Goal: Communication & Community: Answer question/provide support

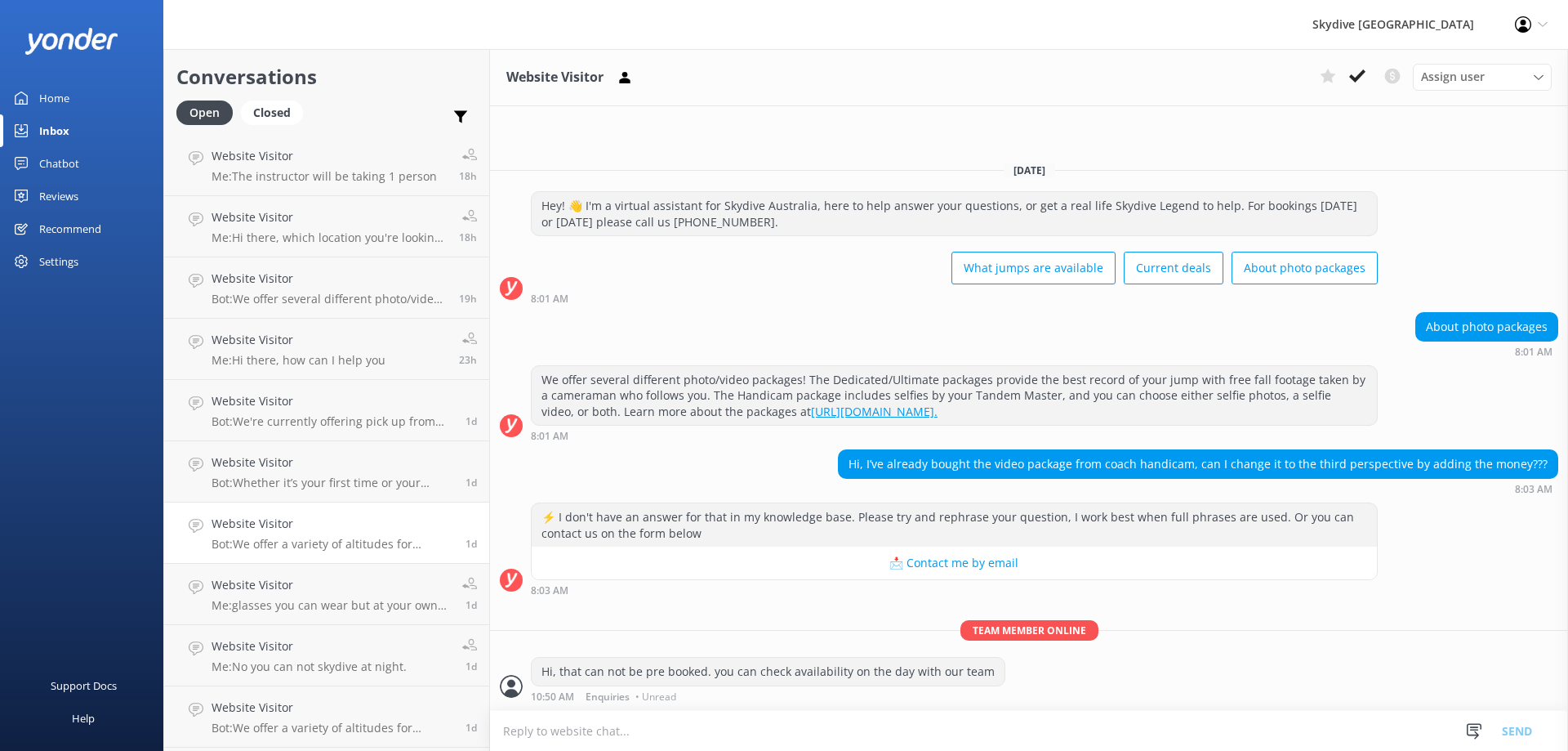
scroll to position [898, 0]
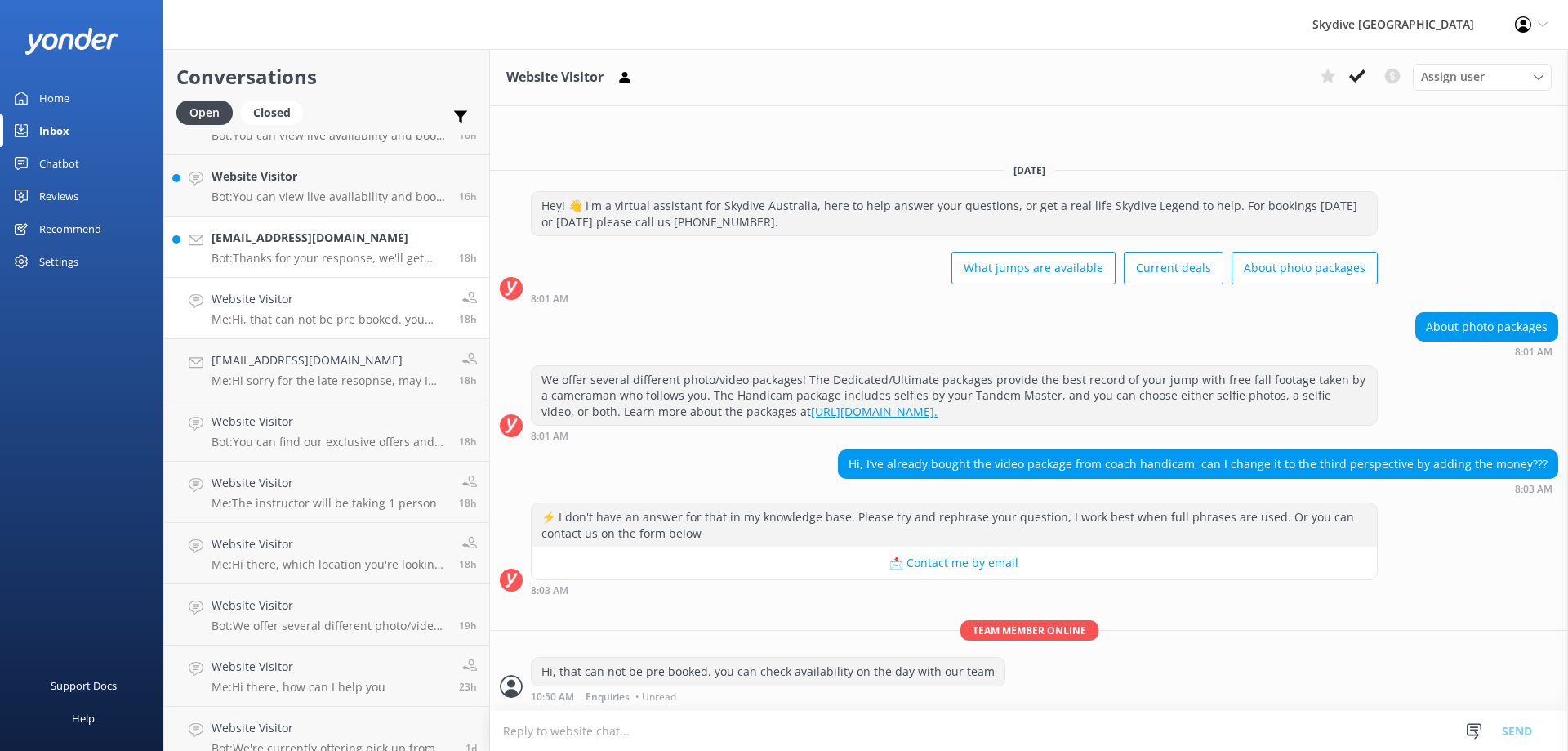
click at [329, 261] on p "Bot: Thanks for your response, we'll get back to you as soon as we can during o…" at bounding box center [328, 258] width 235 height 15
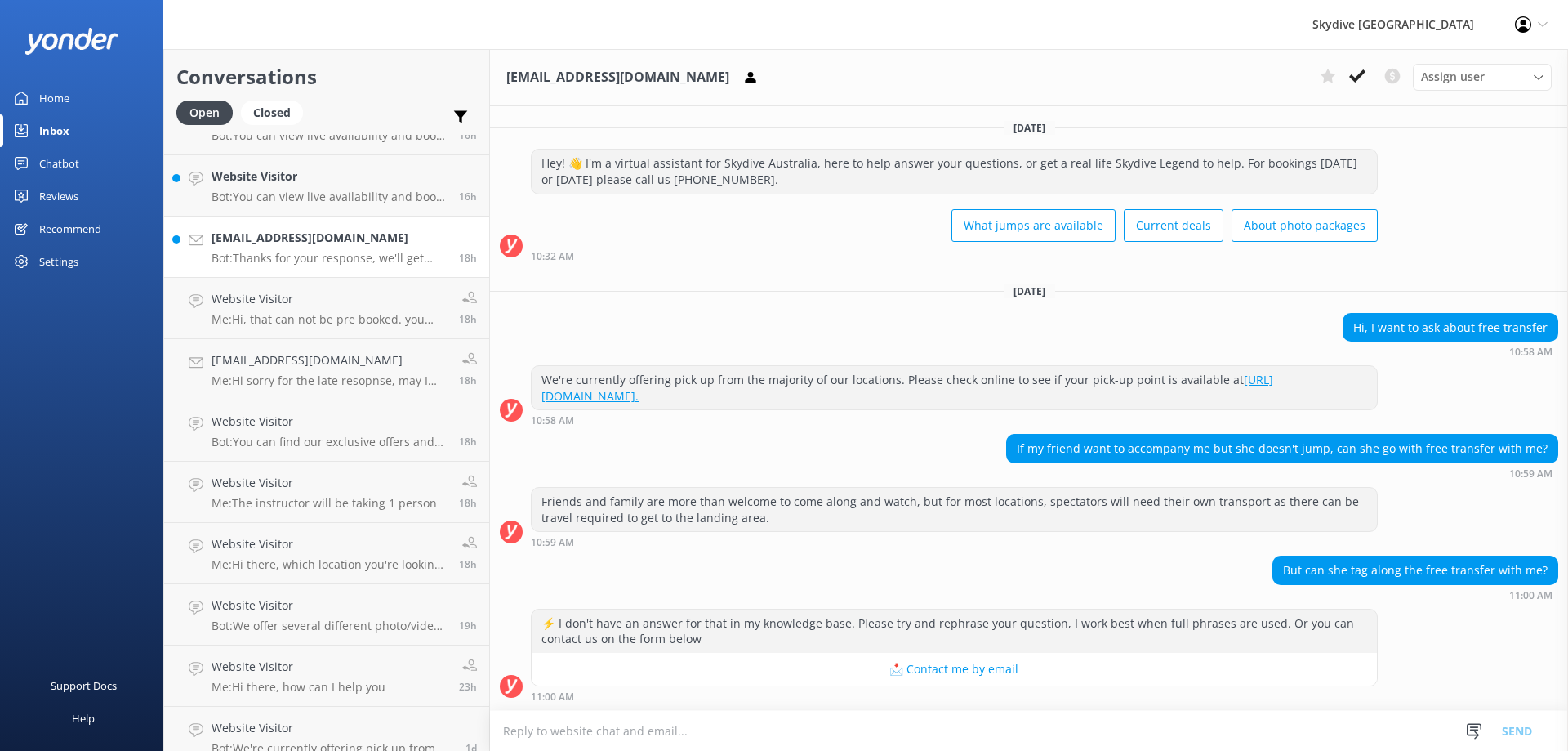
scroll to position [218, 0]
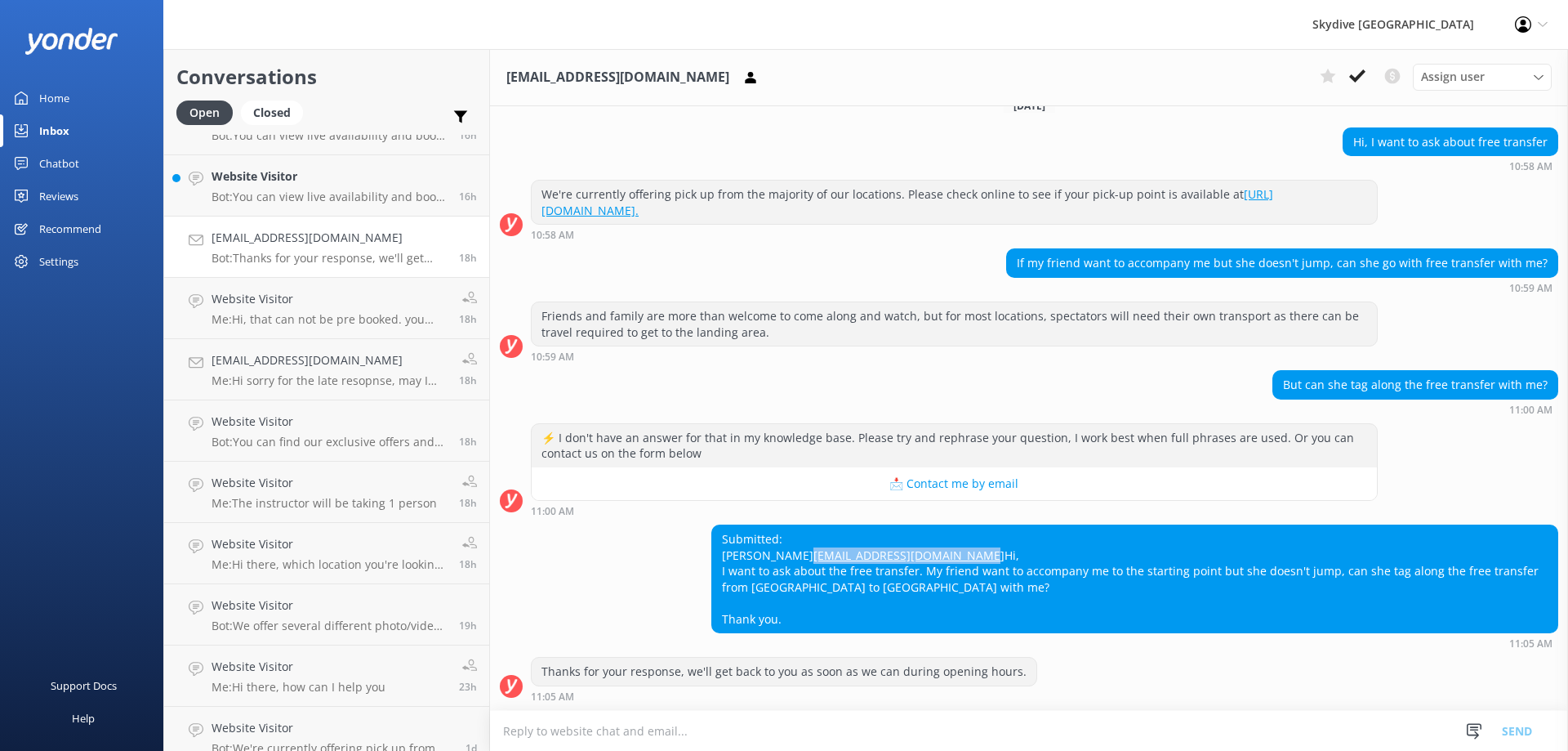
drag, startPoint x: 892, startPoint y: 539, endPoint x: 720, endPoint y: 536, distance: 172.0
click at [720, 536] on div "Submitted: [PERSON_NAME] [EMAIL_ADDRESS][DOMAIN_NAME] Hi, I want to ask about t…" at bounding box center [1135, 579] width 845 height 108
copy link "[EMAIL_ADDRESS][DOMAIN_NAME]"
click at [678, 729] on textarea at bounding box center [1029, 731] width 1078 height 40
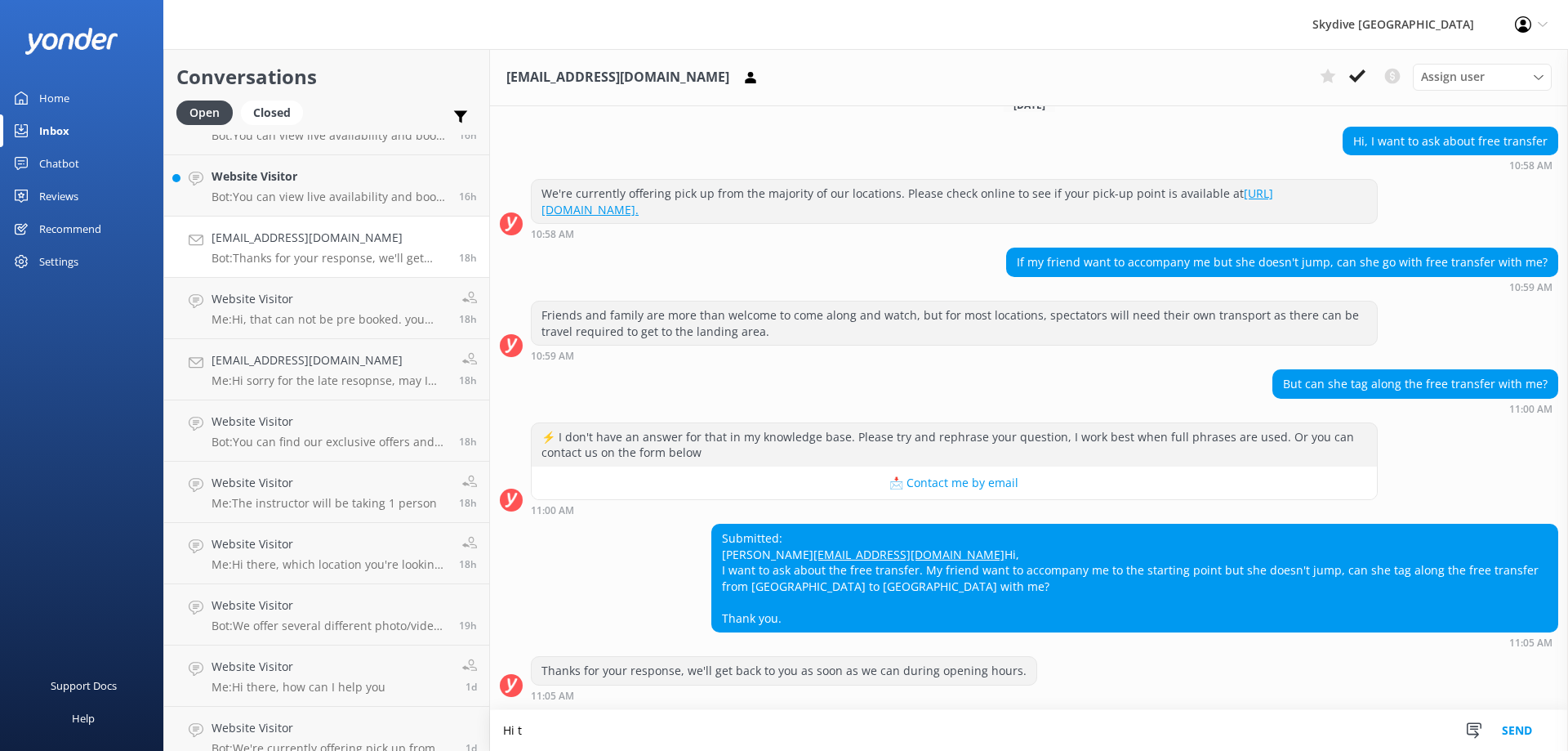
scroll to position [218, 0]
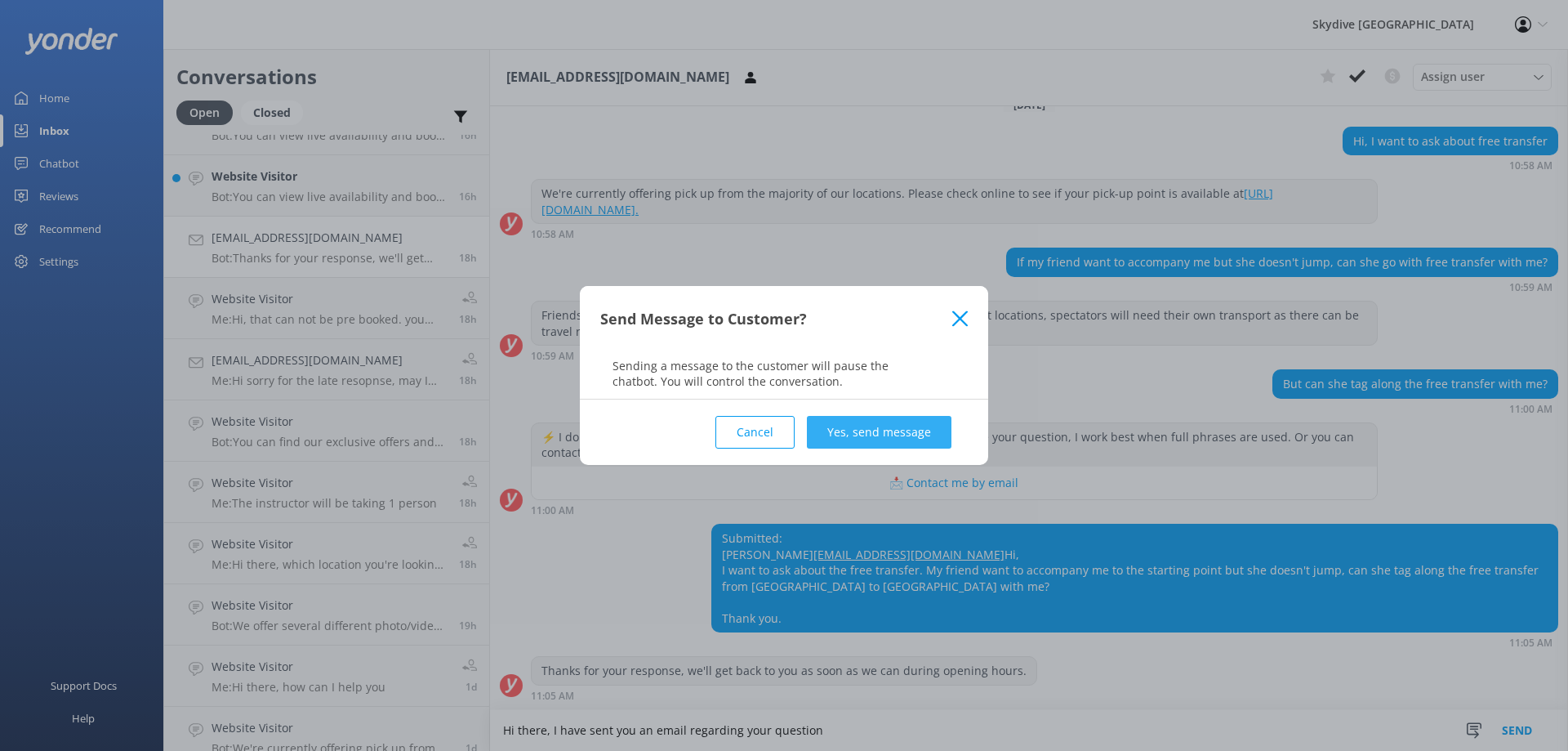
type textarea "Hi there, I have sent you an email regarding your question"
click at [859, 425] on button "Yes, send message" at bounding box center [879, 433] width 144 height 33
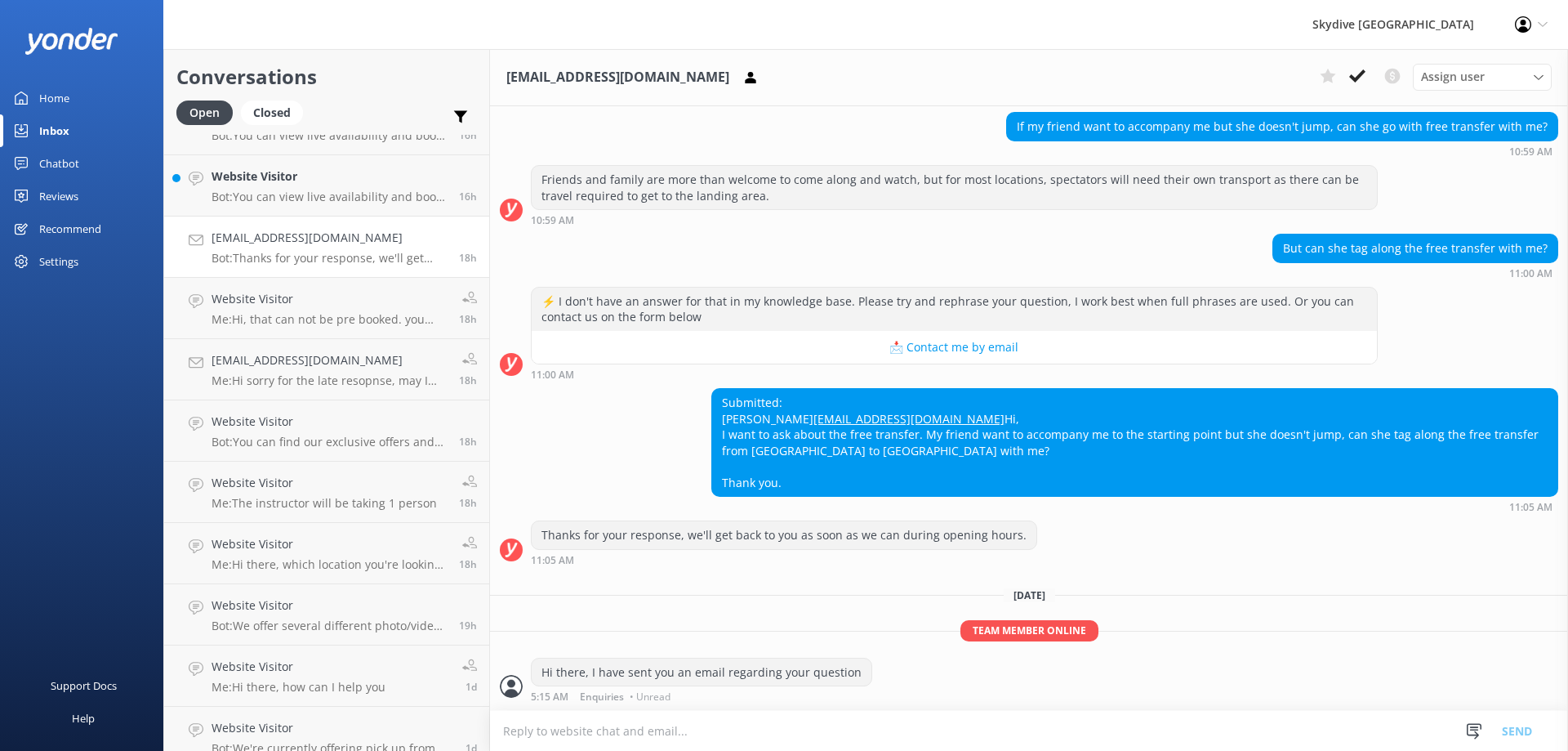
scroll to position [354, 0]
click at [333, 198] on p "Bot: You can view live availability and book your [GEOGRAPHIC_DATA] Tandem Skyd…" at bounding box center [328, 197] width 235 height 15
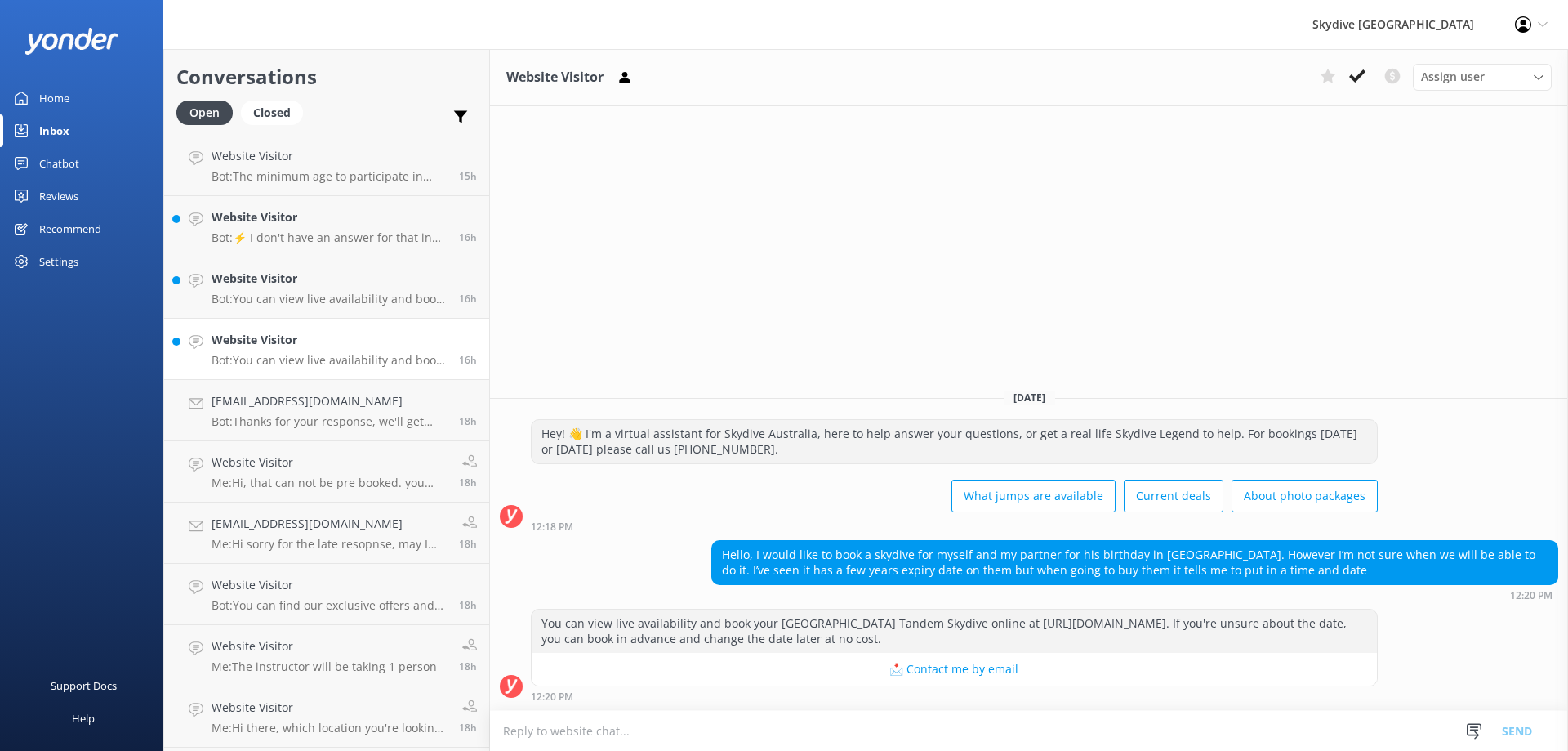
scroll to position [654, 0]
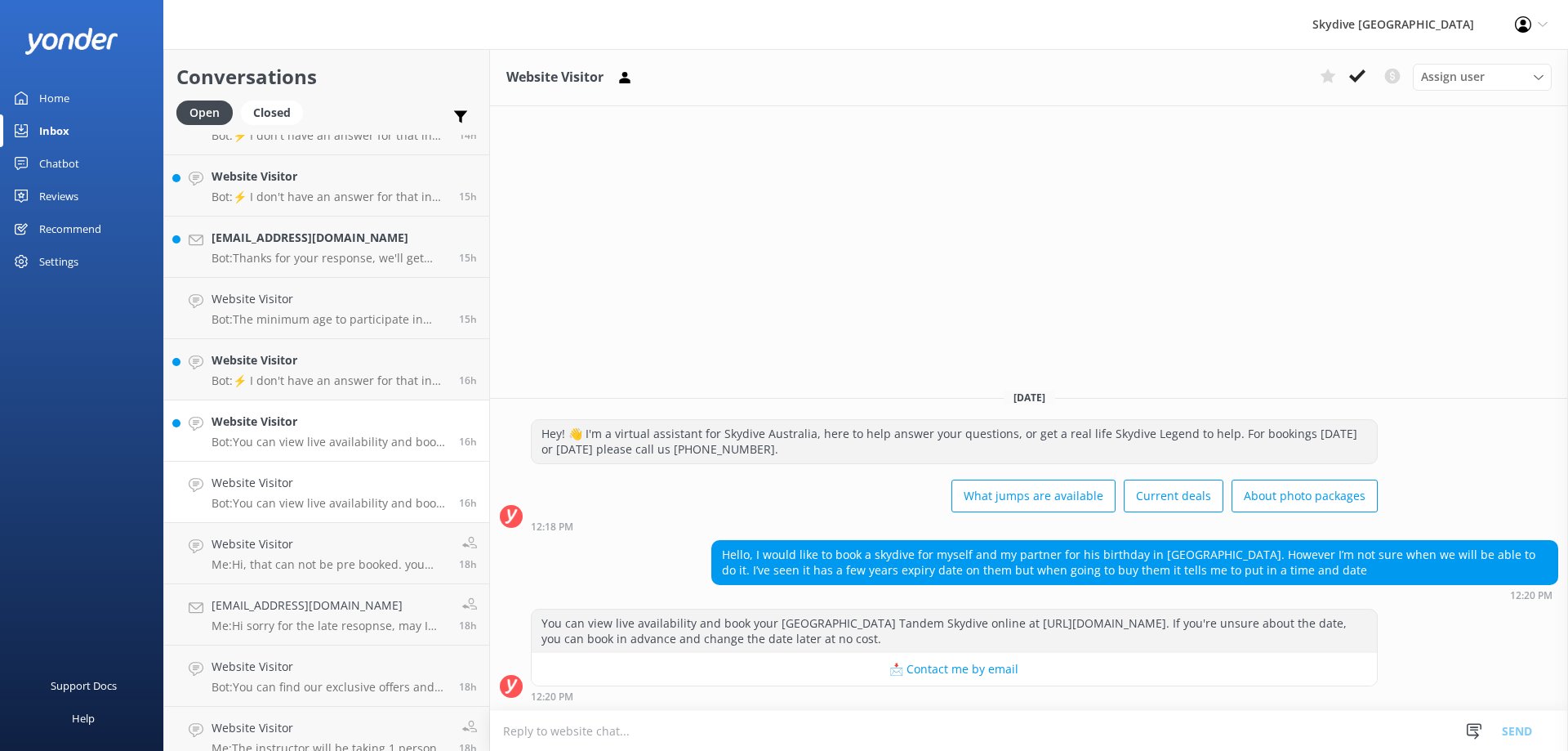
click at [343, 433] on div "Website Visitor Bot: You can view live availability and book your [GEOGRAPHIC_D…" at bounding box center [328, 430] width 235 height 36
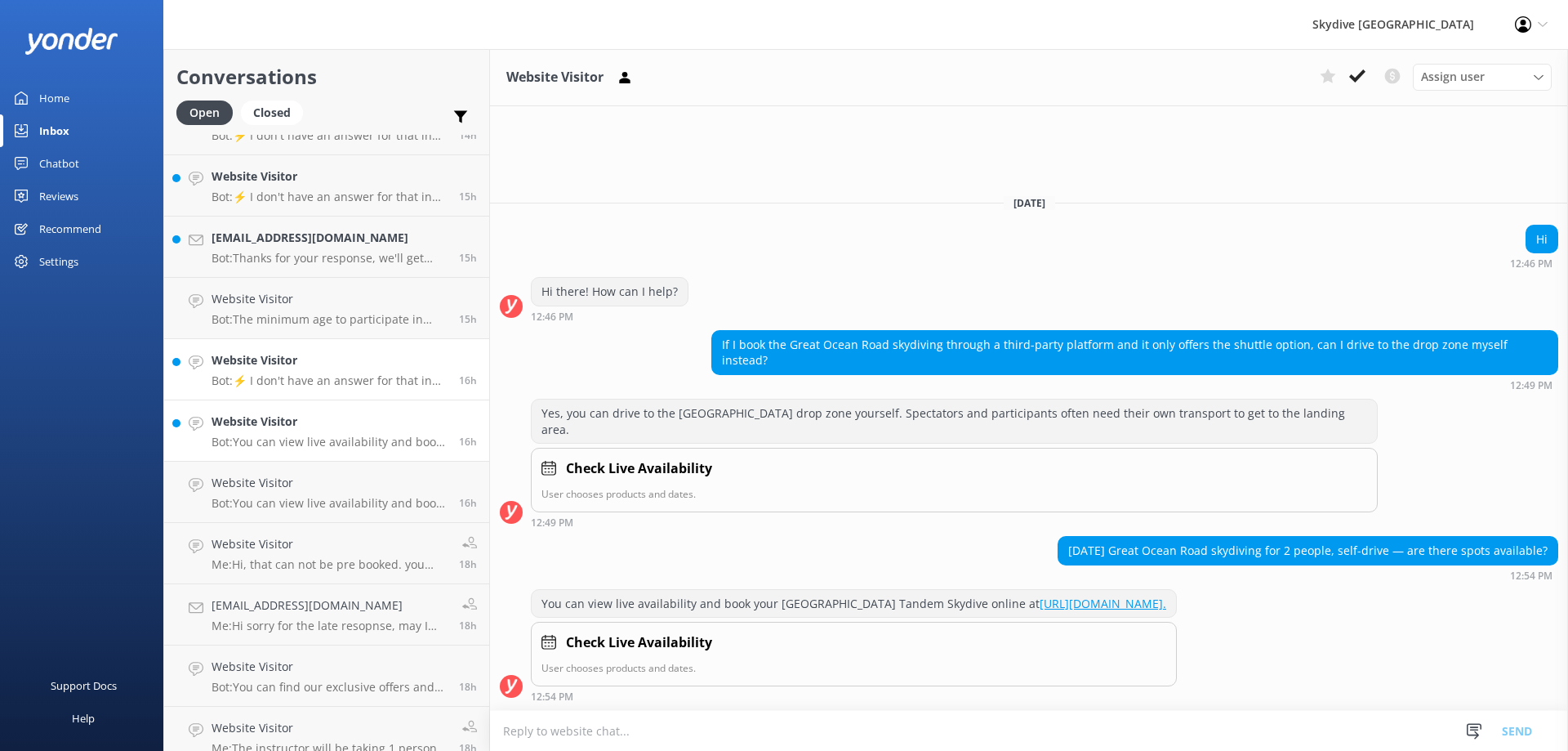
click at [356, 385] on p "Bot: ⚡ I don't have an answer for that in my knowledge base. Please try and rep…" at bounding box center [328, 381] width 235 height 15
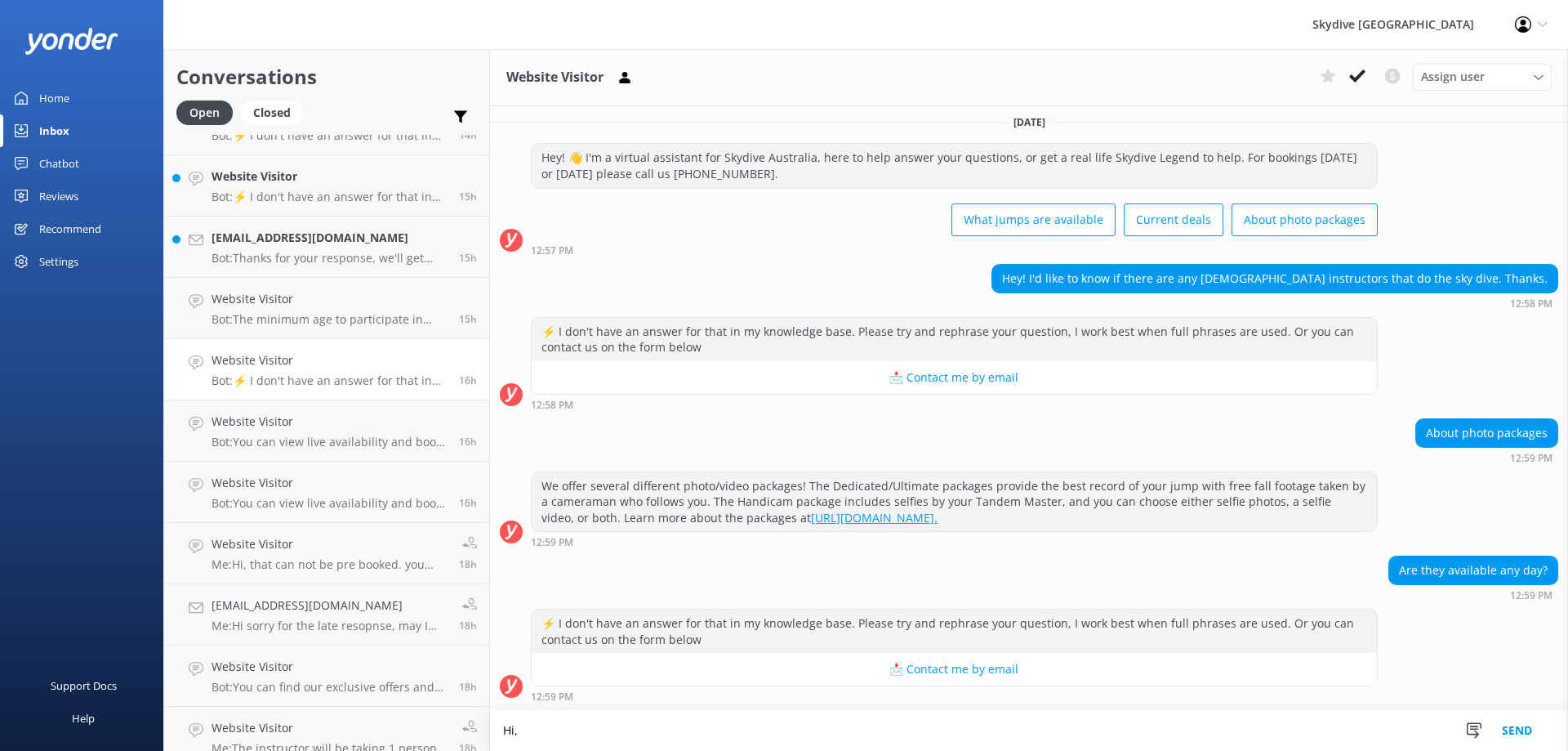
scroll to position [6, 0]
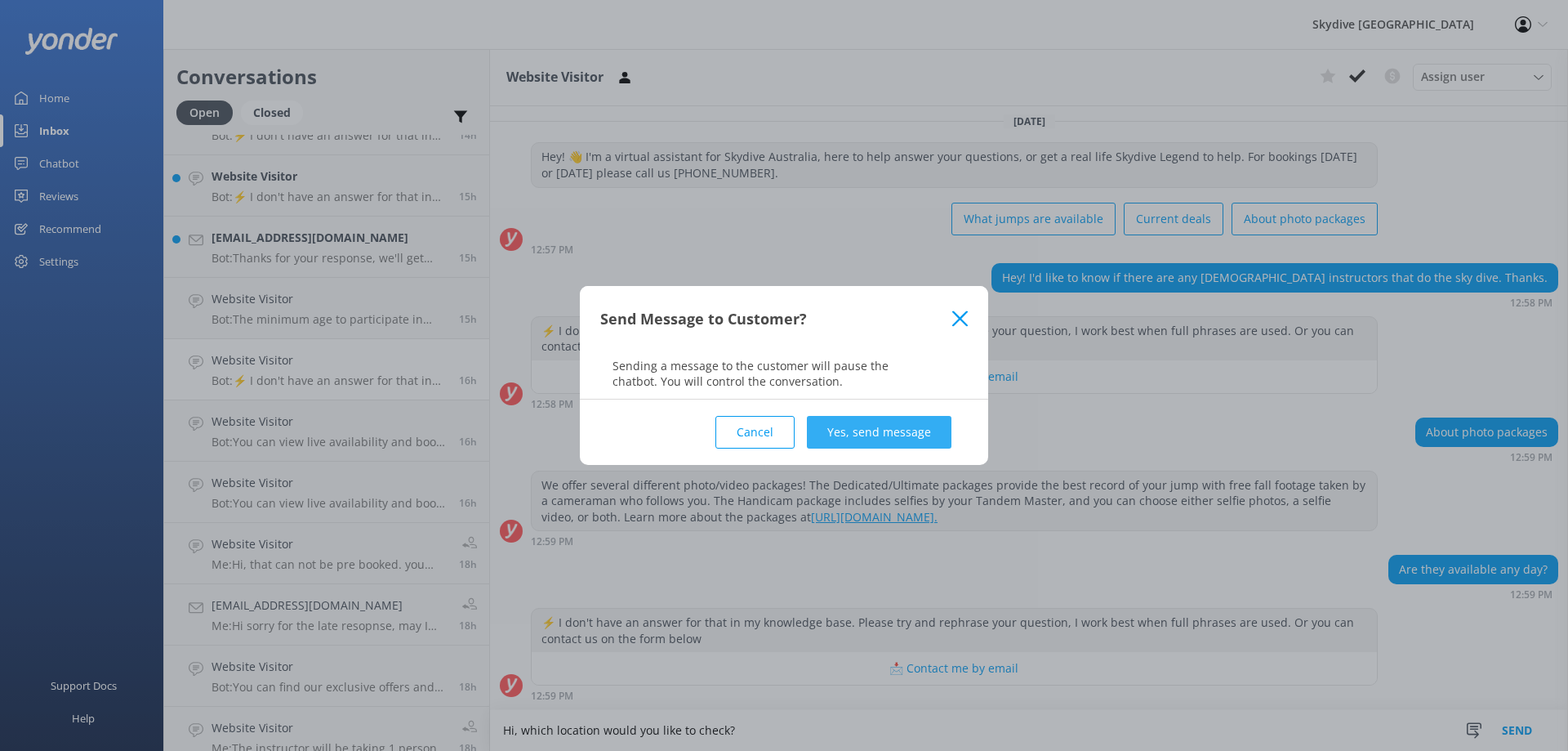
type textarea "Hi, which location would you like to check?"
click at [897, 427] on button "Yes, send message" at bounding box center [879, 433] width 144 height 33
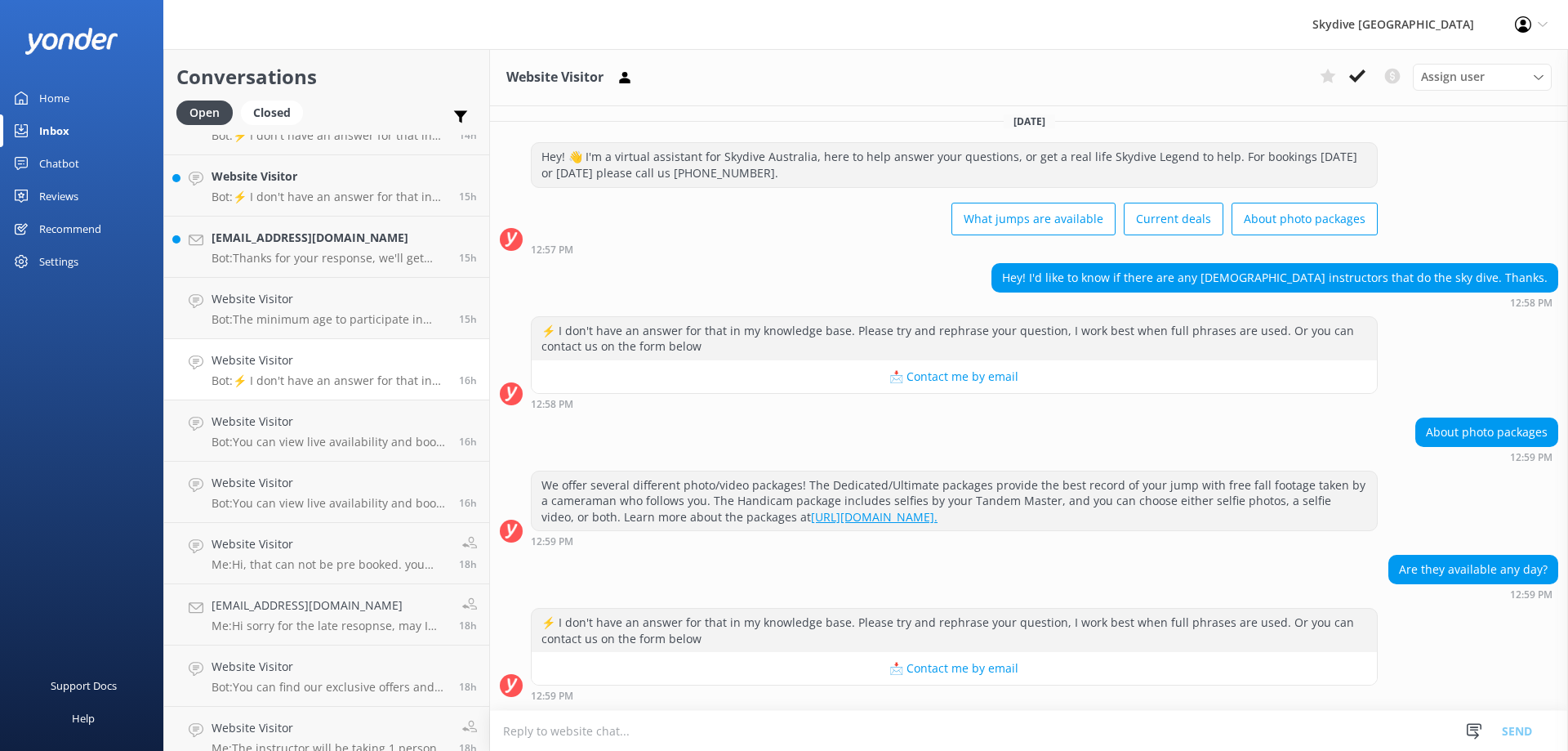
scroll to position [142, 0]
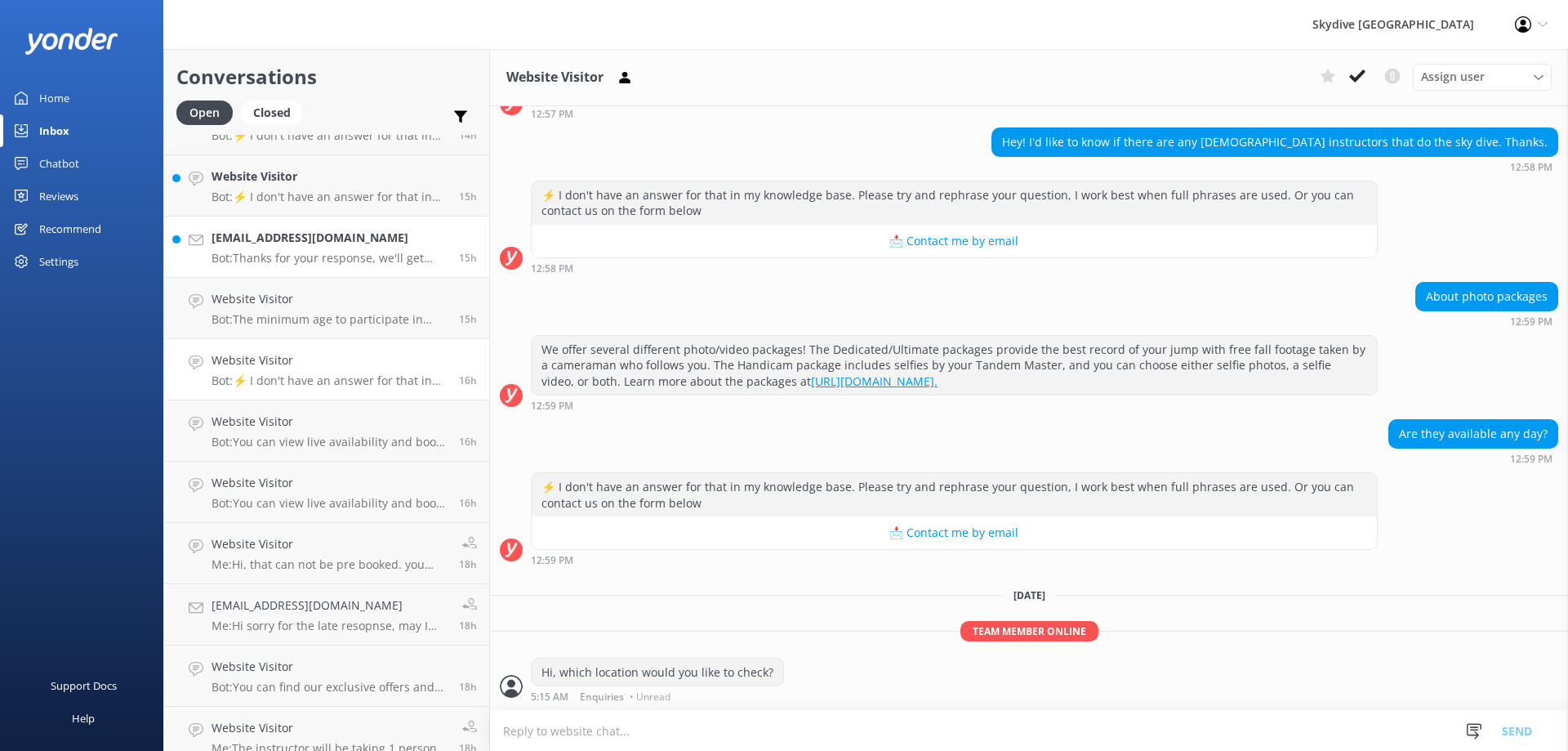
click at [326, 248] on div "[EMAIL_ADDRESS][DOMAIN_NAME] Bot: Thanks for your response, we'll get back to y…" at bounding box center [328, 246] width 235 height 36
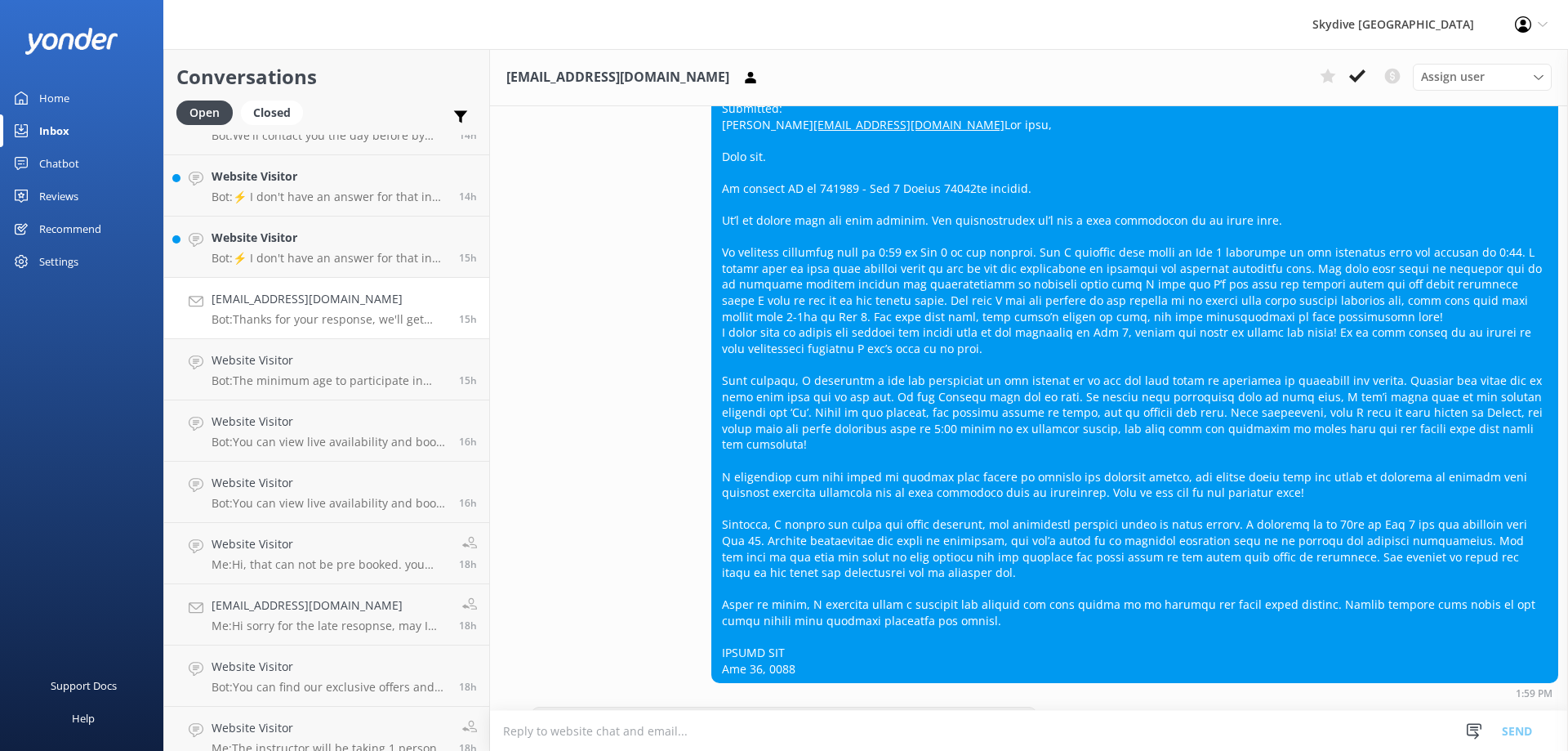
scroll to position [412, 0]
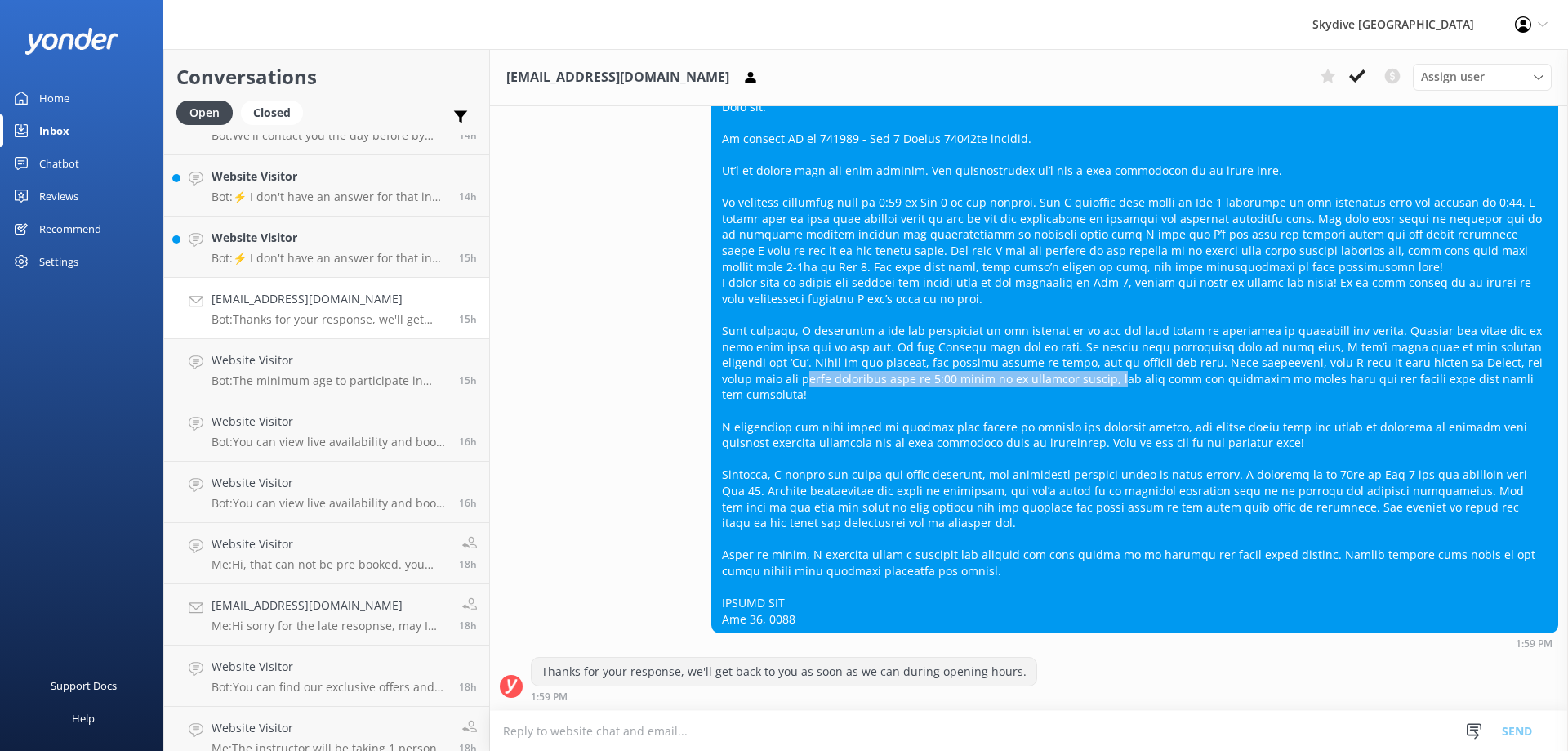
drag, startPoint x: 771, startPoint y: 381, endPoint x: 1086, endPoint y: 384, distance: 315.0
click at [1086, 384] on div "Submitted: Jiemin [EMAIL_ADDRESS][DOMAIN_NAME]" at bounding box center [1135, 338] width 845 height 587
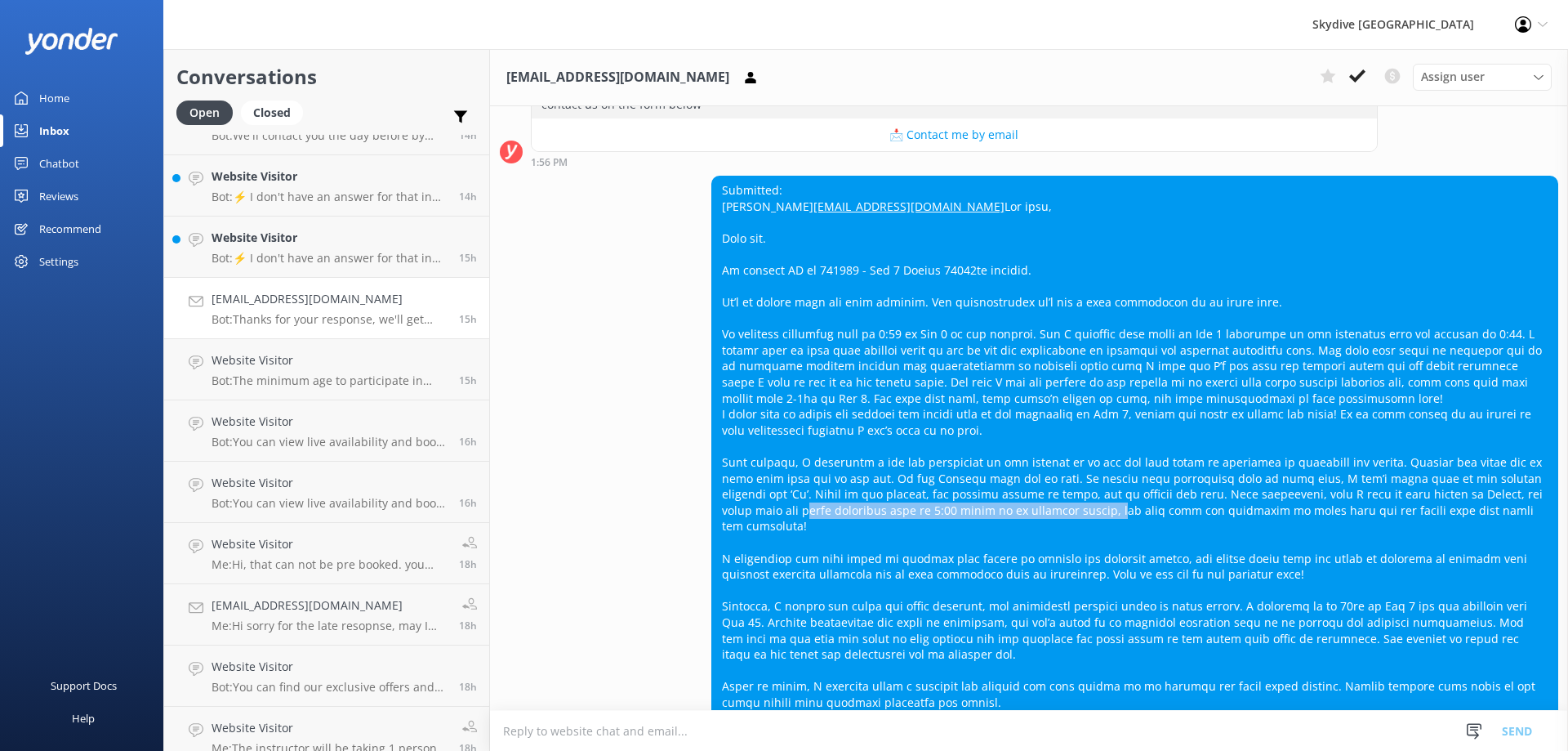
drag, startPoint x: 795, startPoint y: 620, endPoint x: 700, endPoint y: 195, distance: 435.5
click at [700, 195] on div "Submitted: Jiemin [EMAIL_ADDRESS][DOMAIN_NAME] 1:59 PM" at bounding box center [1029, 477] width 1078 height 605
click at [867, 235] on div "Submitted: Jiemin [EMAIL_ADDRESS][DOMAIN_NAME]" at bounding box center [1135, 470] width 845 height 587
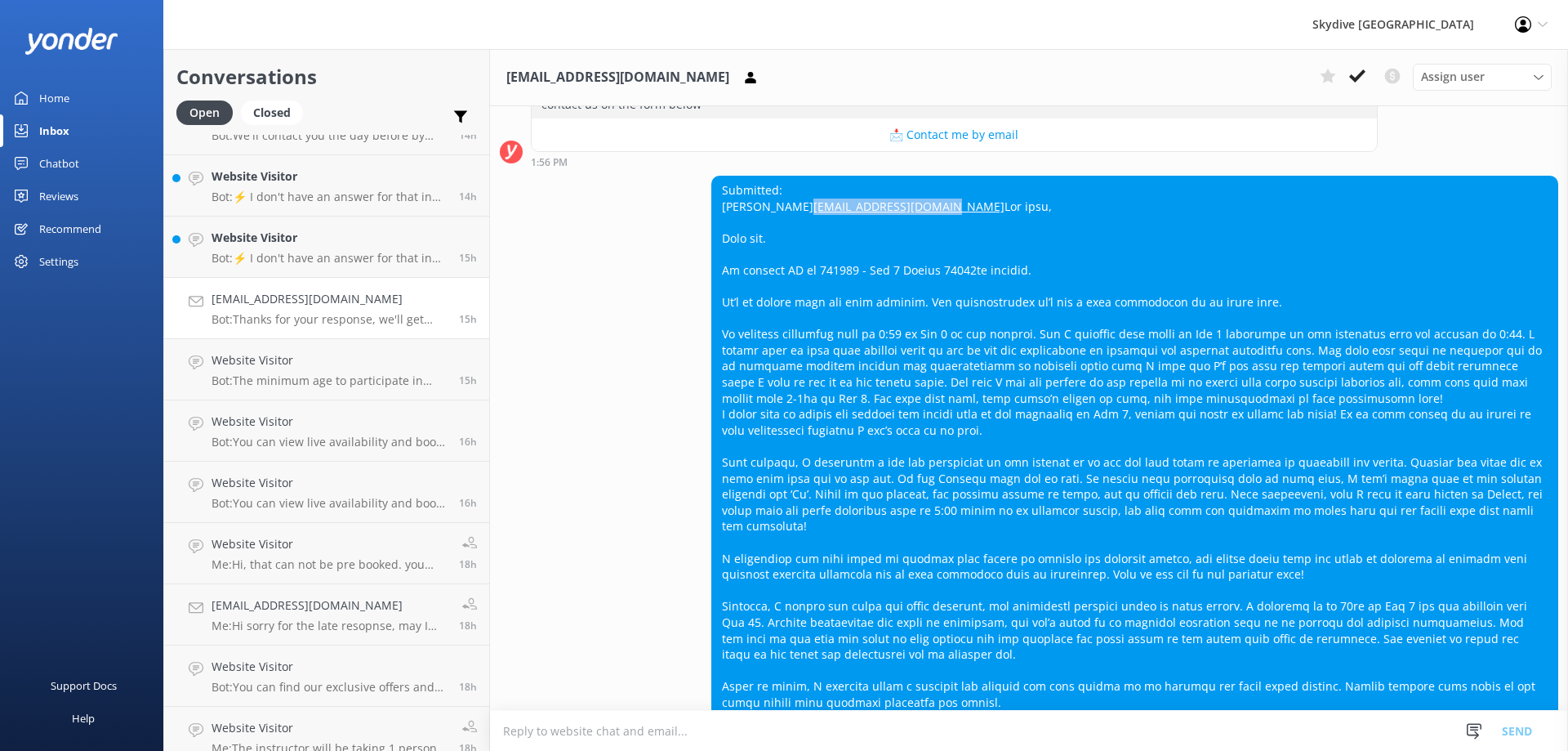
drag, startPoint x: 869, startPoint y: 222, endPoint x: 717, endPoint y: 220, distance: 152.0
click at [717, 220] on div "Submitted: Jiemin [EMAIL_ADDRESS][DOMAIN_NAME]" at bounding box center [1135, 470] width 845 height 587
copy link "[EMAIL_ADDRESS][DOMAIN_NAME]"
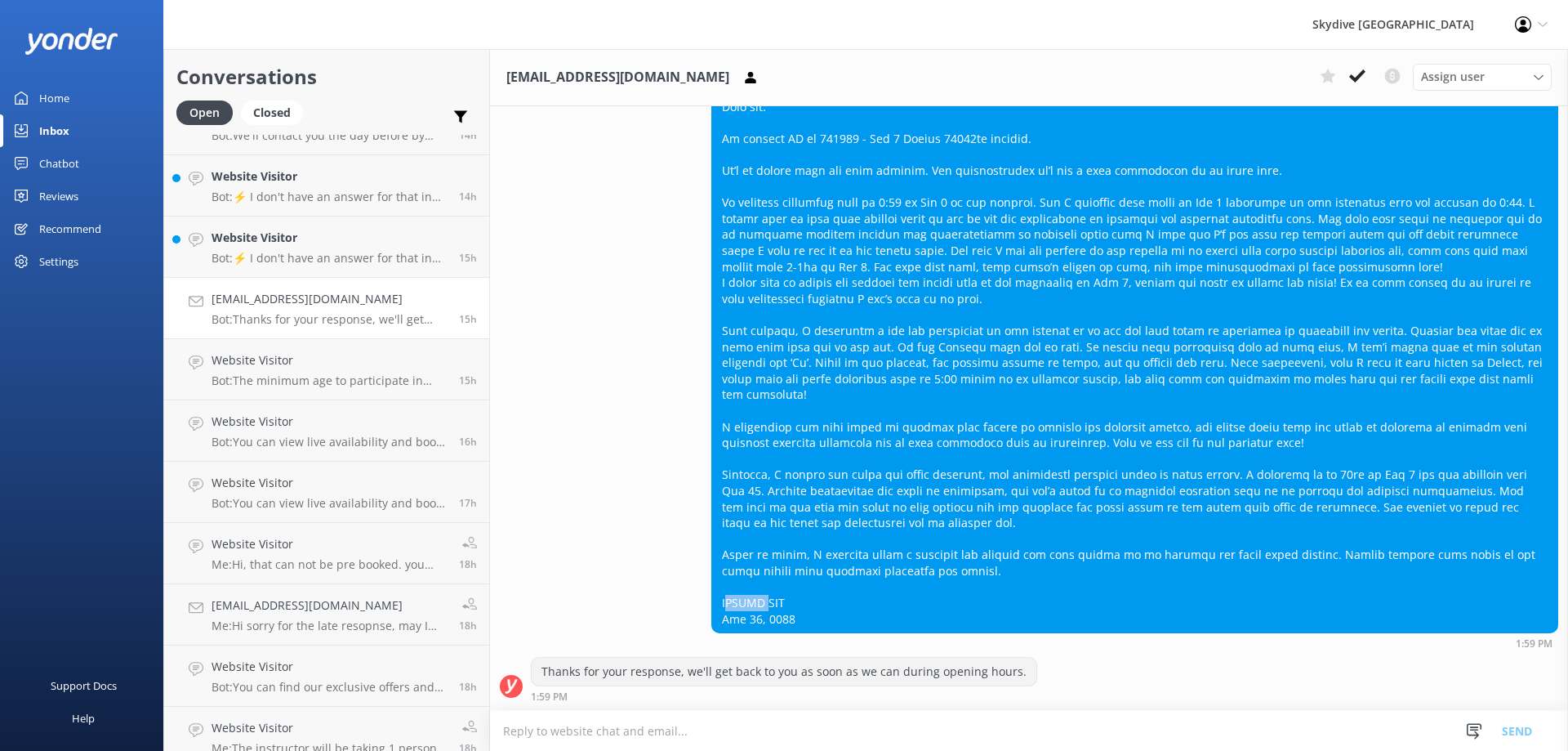
drag, startPoint x: 752, startPoint y: 606, endPoint x: 693, endPoint y: 606, distance: 59.0
click at [693, 606] on div "Submitted: Jiemin [EMAIL_ADDRESS][DOMAIN_NAME] 1:59 PM" at bounding box center [1029, 346] width 1078 height 605
copy div "JIEMIN"
click at [842, 610] on div "Submitted: Jiemin [EMAIL_ADDRESS][DOMAIN_NAME]" at bounding box center [1135, 338] width 845 height 587
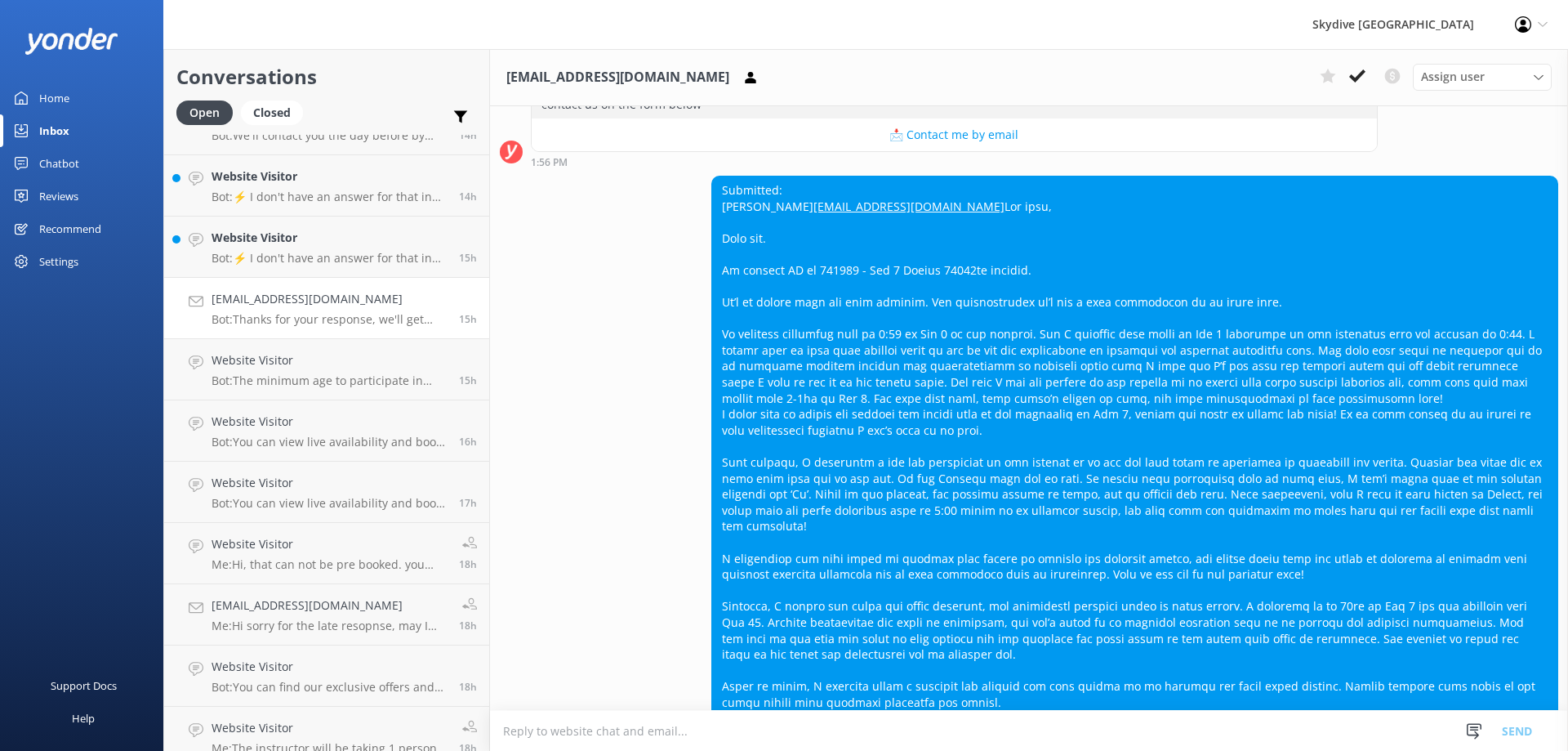
scroll to position [85, 0]
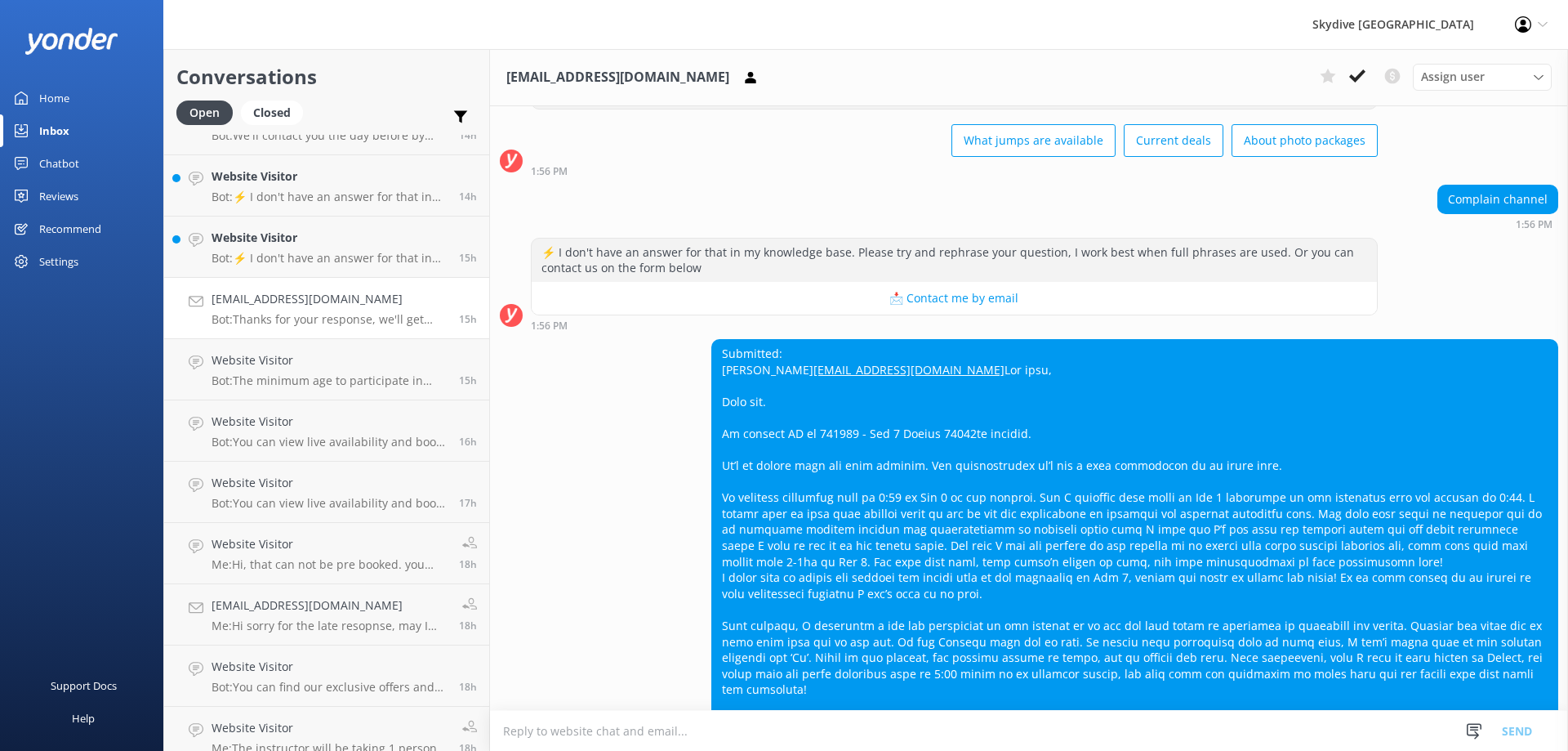
drag, startPoint x: 789, startPoint y: 621, endPoint x: 714, endPoint y: 399, distance: 234.3
click at [714, 399] on div "Submitted: Jiemin [EMAIL_ADDRESS][DOMAIN_NAME]" at bounding box center [1135, 634] width 845 height 587
copy div "Lor ipsu, Dolo sit. Am consect AD el 317681 - Sed 0 Doeius 17411te incidid. Ut’…"
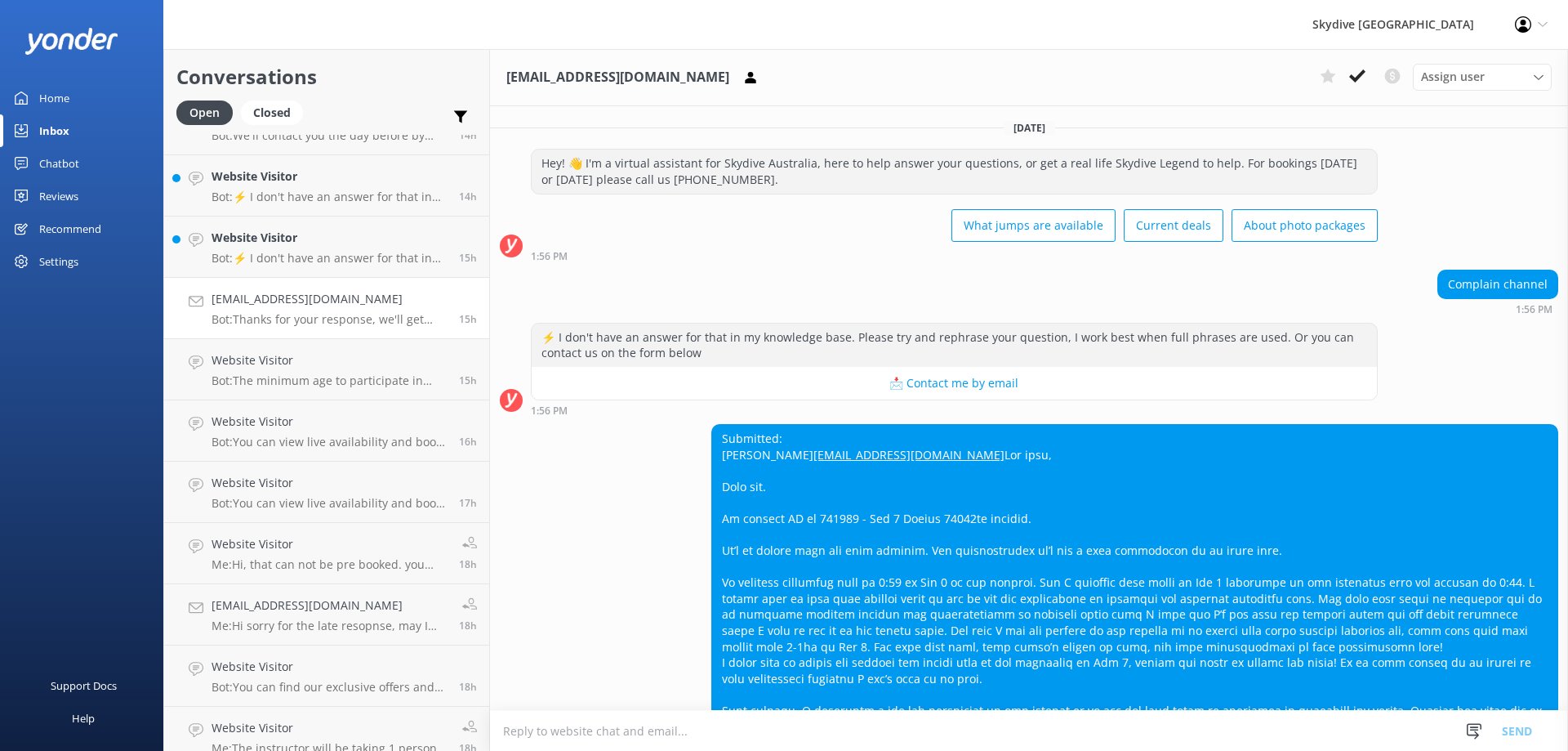
click at [603, 738] on textarea at bounding box center [1029, 731] width 1078 height 40
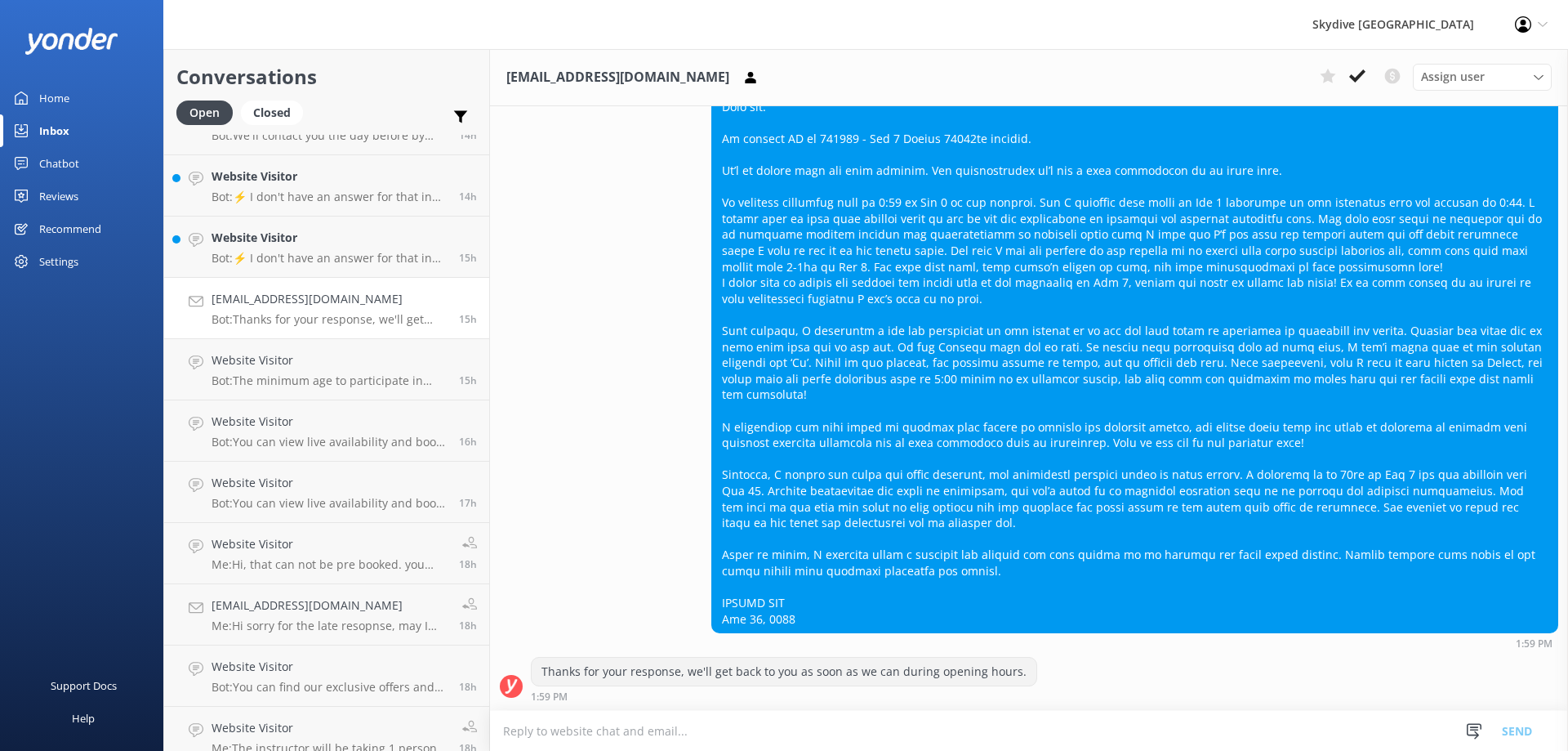
paste textarea "Thank you for your email. Your email has been forwarded on to the appropriate d…"
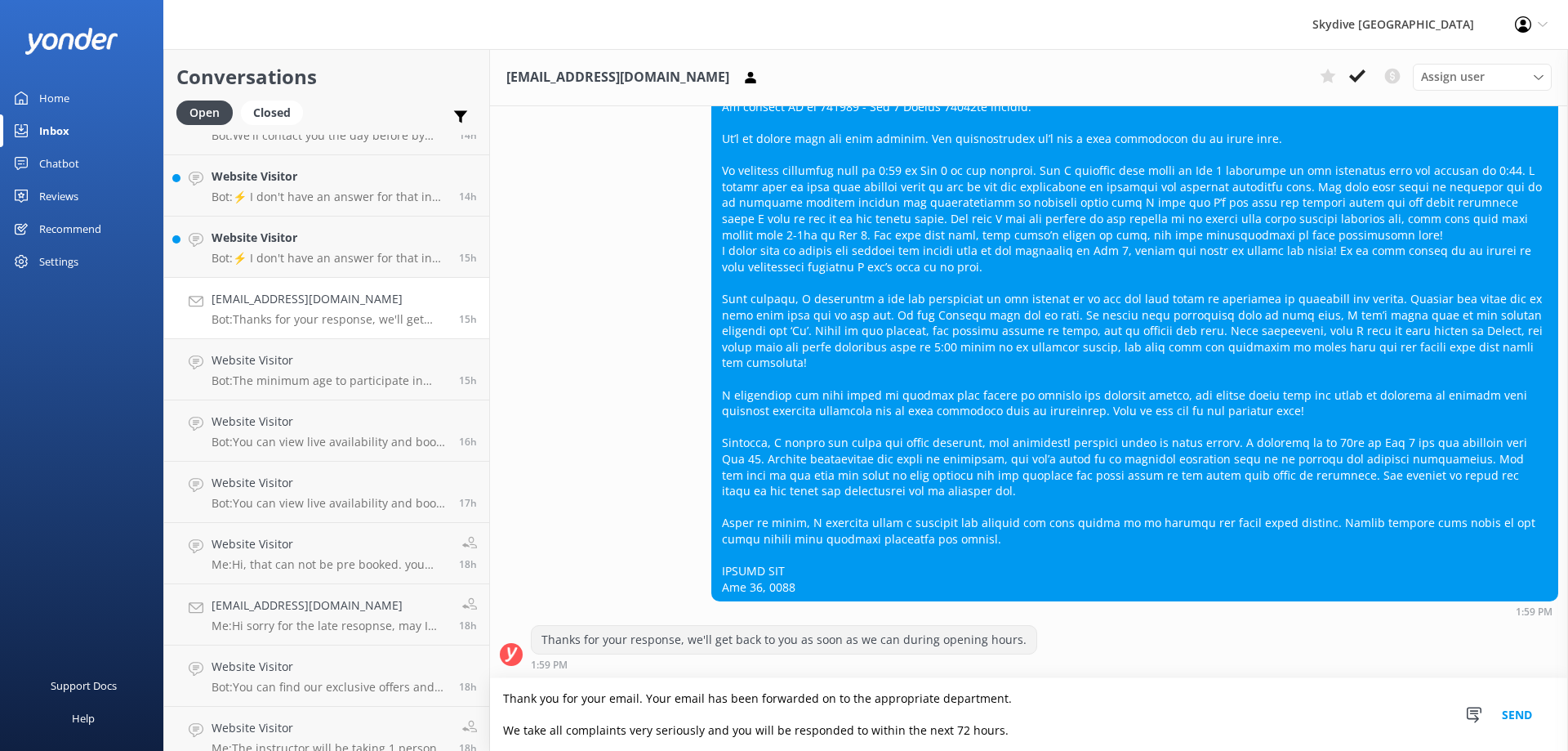
scroll to position [445, 0]
click at [506, 725] on textarea "Thank you for your email. Your email has been forwarded on to the appropriate d…" at bounding box center [1029, 713] width 1078 height 72
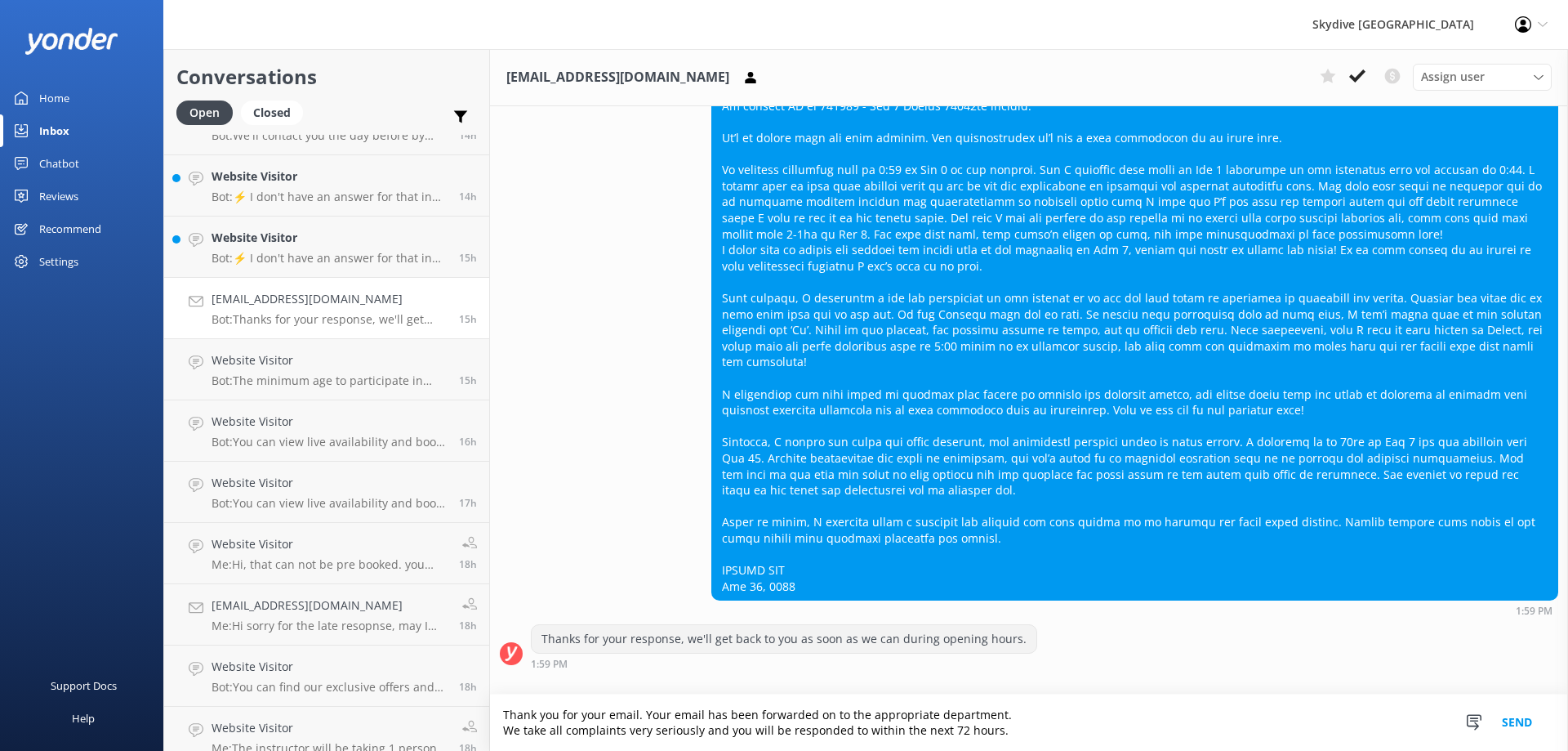
scroll to position [428, 0]
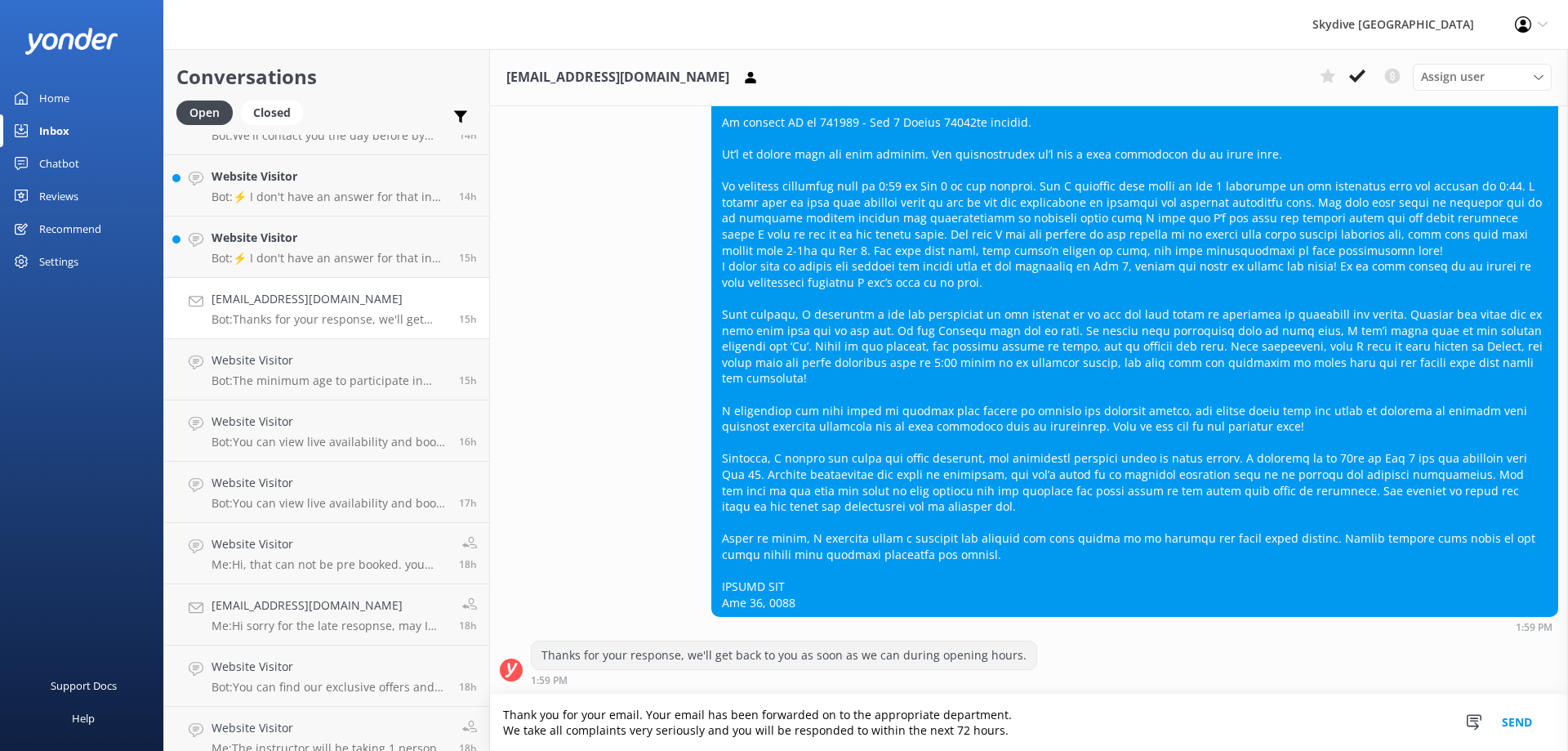
type textarea "Thank you for your email. Your email has been forwarded on to the appropriate d…"
click at [1505, 730] on button "Send" at bounding box center [1517, 723] width 61 height 57
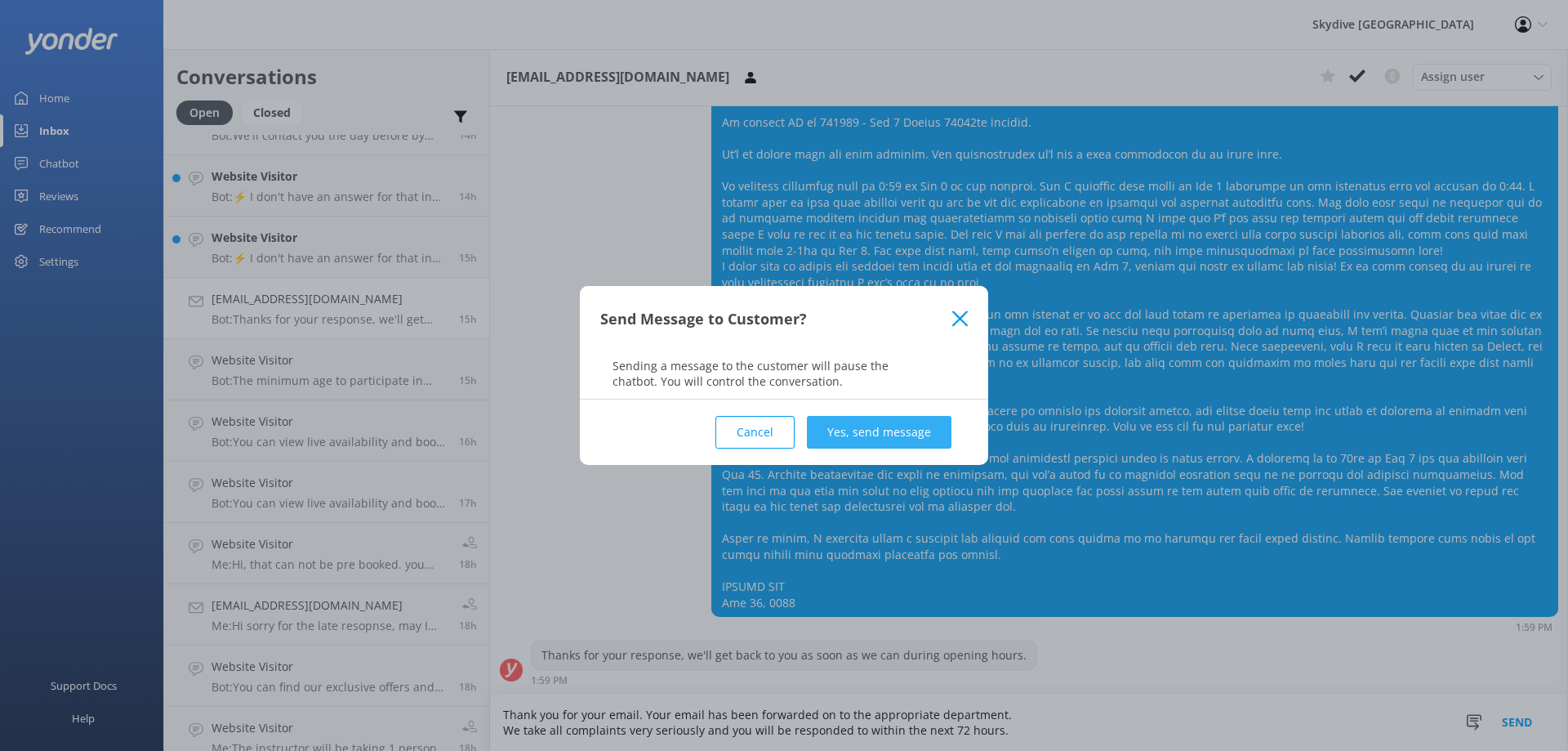
click at [889, 432] on button "Yes, send message" at bounding box center [879, 433] width 144 height 33
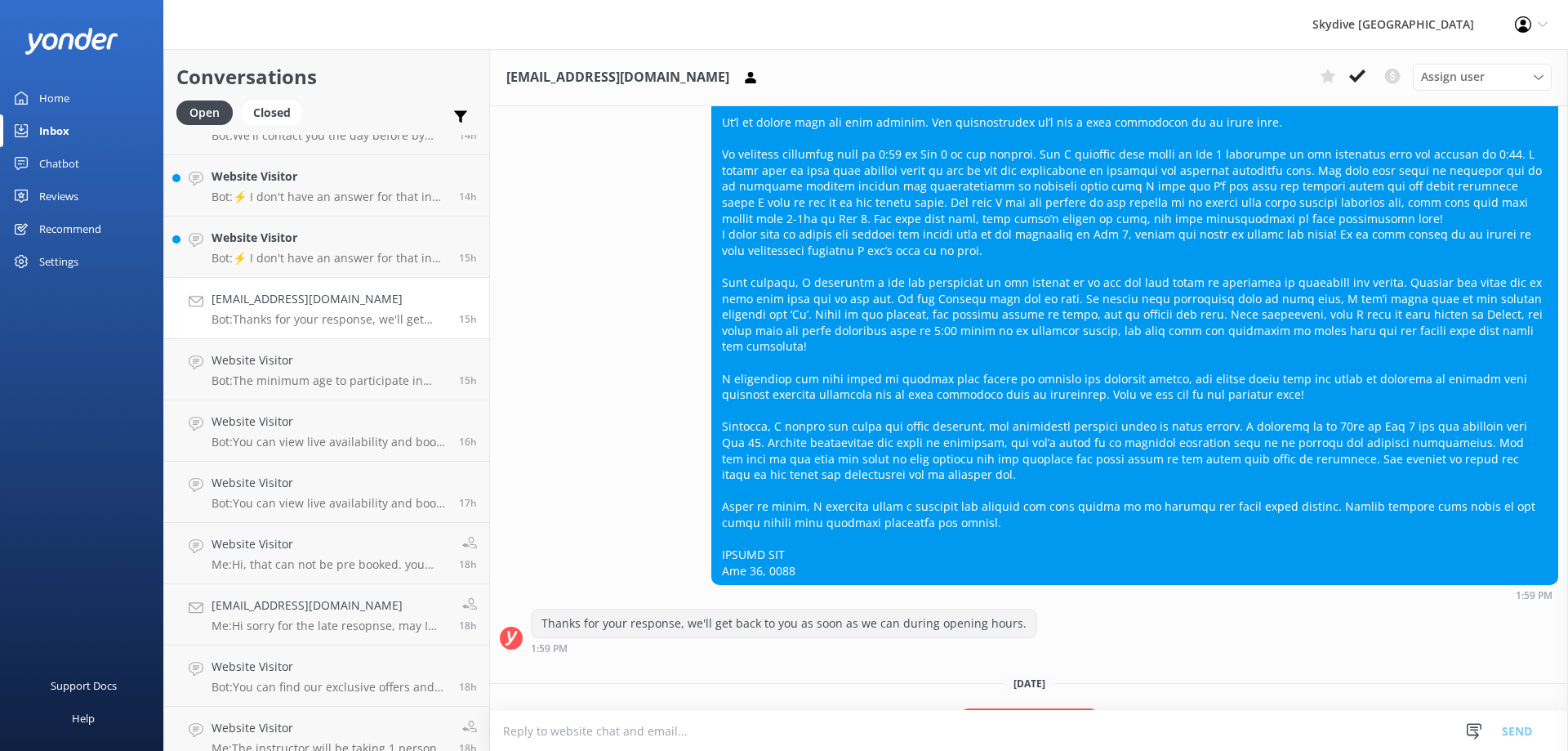
scroll to position [564, 0]
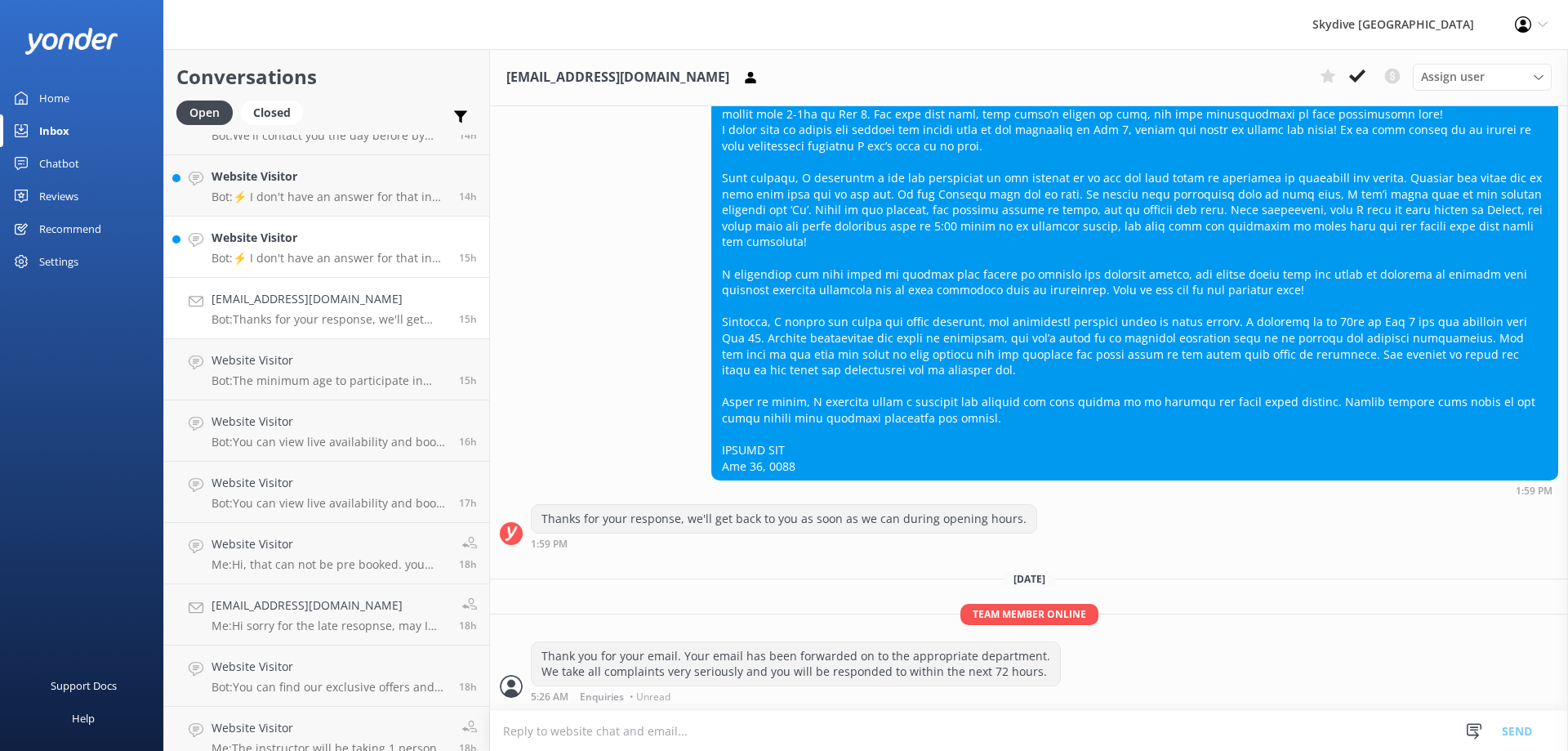
click at [332, 272] on link "Website Visitor Bot: ⚡ I don't have an answer for that in my knowledge base. Pl…" at bounding box center [326, 247] width 325 height 61
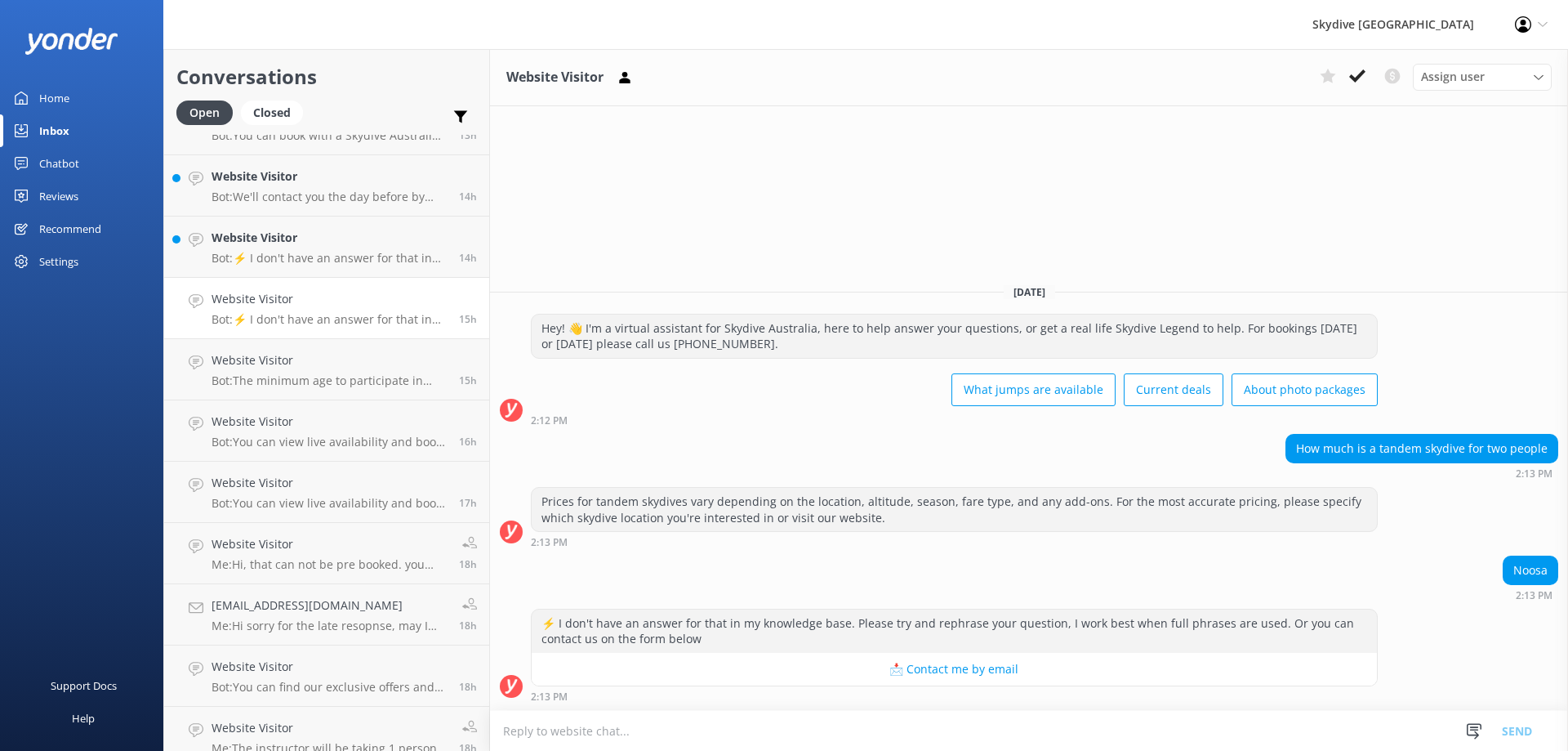
click at [342, 256] on p "Bot: ⚡ I don't have an answer for that in my knowledge base. Please try and rep…" at bounding box center [328, 258] width 235 height 15
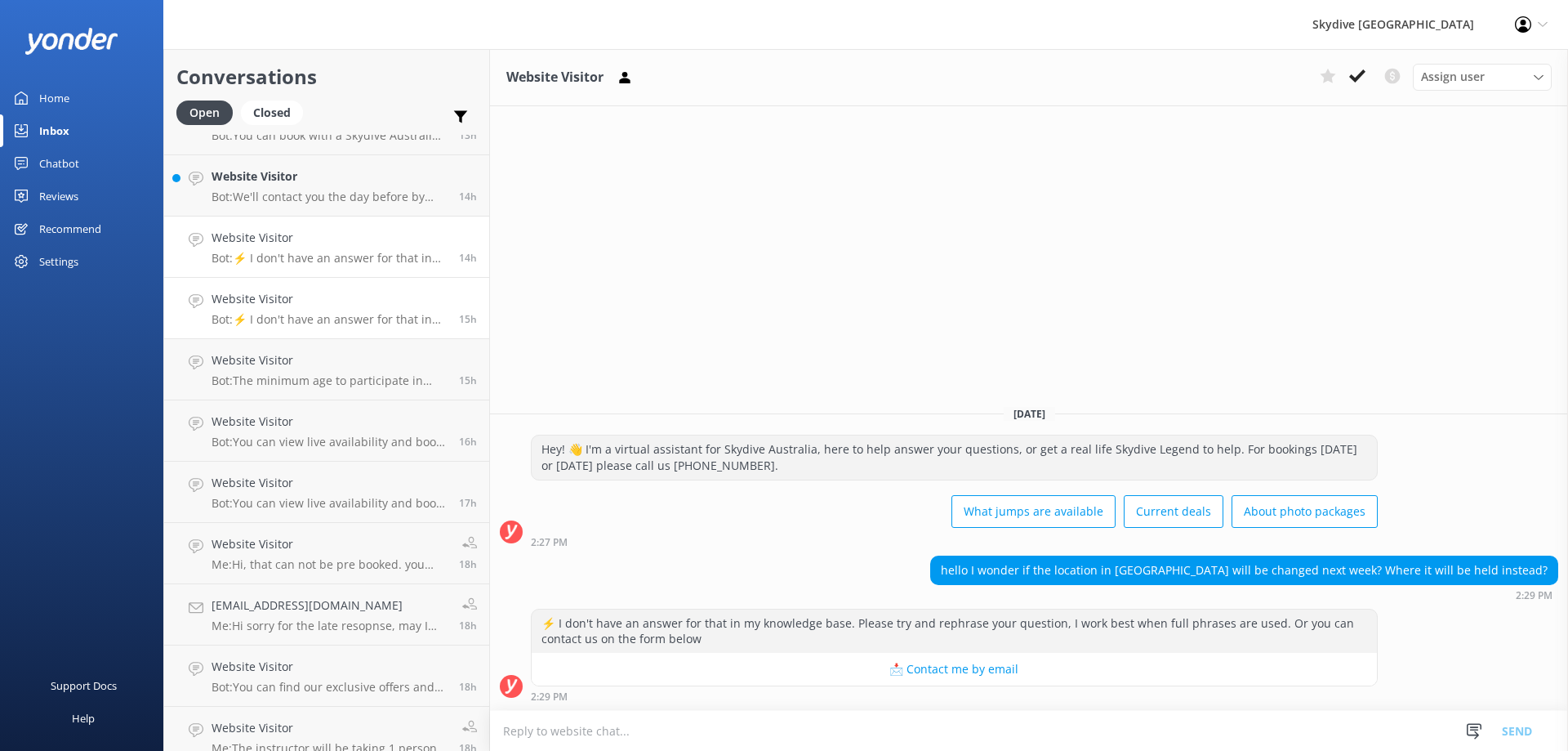
click at [337, 302] on h4 "Website Visitor" at bounding box center [328, 299] width 235 height 18
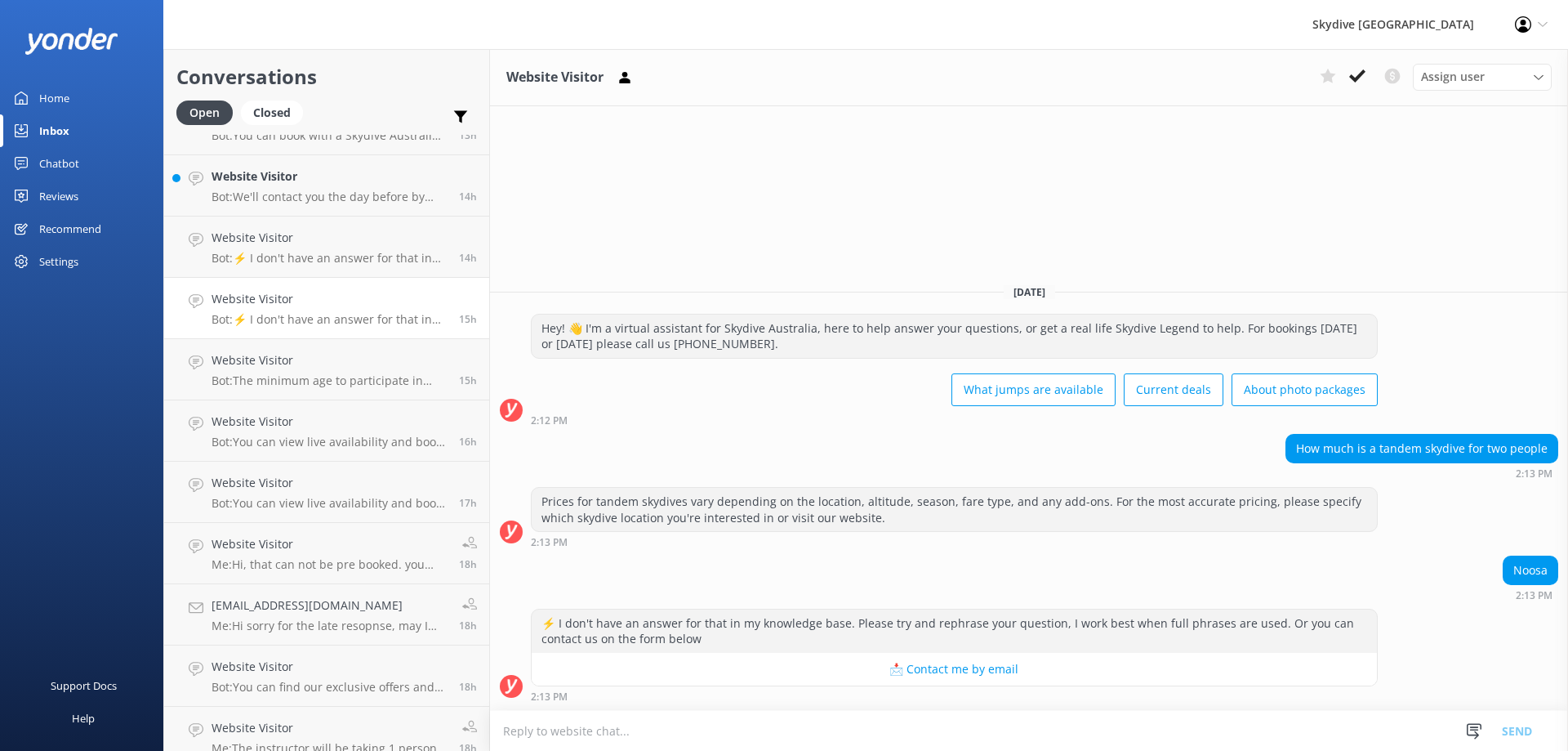
click at [825, 727] on textarea at bounding box center [1029, 731] width 1078 height 40
click at [605, 728] on textarea at bounding box center [1029, 731] width 1078 height 40
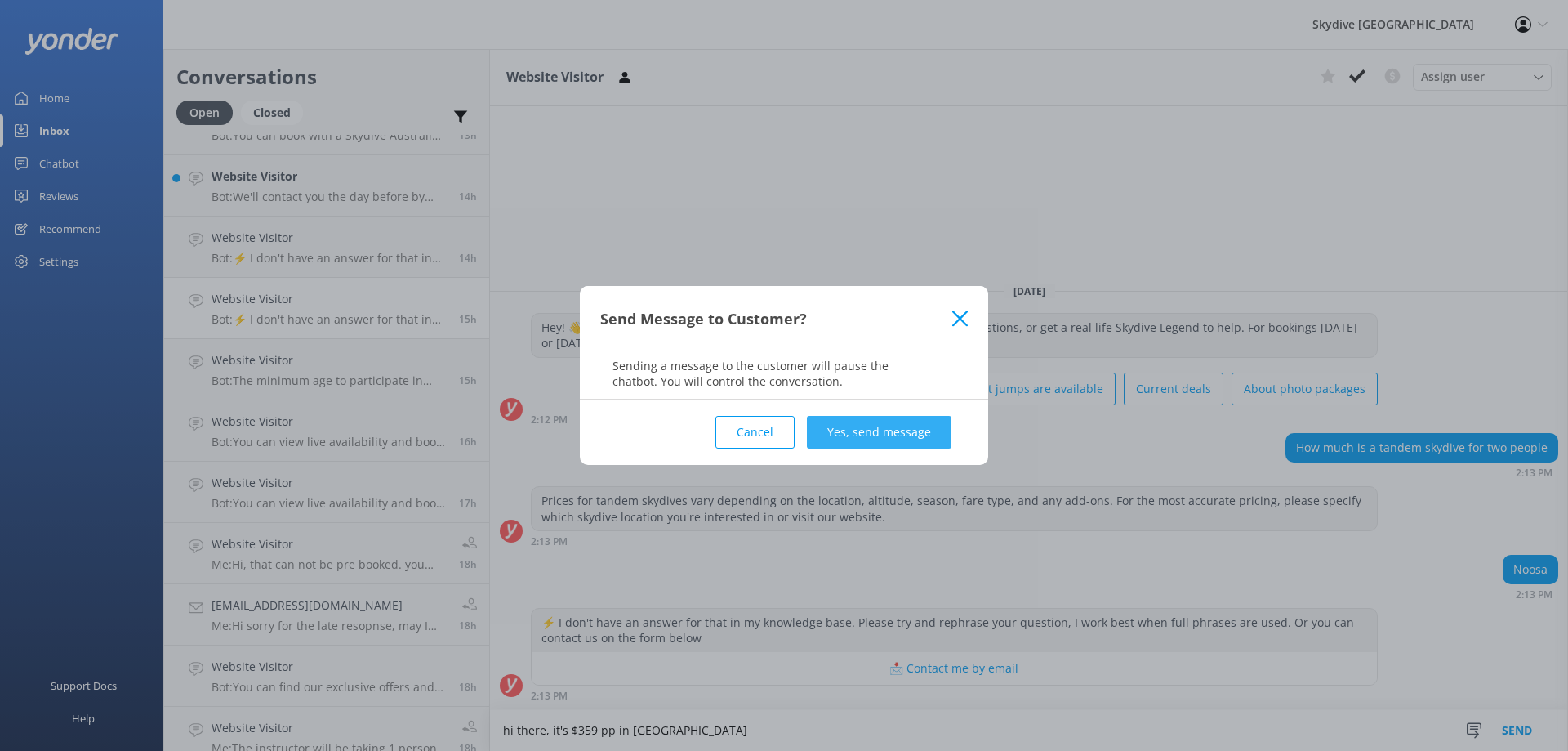
type textarea "hi there, it's $359 pp in [GEOGRAPHIC_DATA]"
click at [845, 443] on button "Yes, send message" at bounding box center [879, 433] width 144 height 33
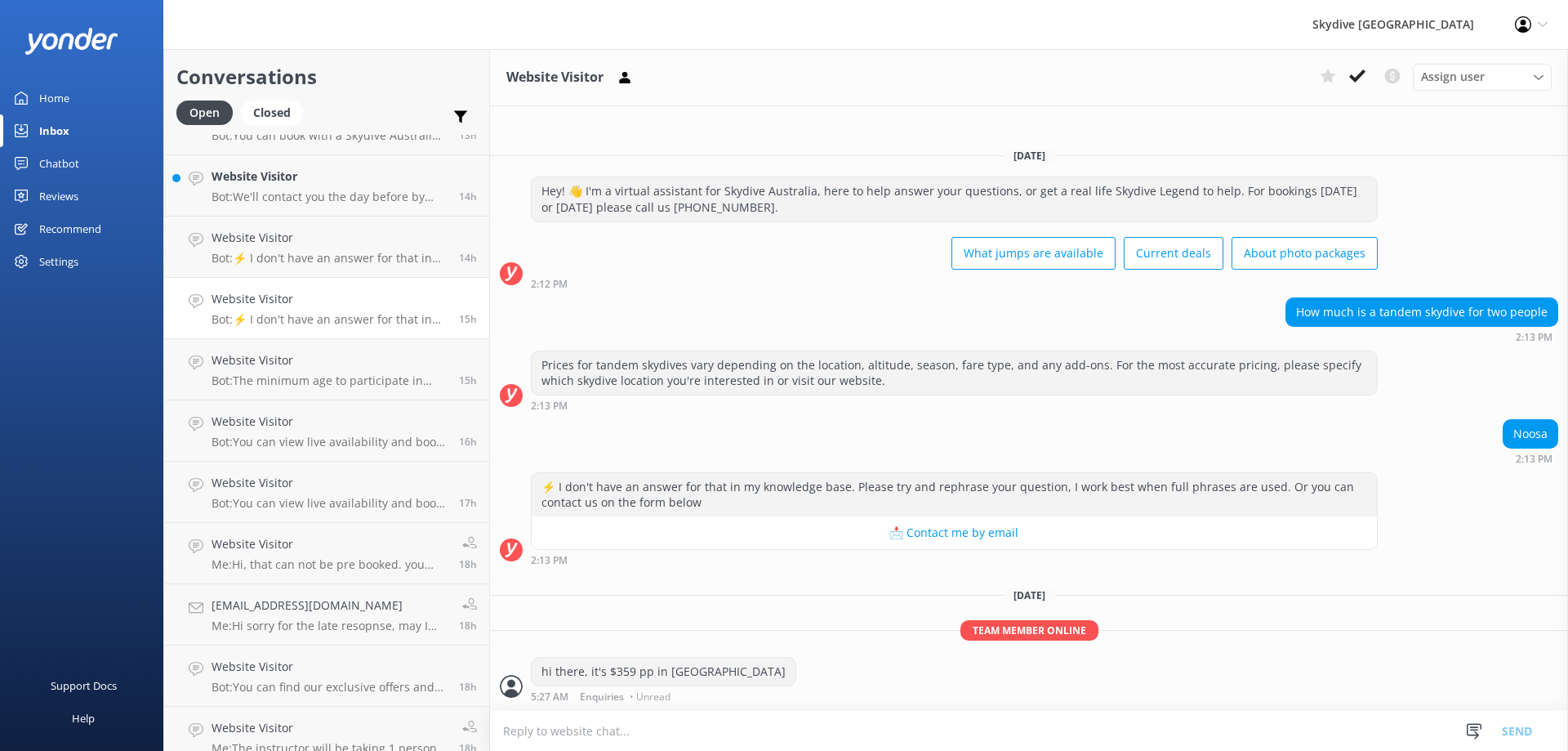
click at [300, 321] on p "Bot: ⚡ I don't have an answer for that in my knowledge base. Please try and rep…" at bounding box center [328, 319] width 235 height 15
click at [327, 256] on p "Bot: ⚡ I don't have an answer for that in my knowledge base. Please try and rep…" at bounding box center [328, 258] width 235 height 15
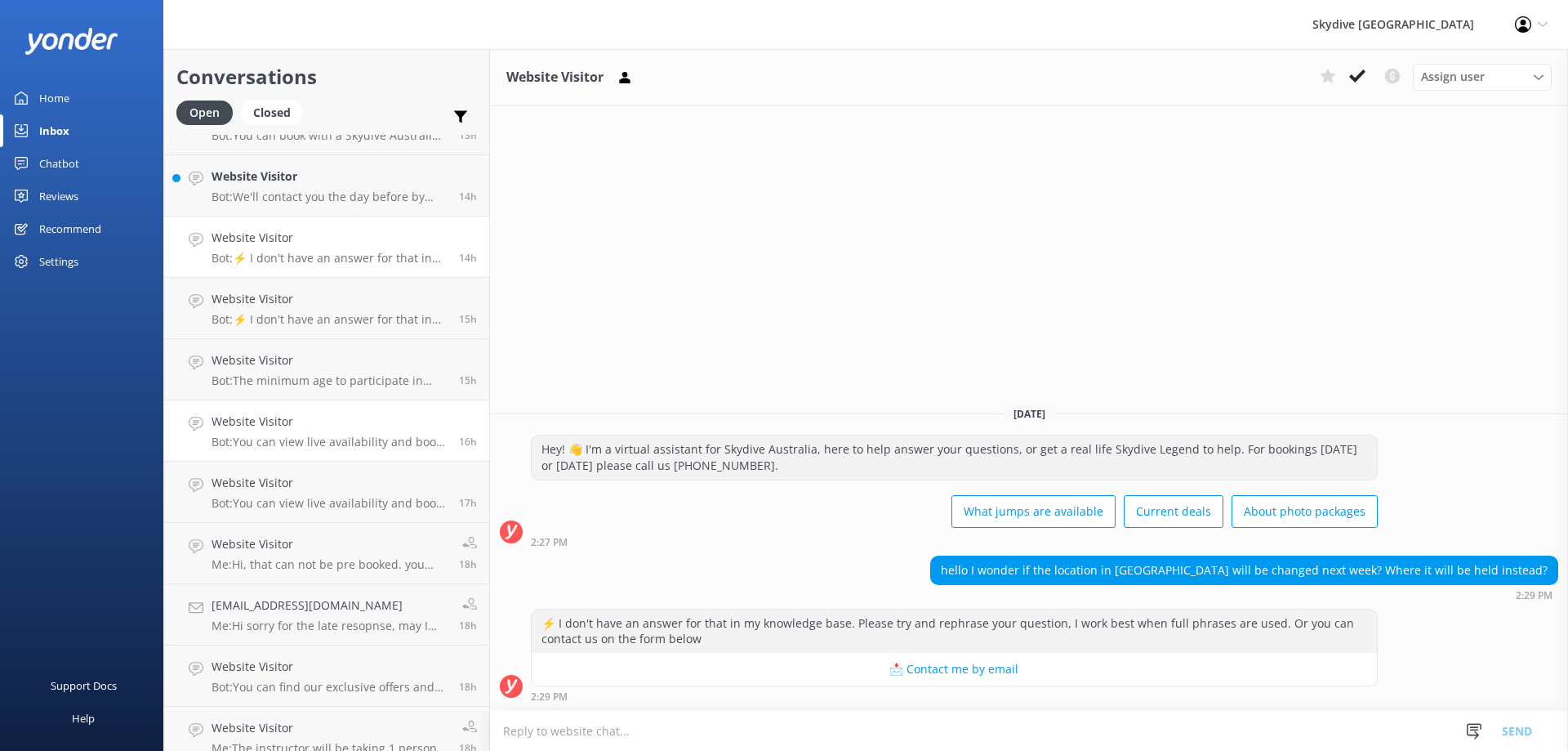
click at [344, 456] on link "Website Visitor Bot: You can view live availability and book your [GEOGRAPHIC_D…" at bounding box center [326, 431] width 325 height 61
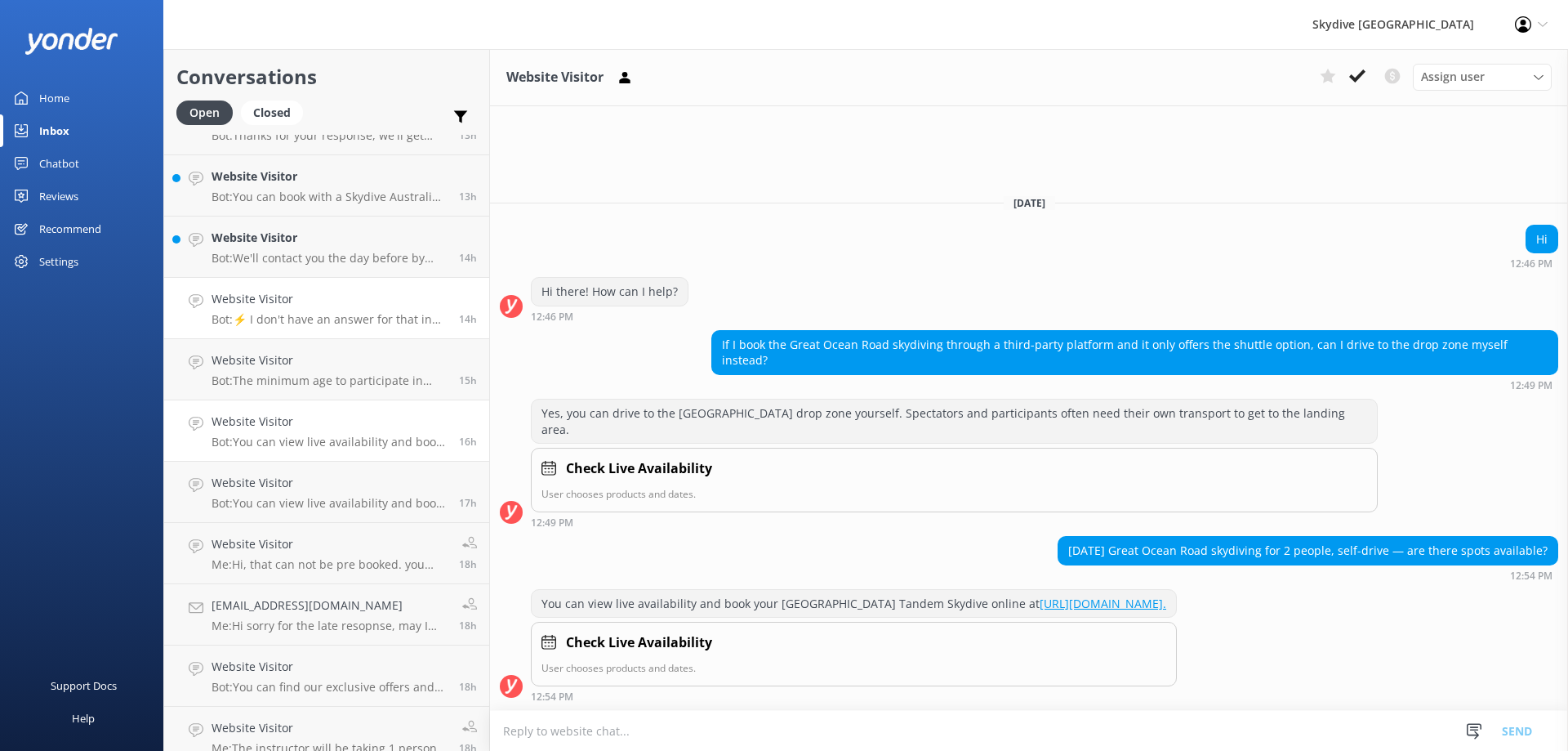
click at [334, 314] on p "Bot: ⚡ I don't have an answer for that in my knowledge base. Please try and rep…" at bounding box center [328, 319] width 235 height 15
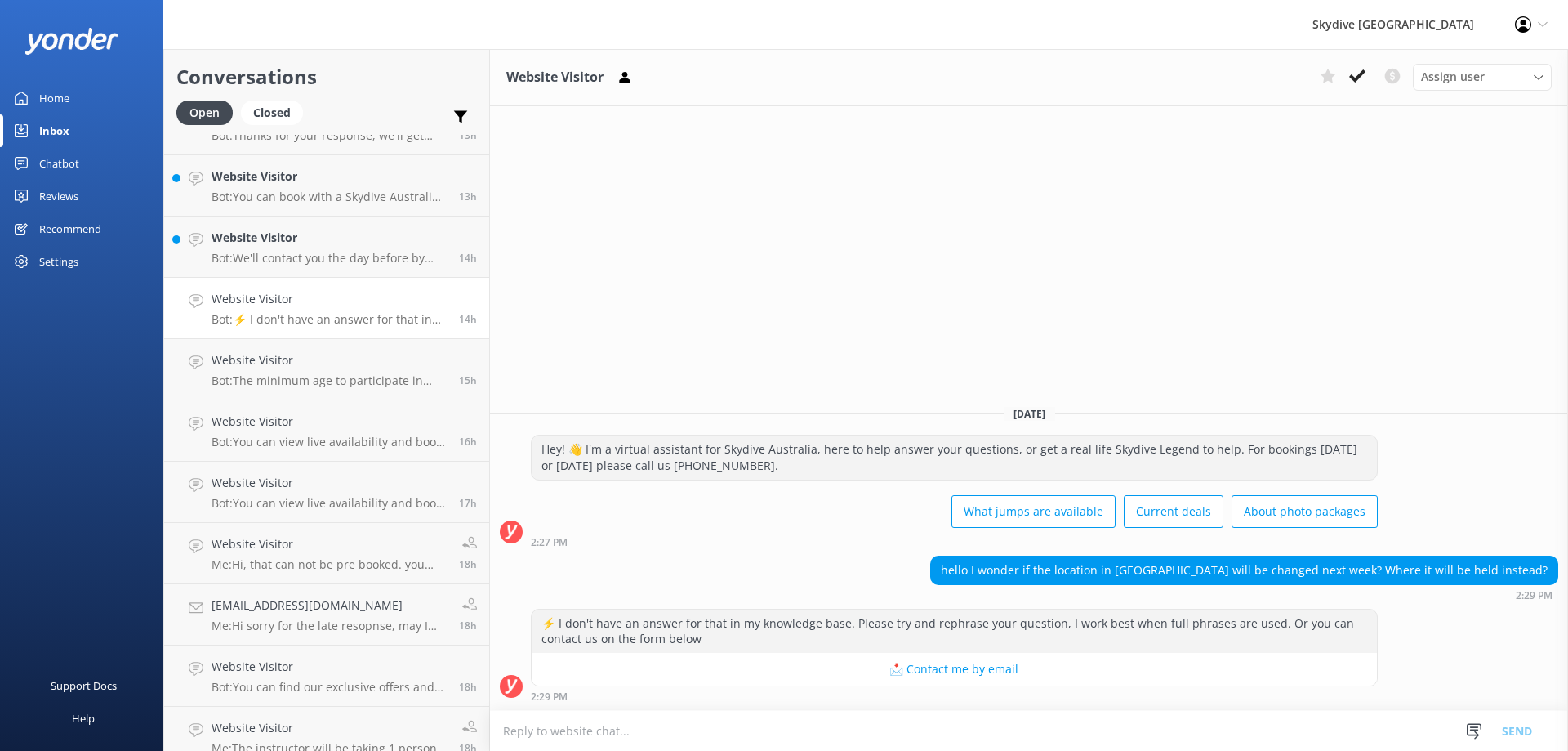
click at [690, 742] on textarea at bounding box center [1029, 731] width 1078 height 40
paste textarea "from [DATE] to [DATE], check-in"
click at [799, 730] on textarea "from [DATE] to [DATE], check-in location will be" at bounding box center [1029, 730] width 1078 height 41
paste textarea "Shellharbour Airport [STREET_ADDRESS] ([GEOGRAPHIC_DATA]) The new landing zone …"
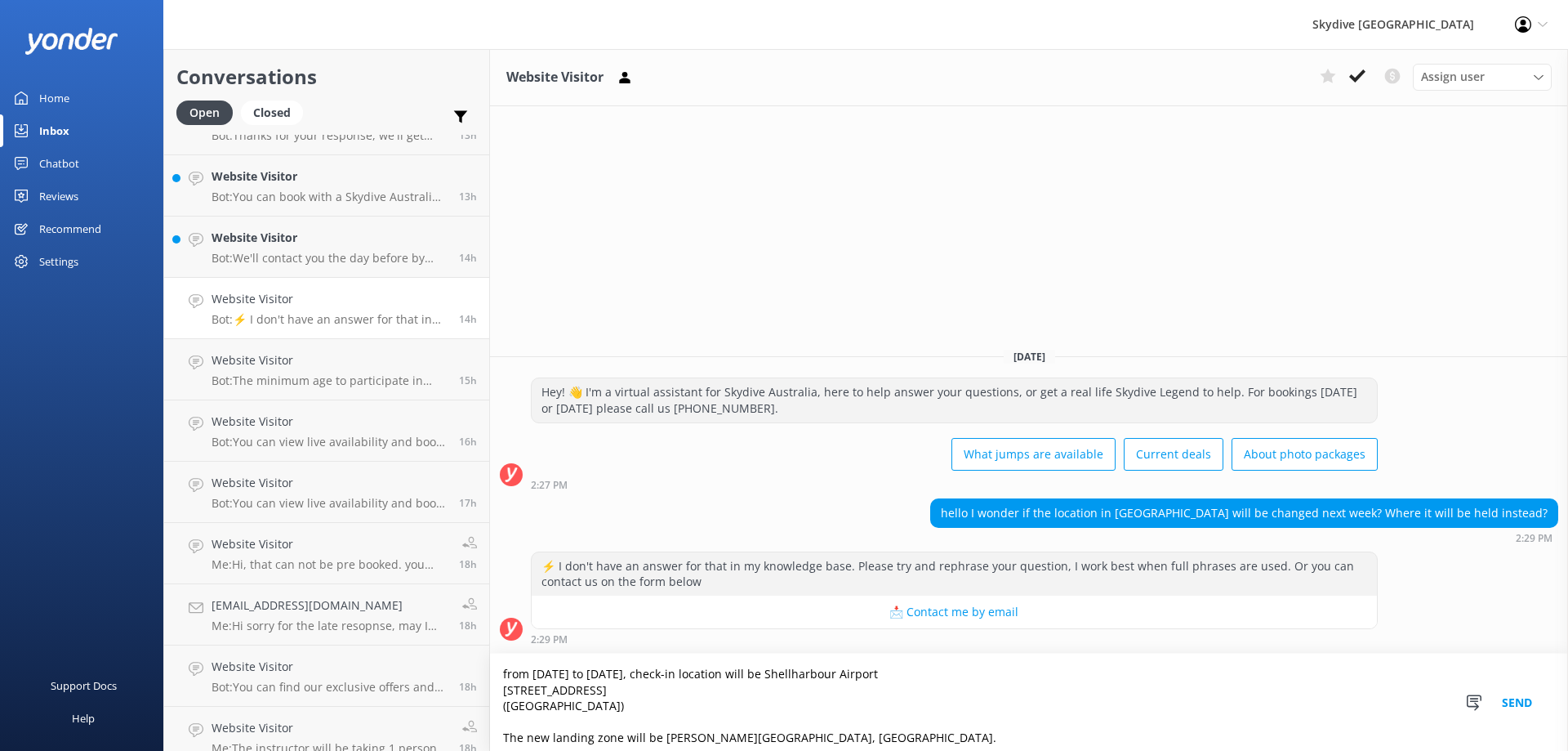
click at [785, 672] on textarea "from [DATE] to [DATE], check-in location will be Shellharbour Airport [STREET_A…" at bounding box center [1029, 703] width 1078 height 97
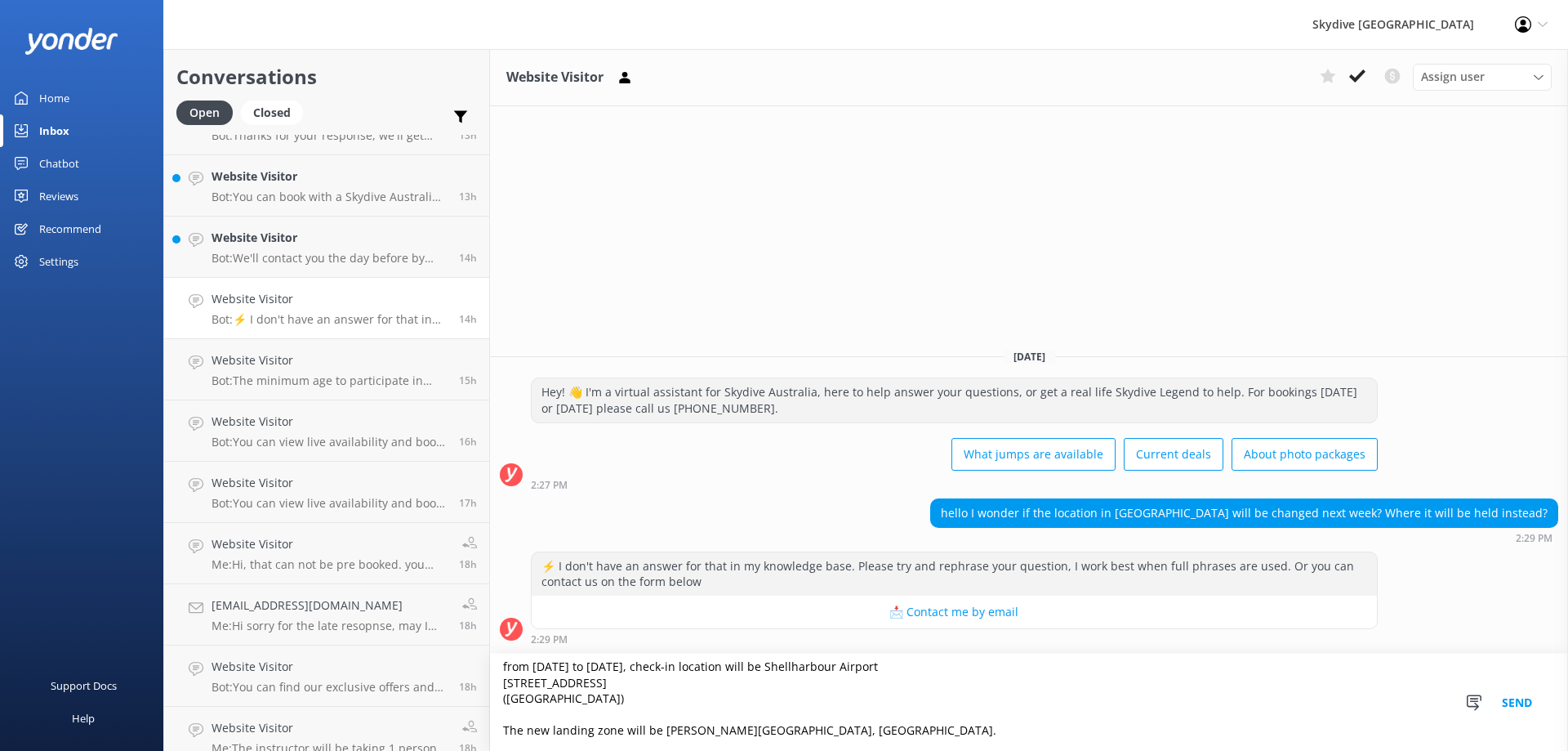
click at [811, 728] on textarea "from [DATE] to [DATE], check-in location will be Shellharbour Airport [STREET_A…" at bounding box center [1029, 703] width 1078 height 97
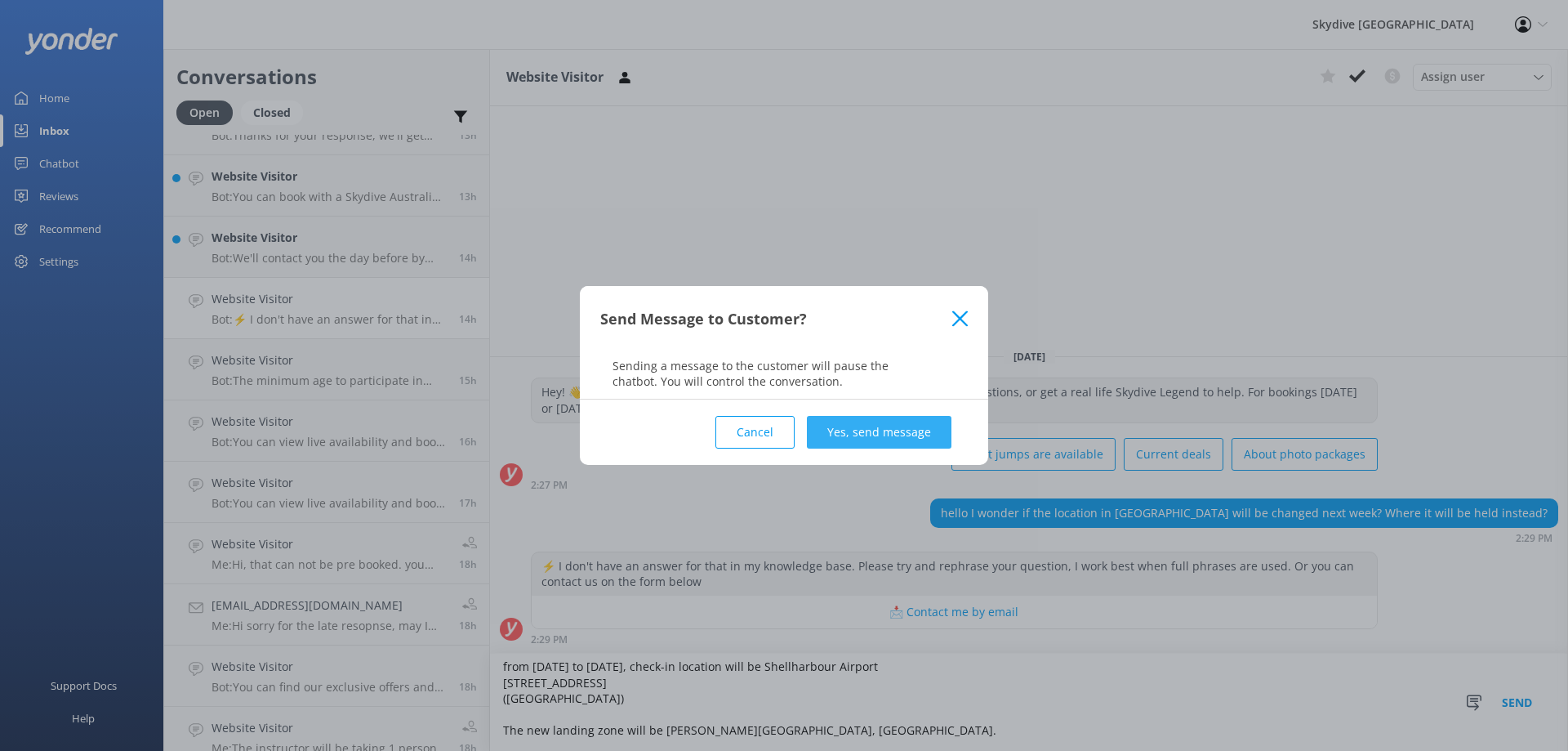
type textarea "from [DATE] to [DATE], check-in location will be Shellharbour Airport [STREET_A…"
click at [842, 435] on button "Yes, send message" at bounding box center [879, 433] width 144 height 33
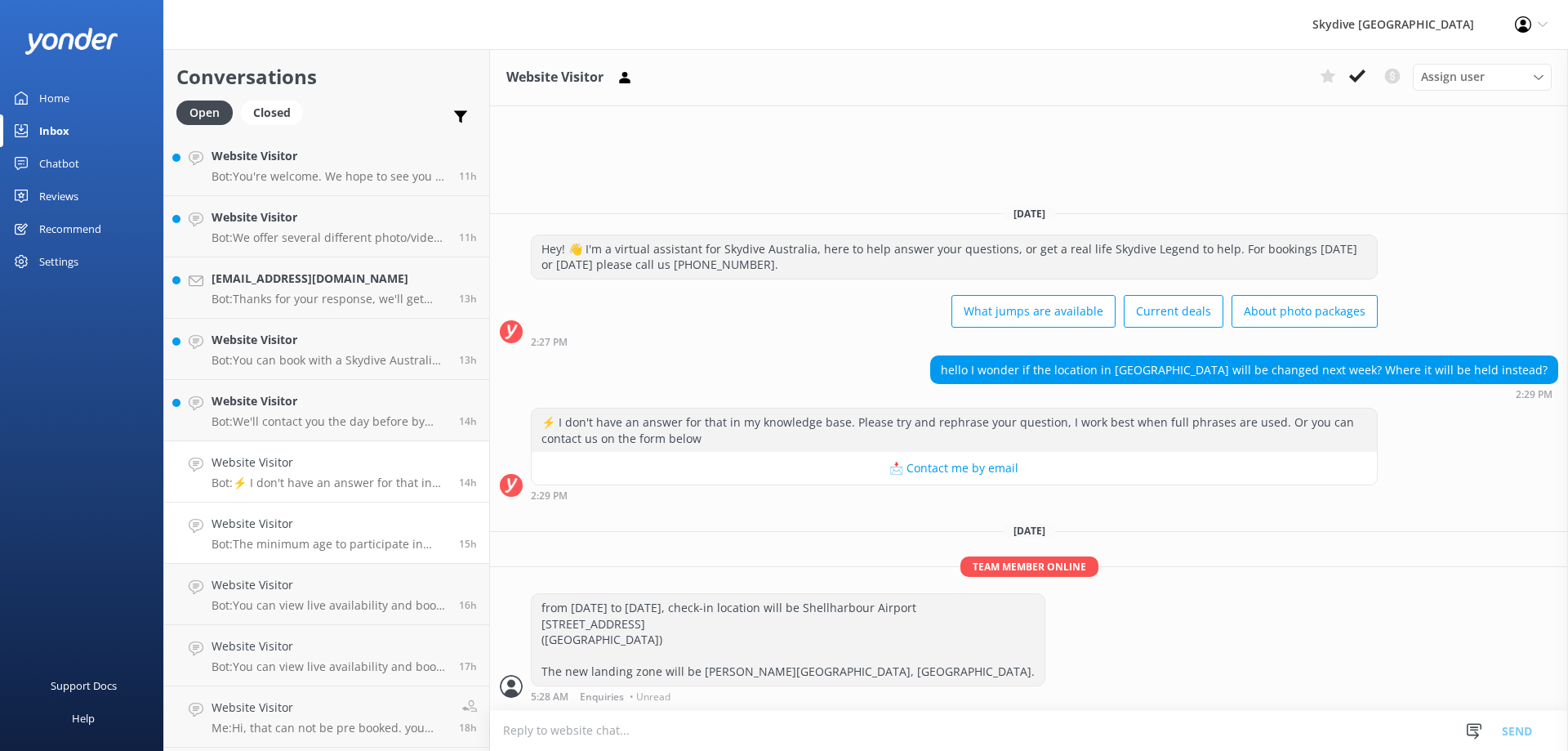
scroll to position [409, 0]
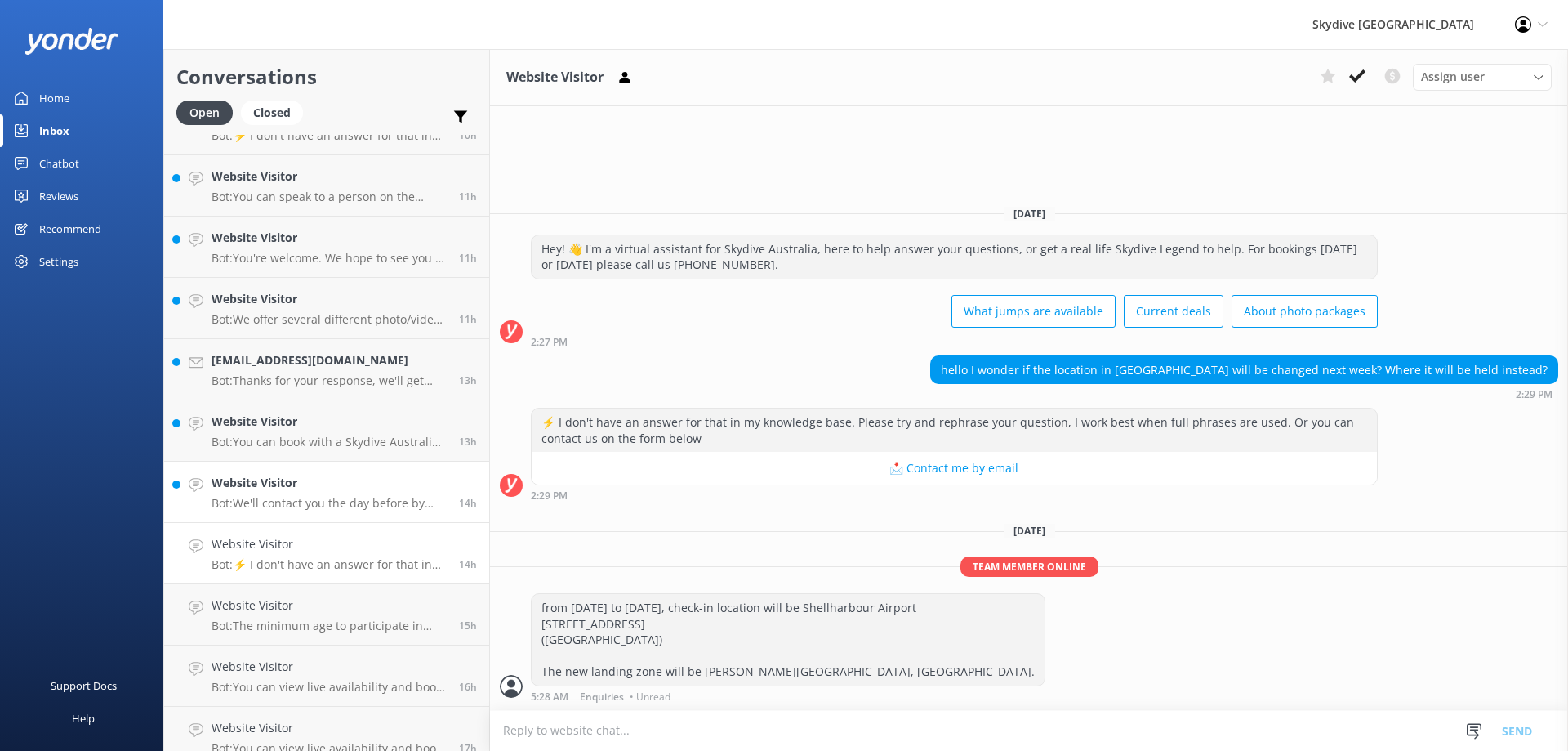
click at [318, 508] on p "Bot: We'll contact you the day before by text message to confirm your jump. It'…" at bounding box center [328, 503] width 235 height 15
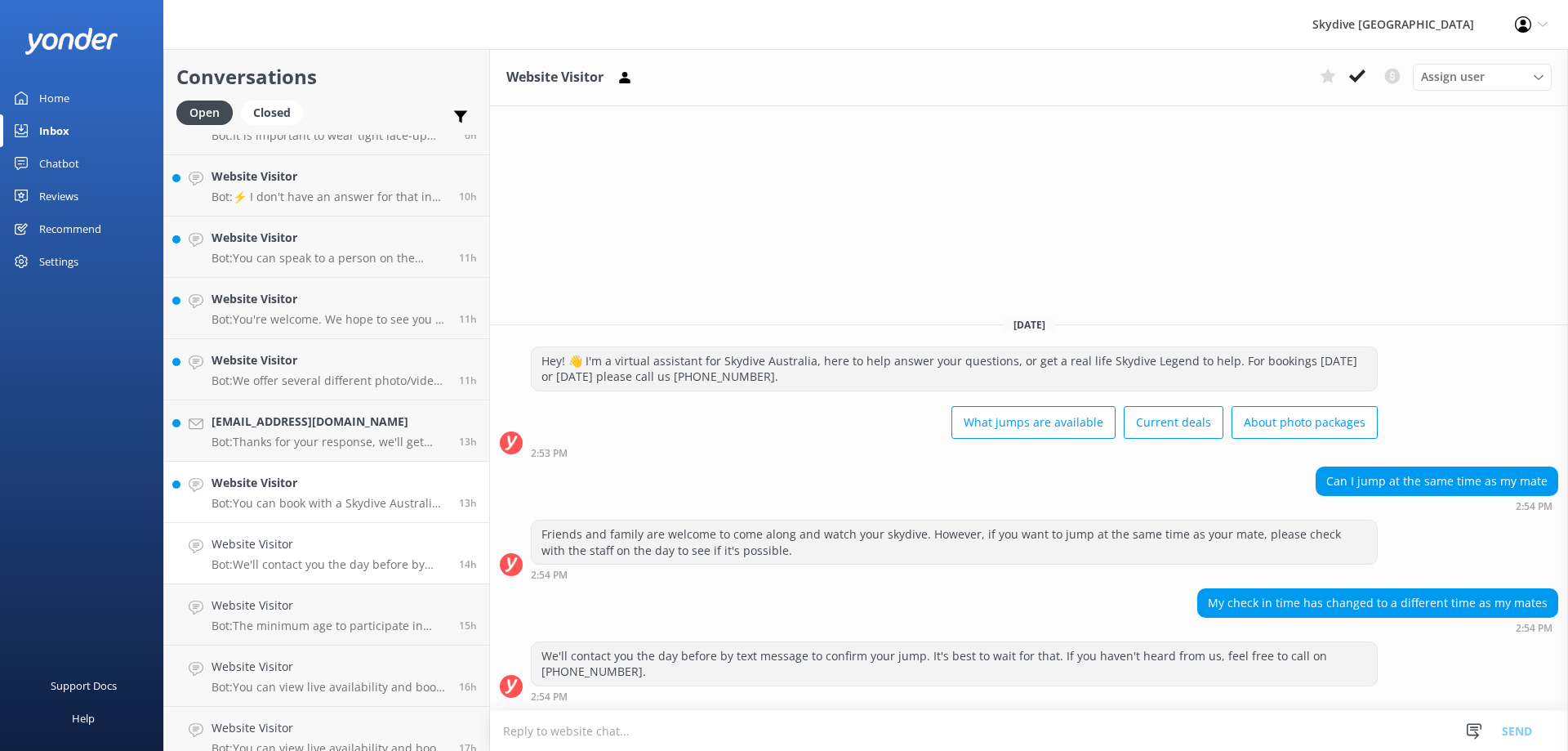
click at [318, 491] on h4 "Website Visitor" at bounding box center [328, 483] width 235 height 18
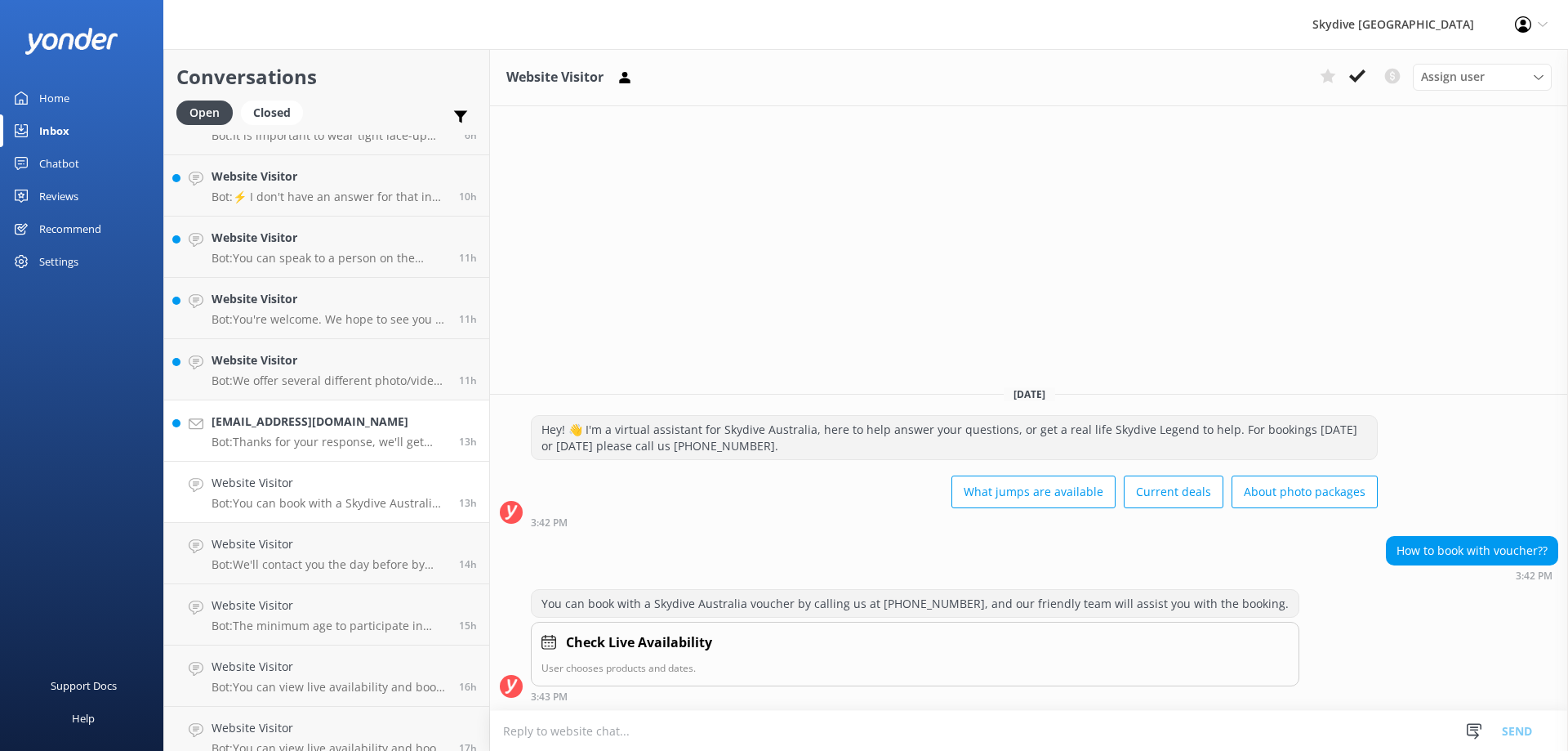
click at [320, 439] on p "Bot: Thanks for your response, we'll get back to you as soon as we can during o…" at bounding box center [328, 442] width 235 height 15
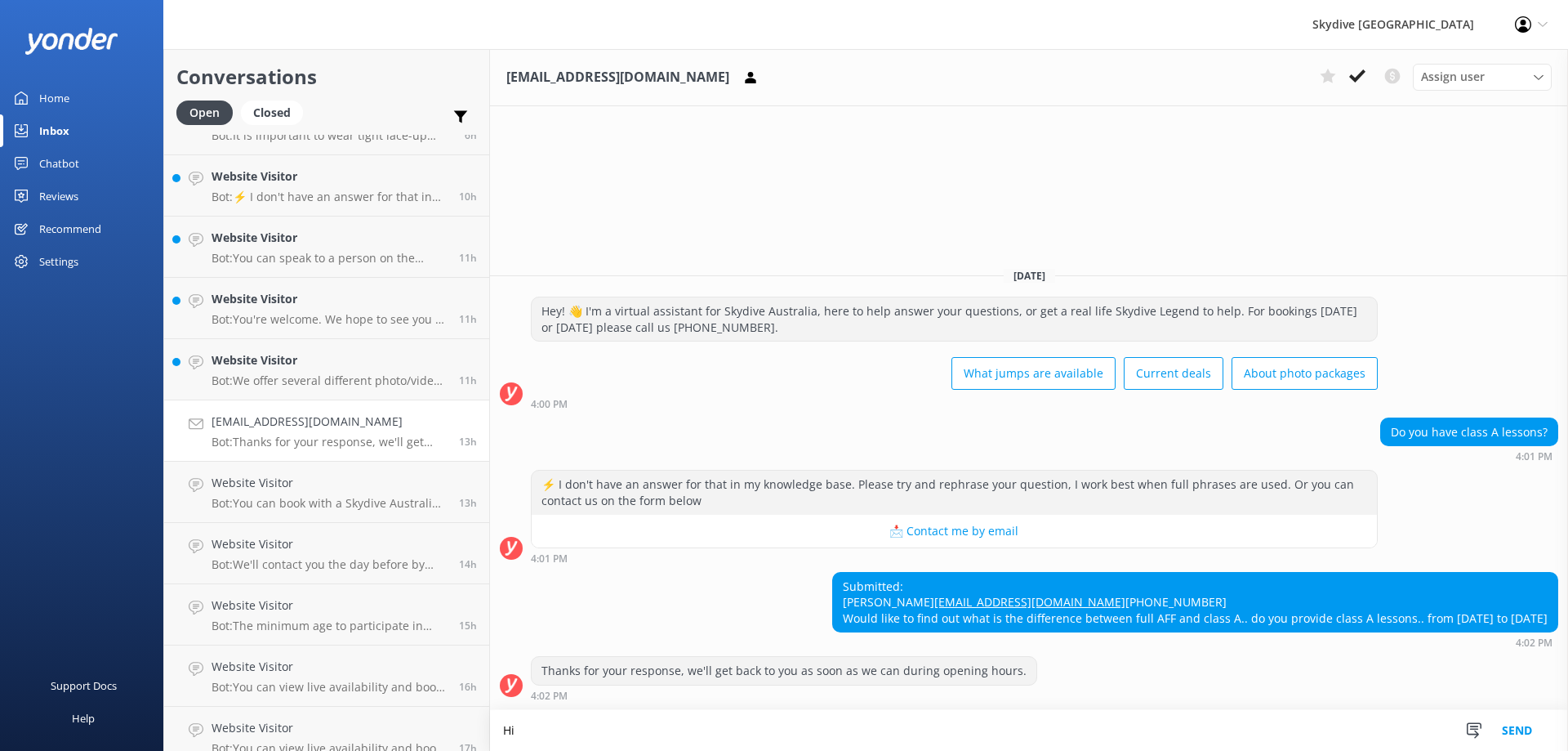
type textarea "H"
drag, startPoint x: 997, startPoint y: 588, endPoint x: 835, endPoint y: 586, distance: 162.0
click at [835, 586] on div "Submitted: [PERSON_NAME] [PERSON_NAME][EMAIL_ADDRESS][DOMAIN_NAME] [PHONE_NUMBE…" at bounding box center [1195, 603] width 724 height 59
copy link "[EMAIL_ADDRESS][DOMAIN_NAME]"
click at [942, 617] on div "Submitted: [PERSON_NAME] [PERSON_NAME][EMAIL_ADDRESS][DOMAIN_NAME] [PHONE_NUMBE…" at bounding box center [1195, 603] width 724 height 59
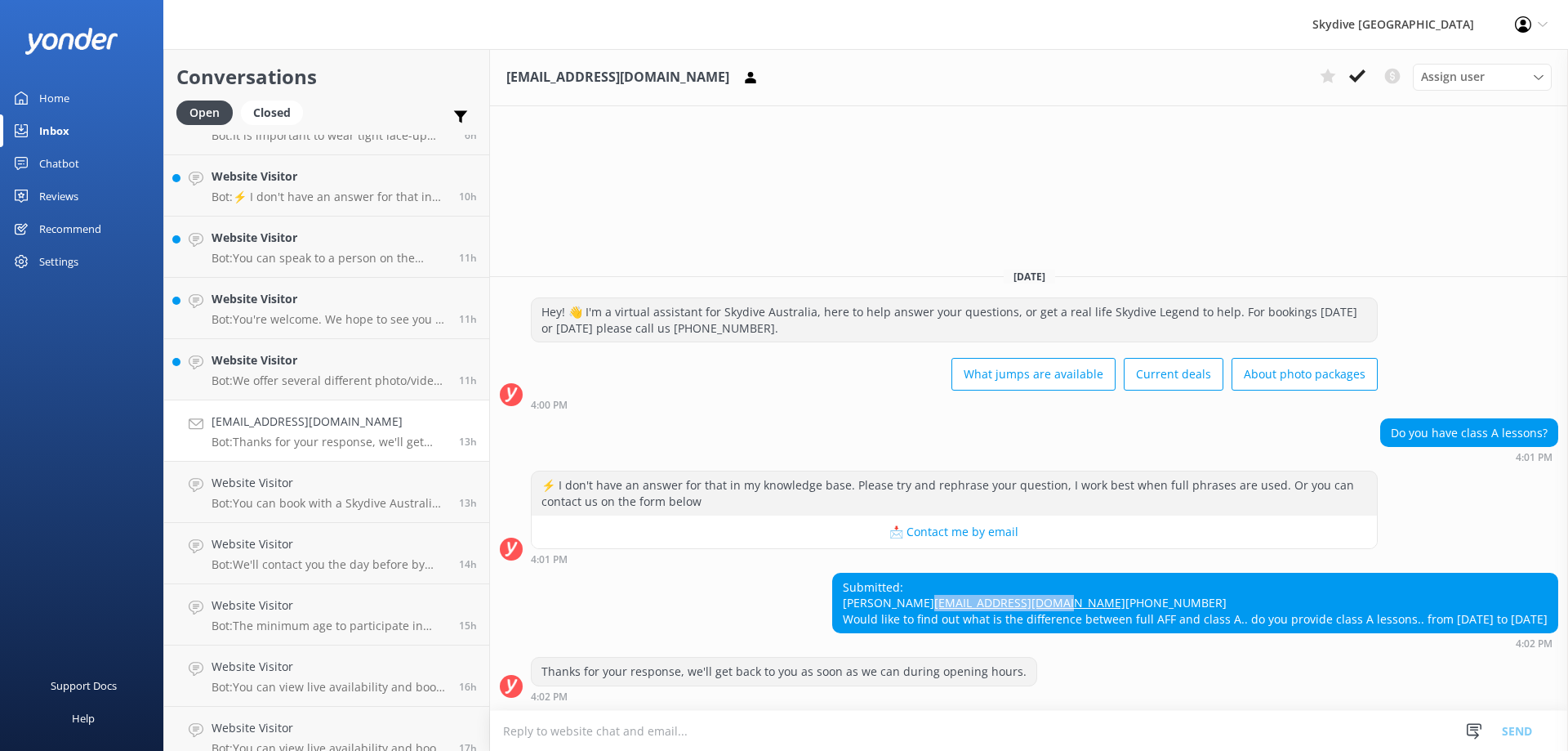
drag, startPoint x: 979, startPoint y: 590, endPoint x: 837, endPoint y: 586, distance: 142.1
click at [837, 586] on div "Submitted: [PERSON_NAME] [PERSON_NAME][EMAIL_ADDRESS][DOMAIN_NAME] [PHONE_NUMBE…" at bounding box center [1195, 603] width 724 height 59
drag, startPoint x: 837, startPoint y: 616, endPoint x: 1608, endPoint y: 621, distance: 771.0
click at [1567, 621] on html "Skydive [GEOGRAPHIC_DATA] Profile Settings Logout Home Inbox Chatbot Content Pr…" at bounding box center [784, 375] width 1568 height 751
copy div "Would like to find out what is the difference between full AFF and class A.. do…"
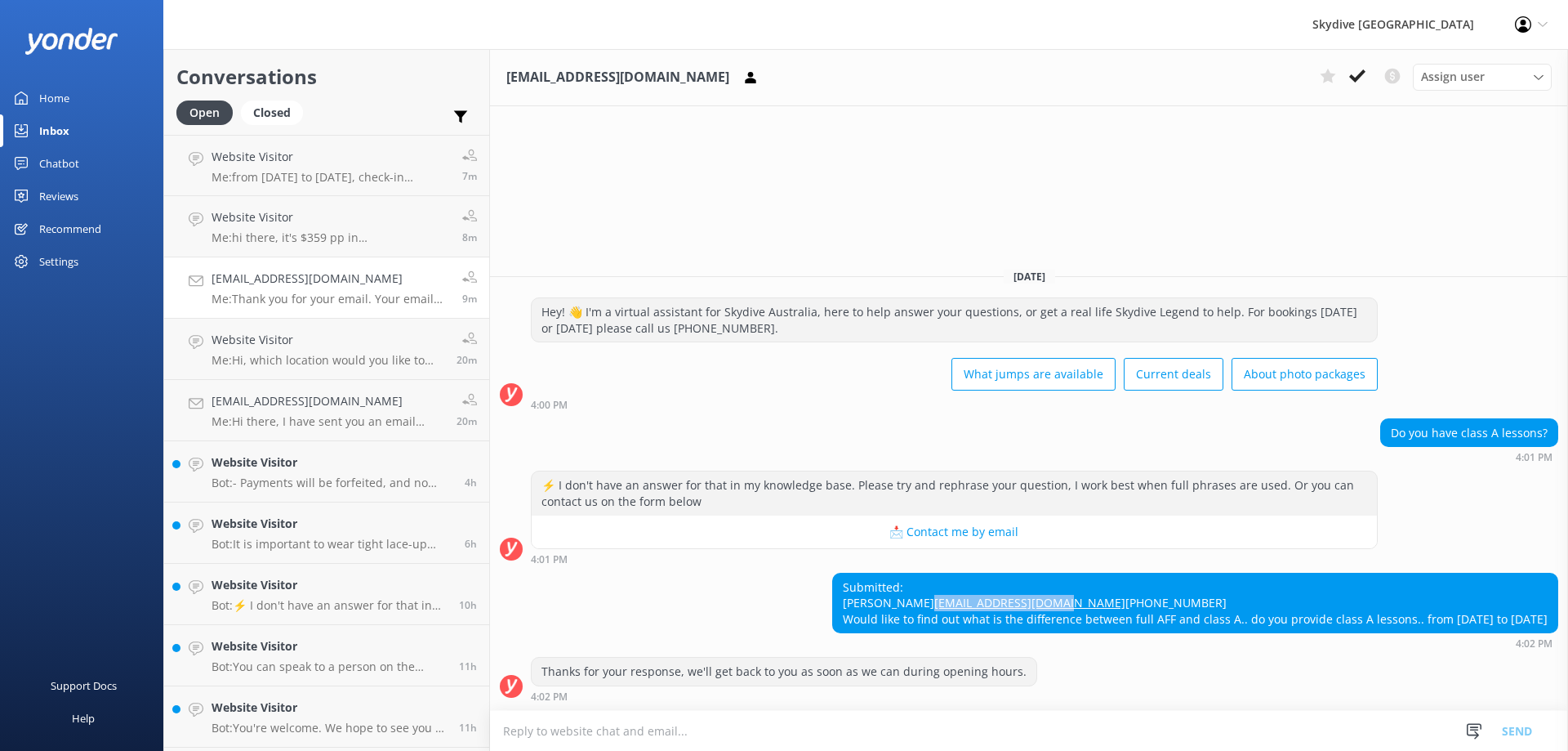
click at [351, 289] on div "[EMAIL_ADDRESS][DOMAIN_NAME] Me: Thank you for your email. Your email has been …" at bounding box center [330, 287] width 239 height 36
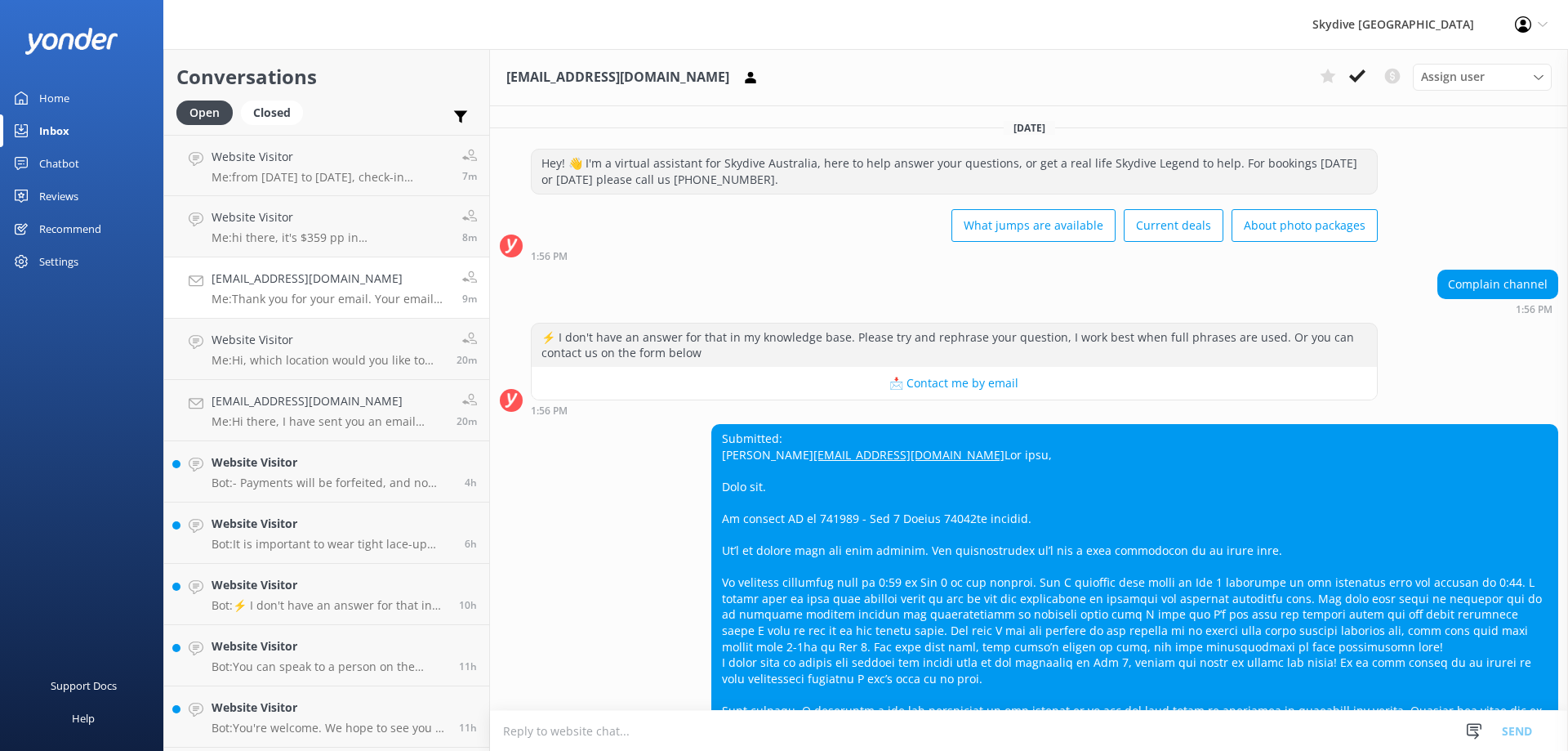
scroll to position [600, 0]
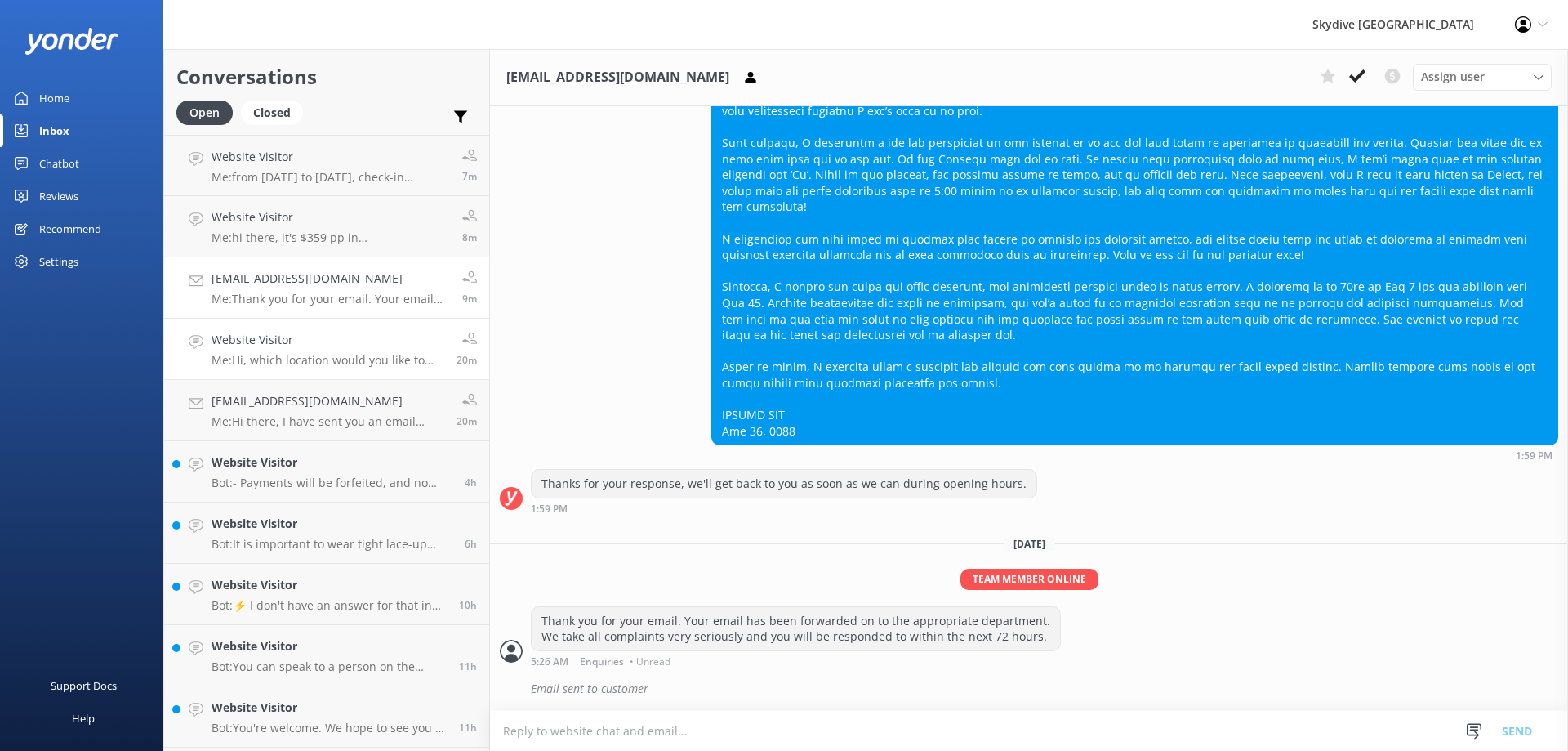
click at [325, 355] on p "Me: Hi, which location would you like to check?" at bounding box center [327, 360] width 233 height 15
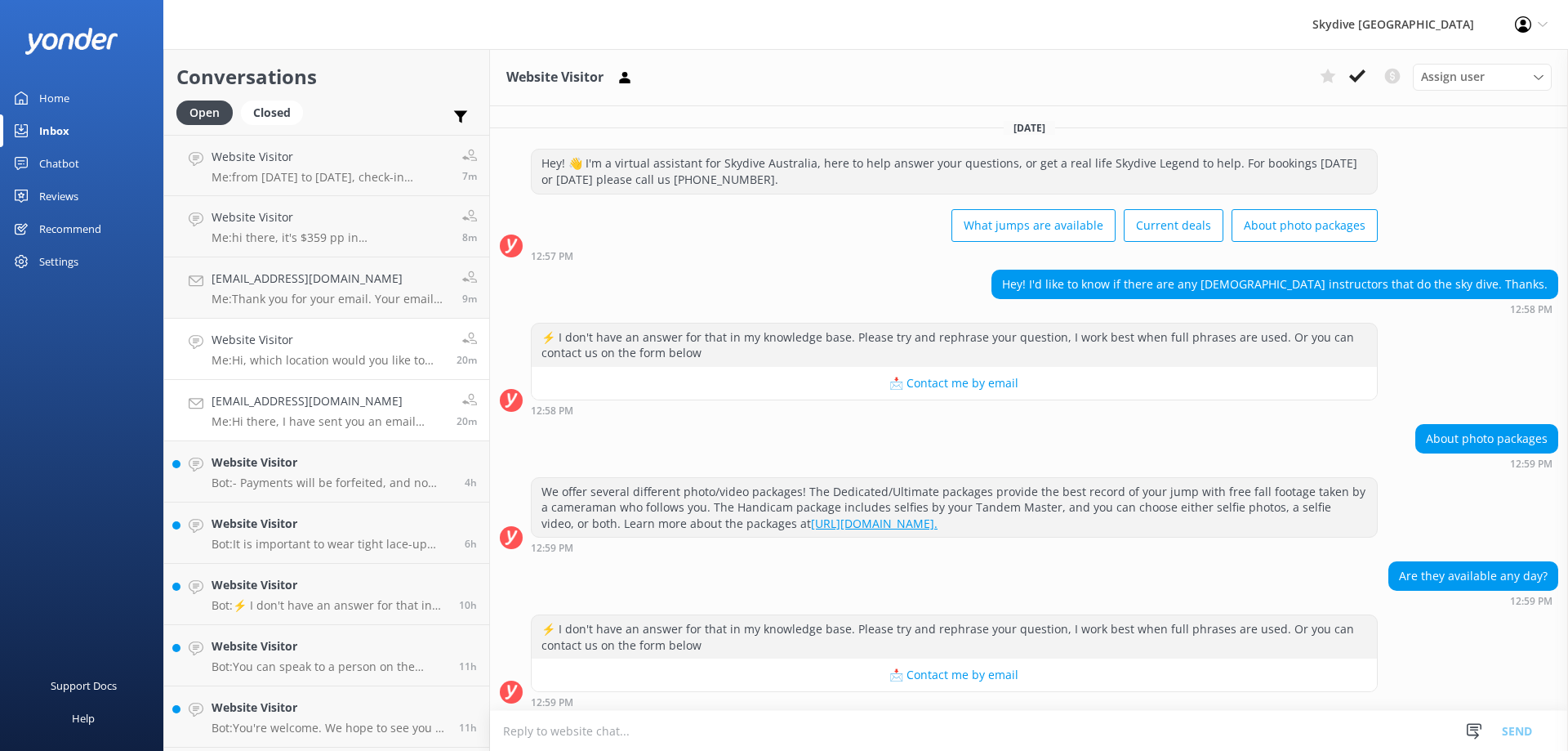
scroll to position [142, 0]
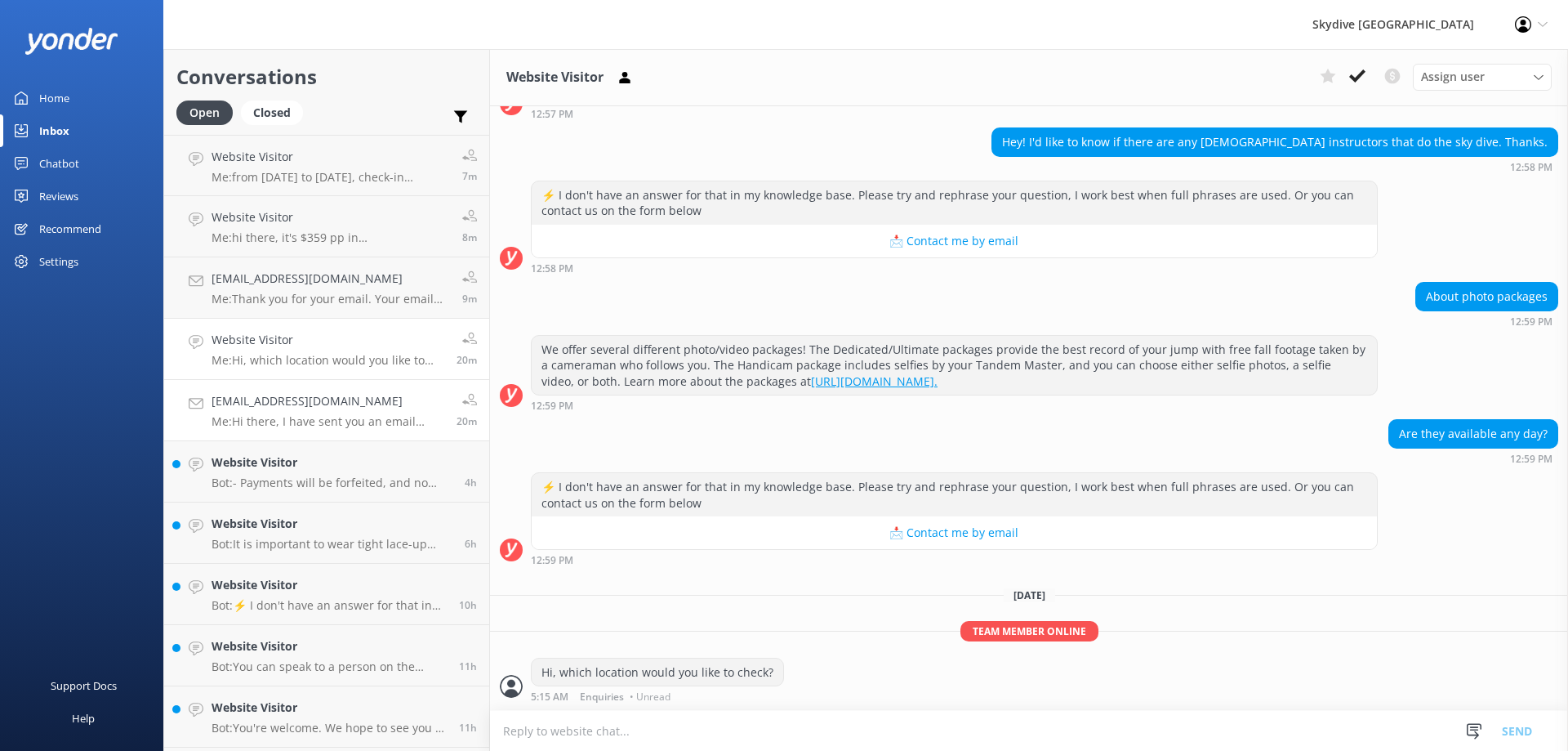
click at [342, 424] on p "Me: Hi there, I have sent you an email regarding your question" at bounding box center [327, 422] width 233 height 15
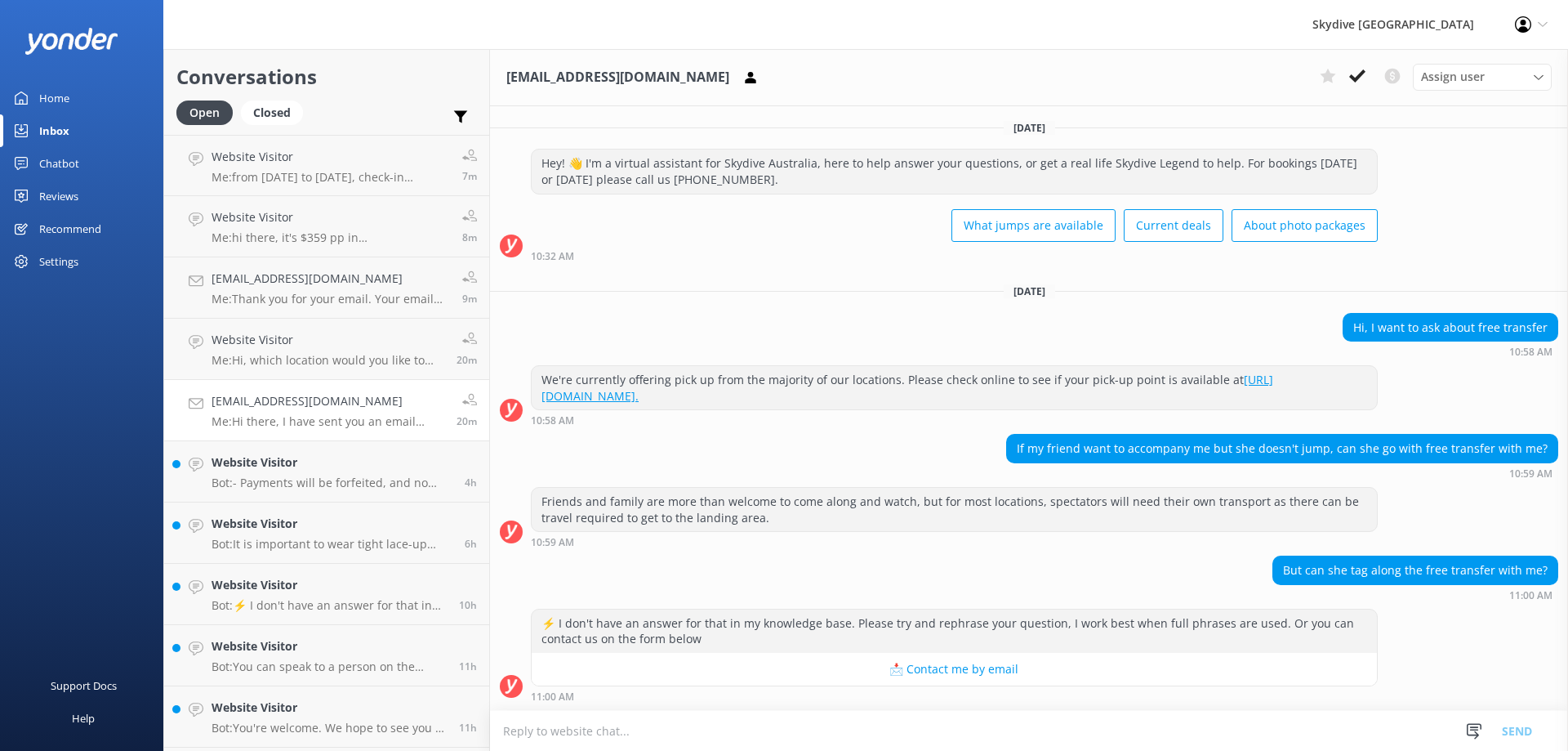
scroll to position [390, 0]
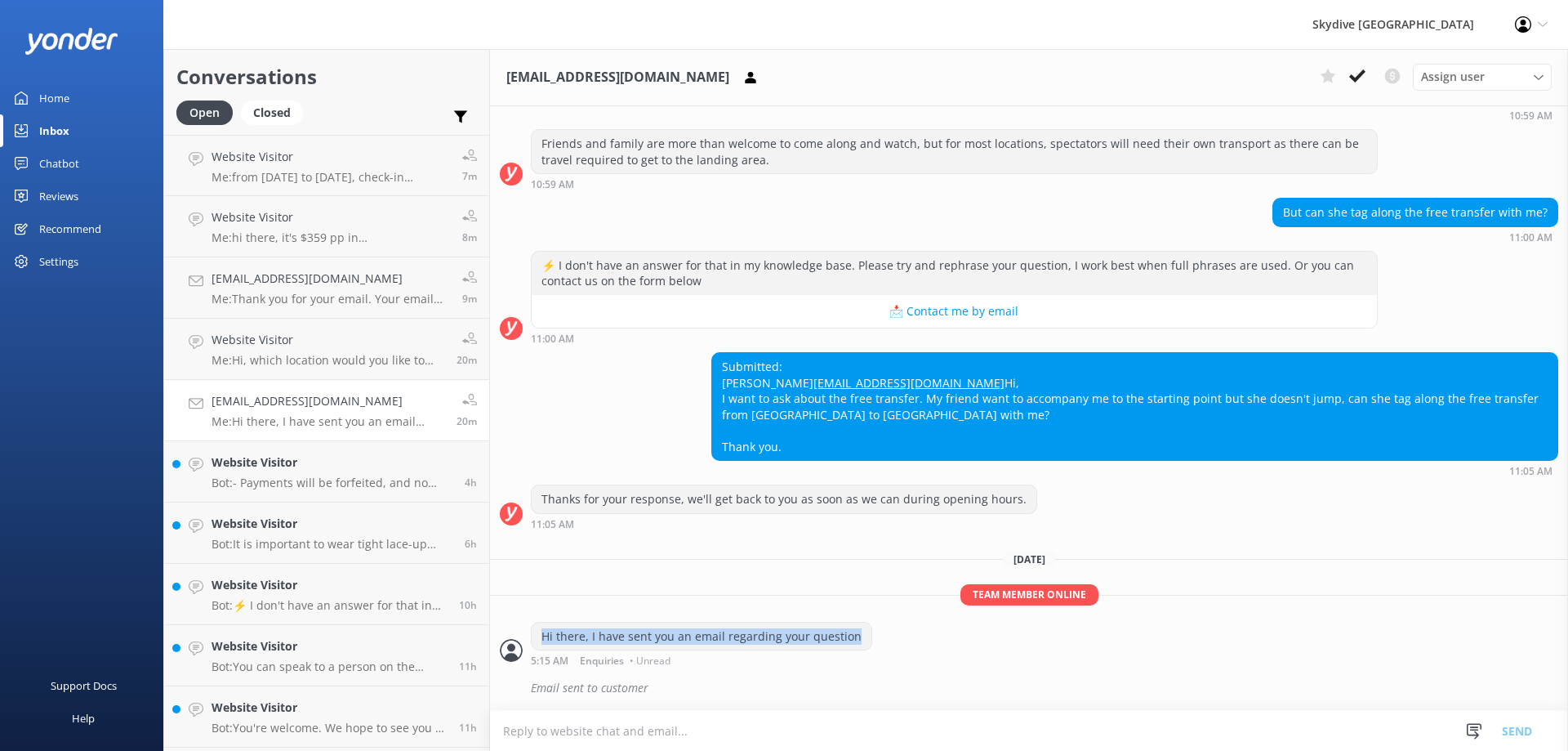
drag, startPoint x: 868, startPoint y: 638, endPoint x: 519, endPoint y: 640, distance: 349.0
click at [519, 640] on div "Hi there, I have sent you an email regarding your question 5:15 AM Enquiries • …" at bounding box center [1029, 644] width 1078 height 45
copy div "Hi there, I have sent you an email regarding your question"
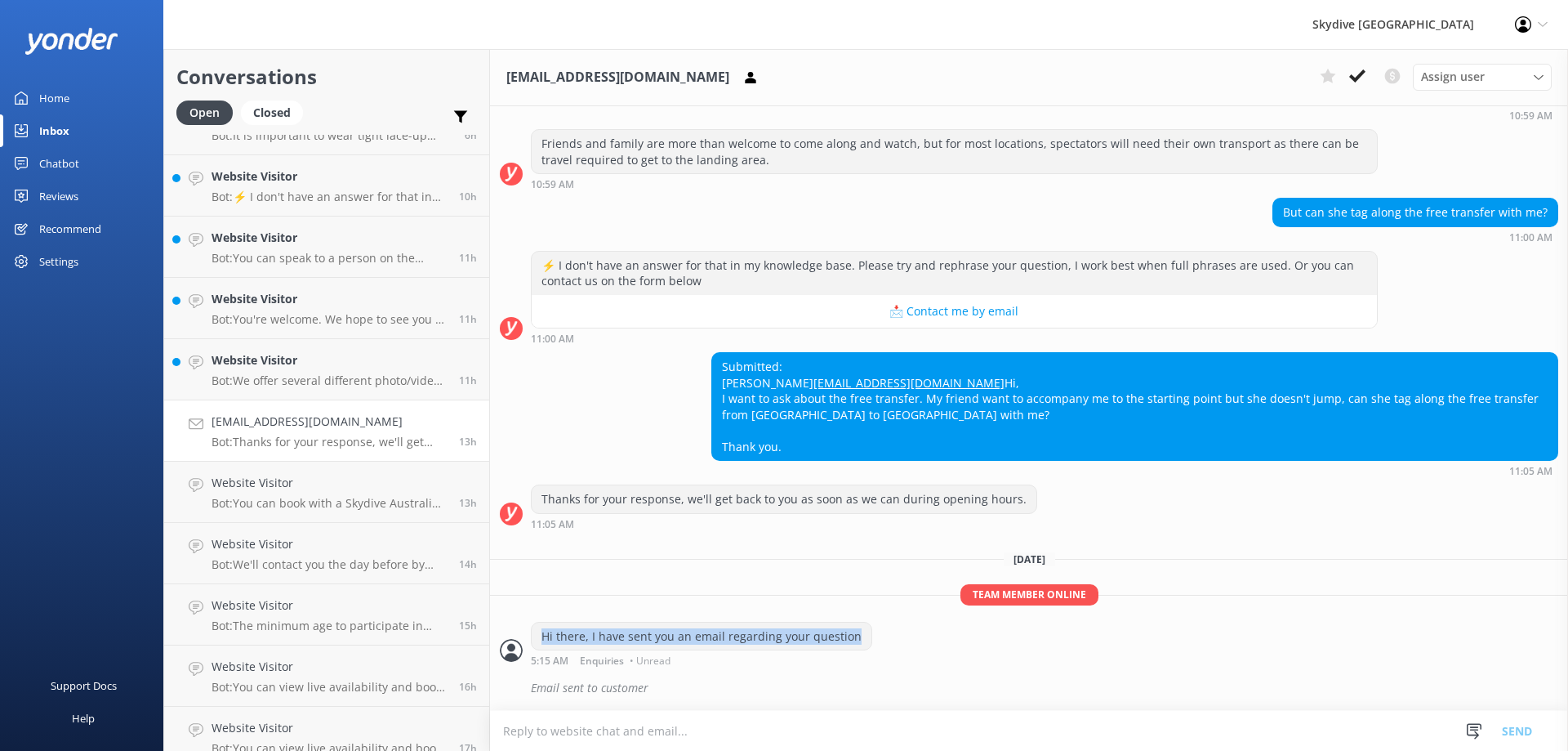
scroll to position [327, 0]
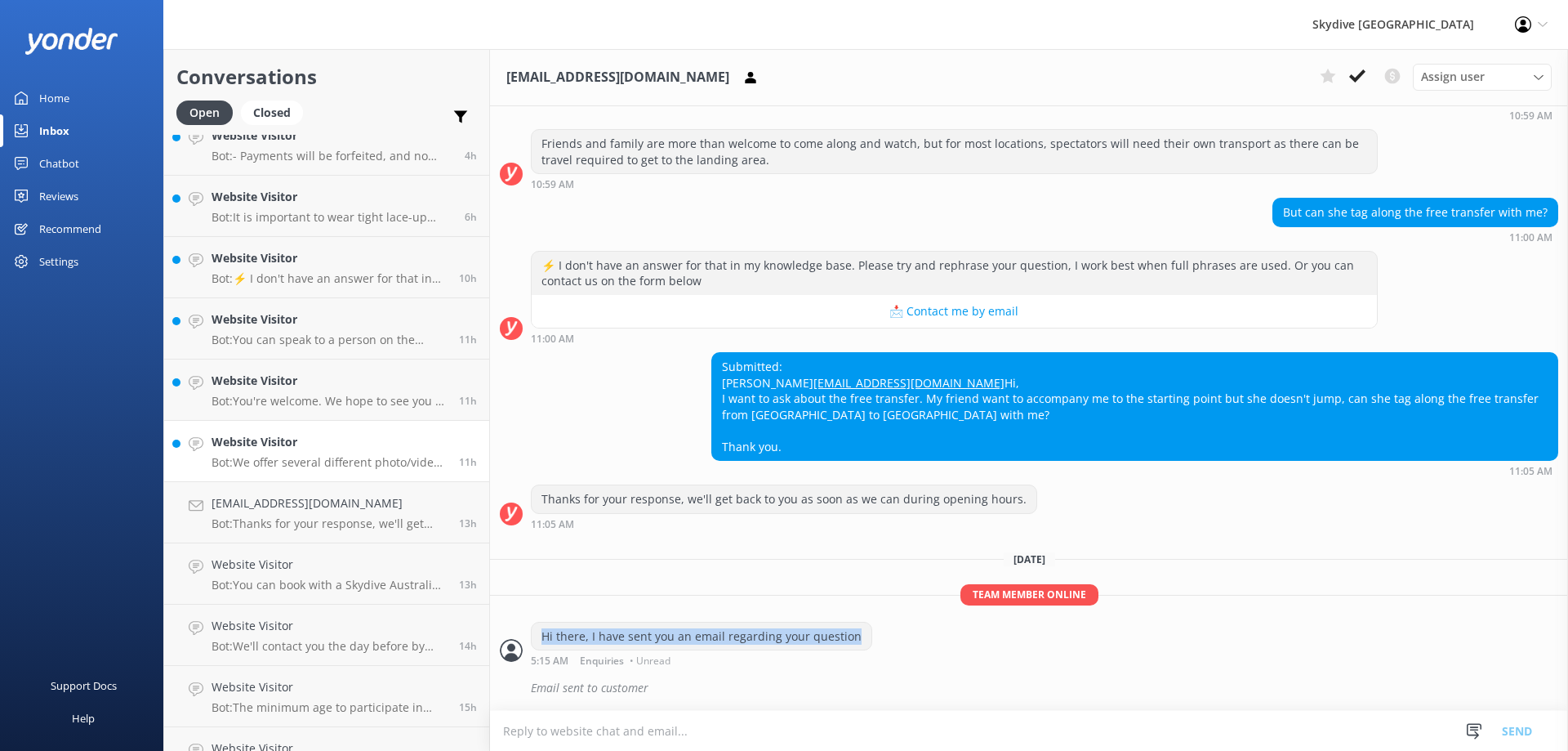
click at [319, 467] on p "Bot: We offer several different photo/video packages. The Dedicated/Ultimate pa…" at bounding box center [328, 462] width 235 height 15
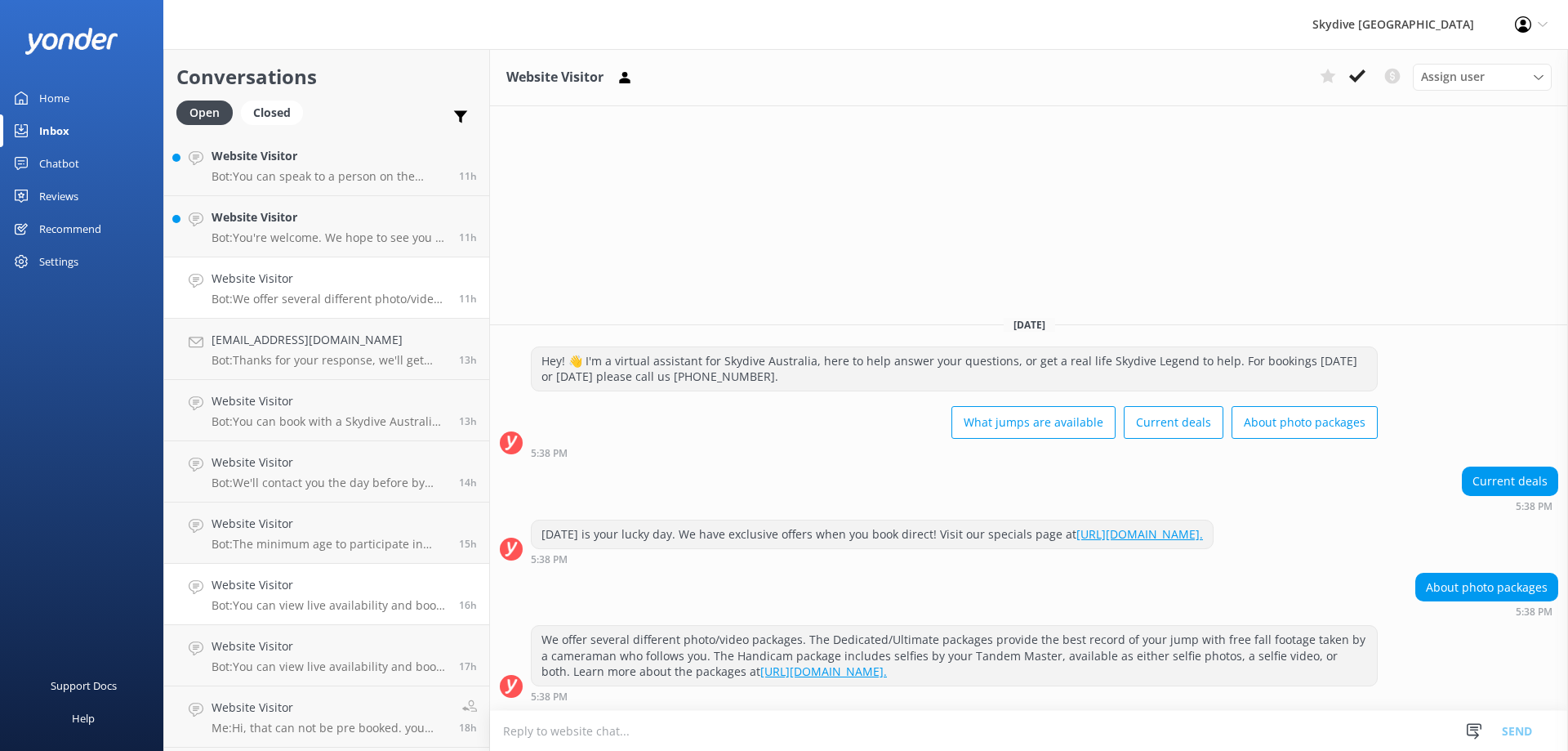
scroll to position [327, 0]
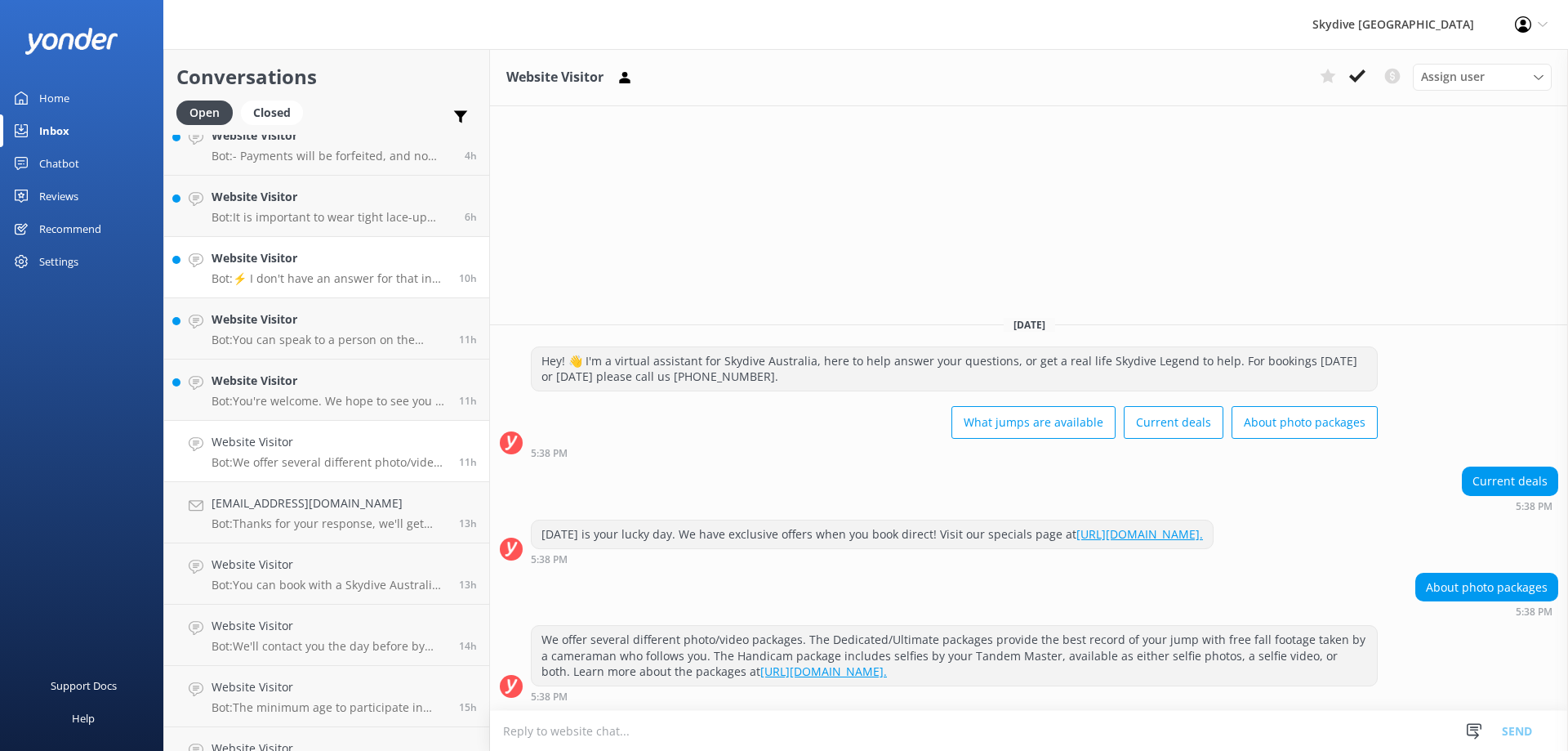
click at [337, 283] on p "Bot: ⚡ I don't have an answer for that in my knowledge base. Please try and rep…" at bounding box center [328, 279] width 235 height 15
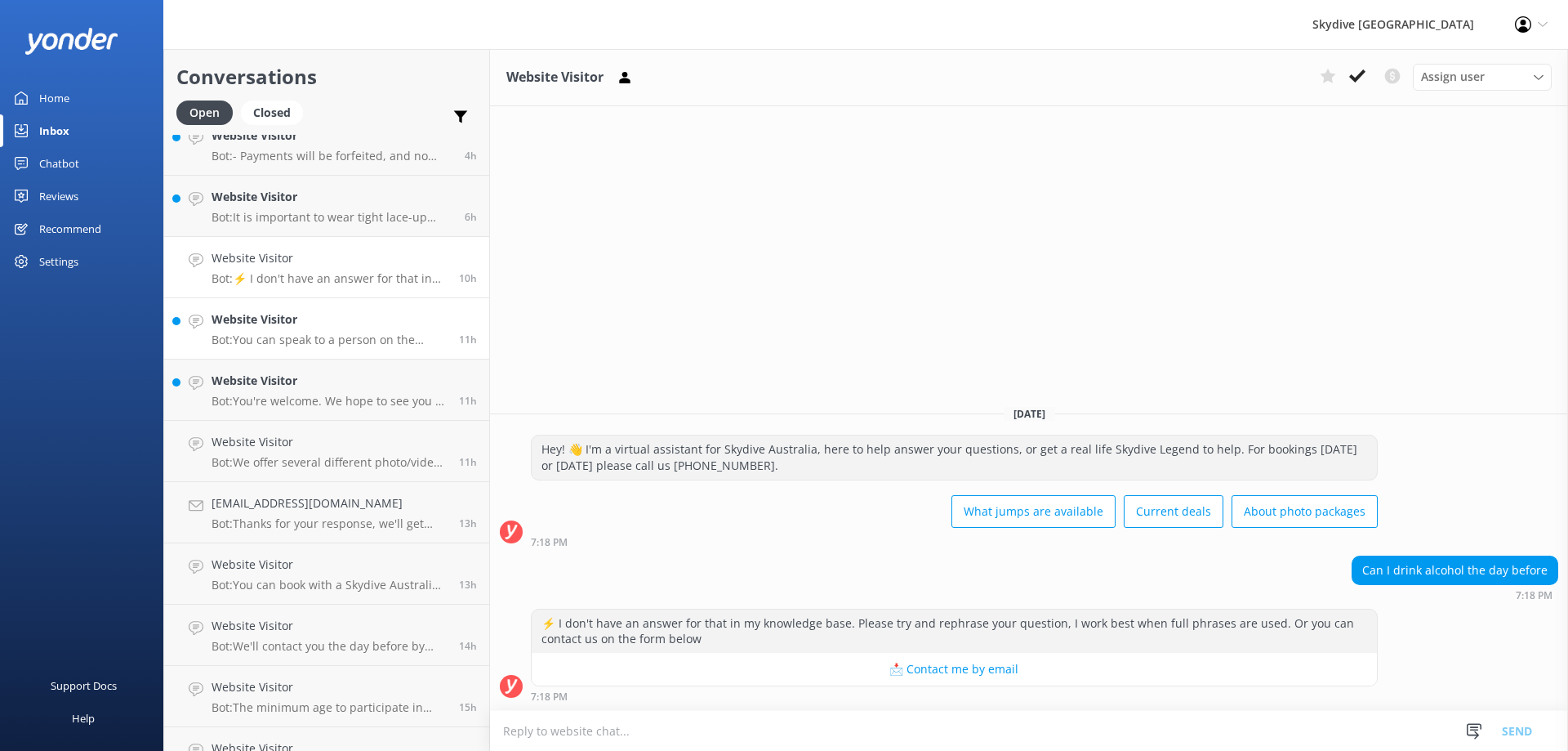
click at [332, 306] on link "Website Visitor Bot: You can speak to a person on the Skydive Australia team by…" at bounding box center [326, 328] width 325 height 61
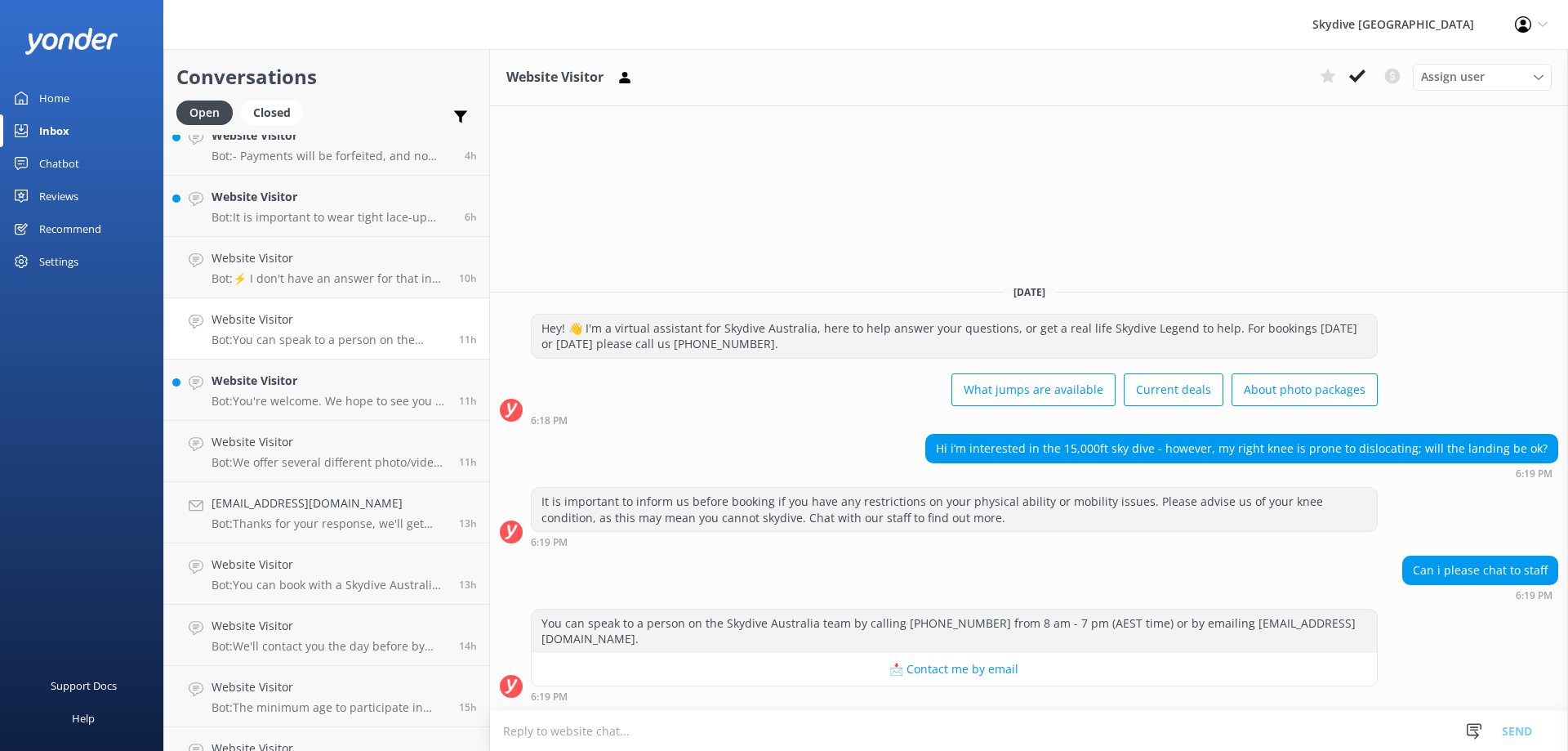
click at [331, 334] on p "Bot: You can speak to a person on the Skydive Australia team by calling [PHONE_…" at bounding box center [328, 340] width 235 height 15
click at [886, 732] on textarea at bounding box center [1029, 731] width 1078 height 40
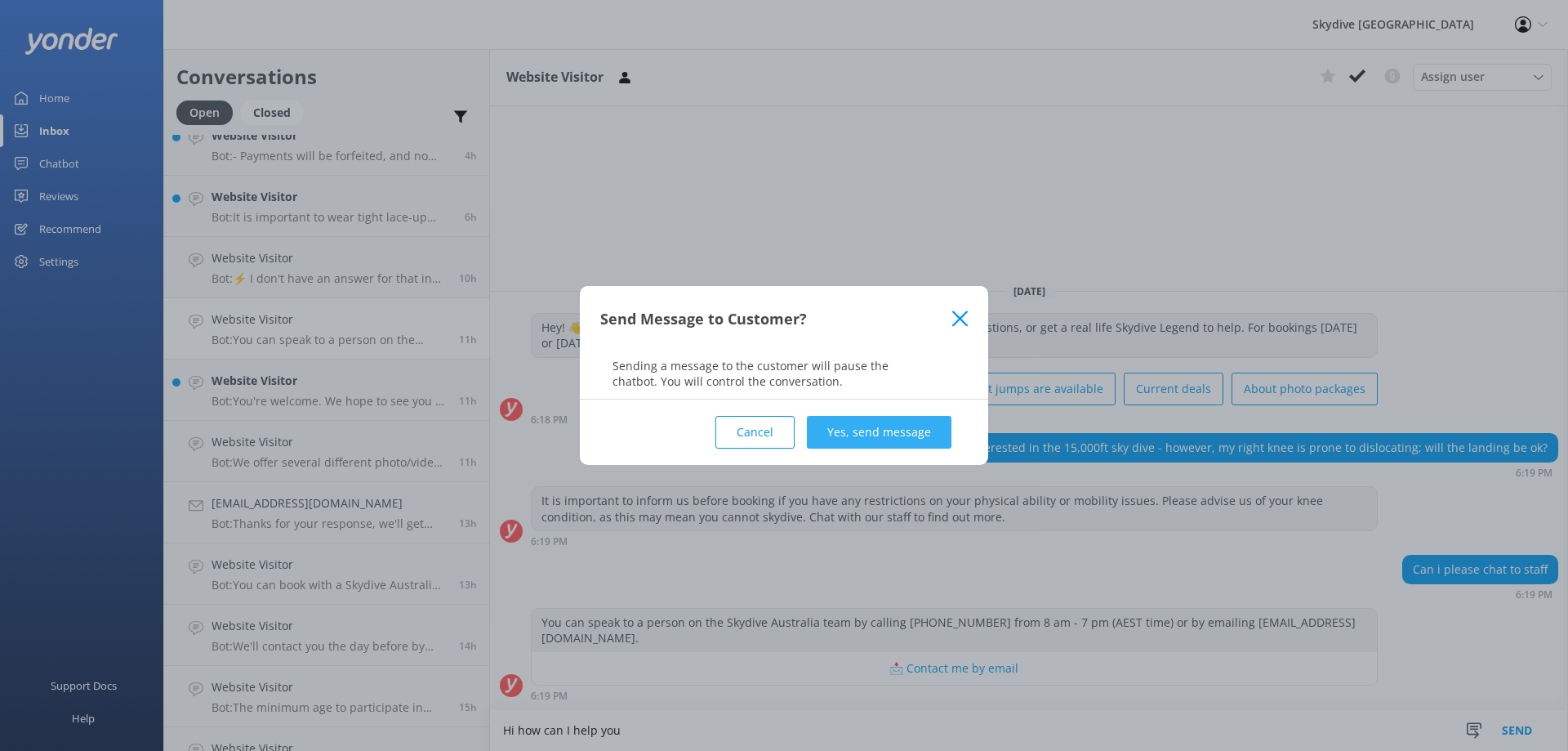
type textarea "Hi how can I help you"
click at [886, 428] on button "Yes, send message" at bounding box center [879, 433] width 144 height 33
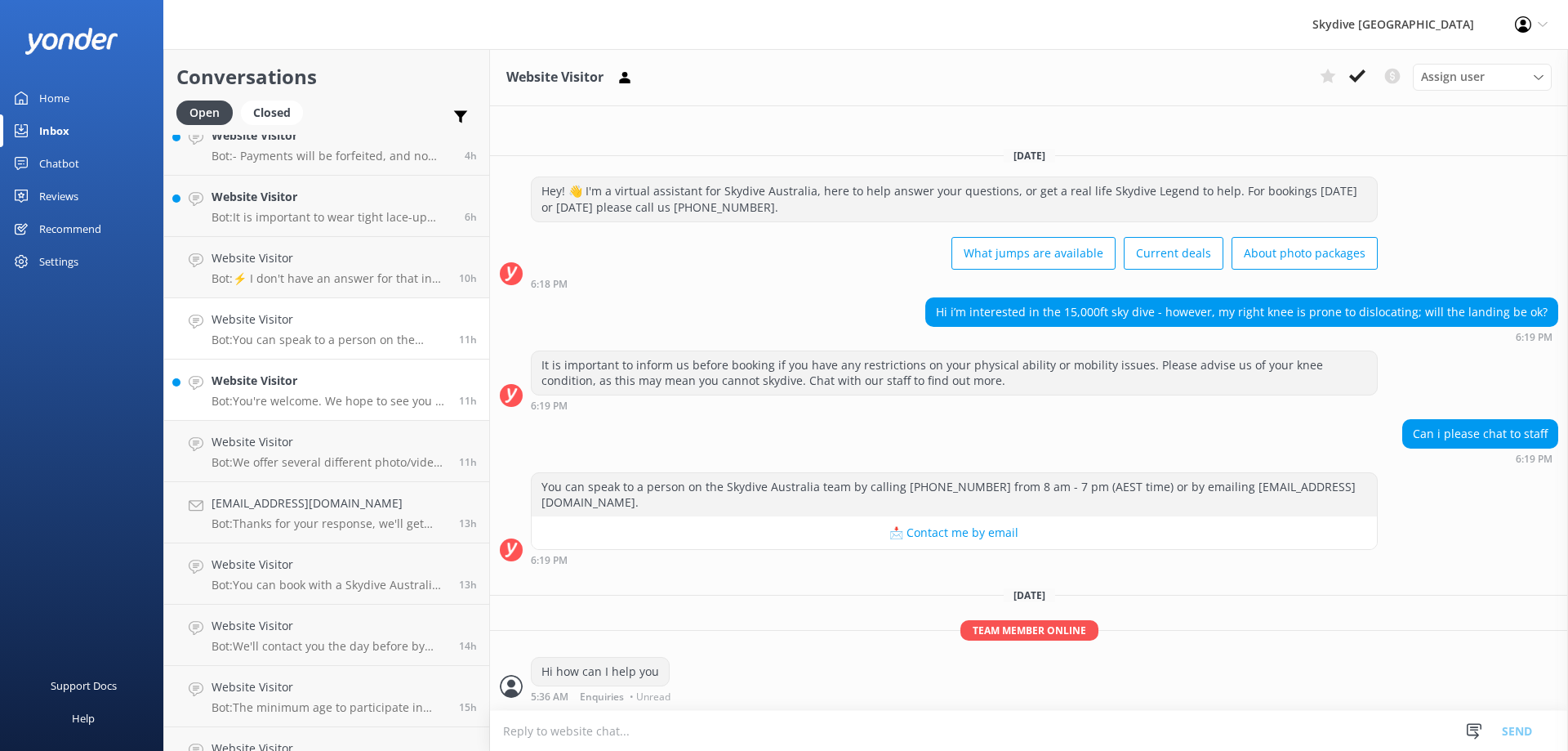
click at [362, 396] on p "Bot: You're welcome. We hope to see you at [GEOGRAPHIC_DATA] [GEOGRAPHIC_DATA] …" at bounding box center [328, 401] width 235 height 15
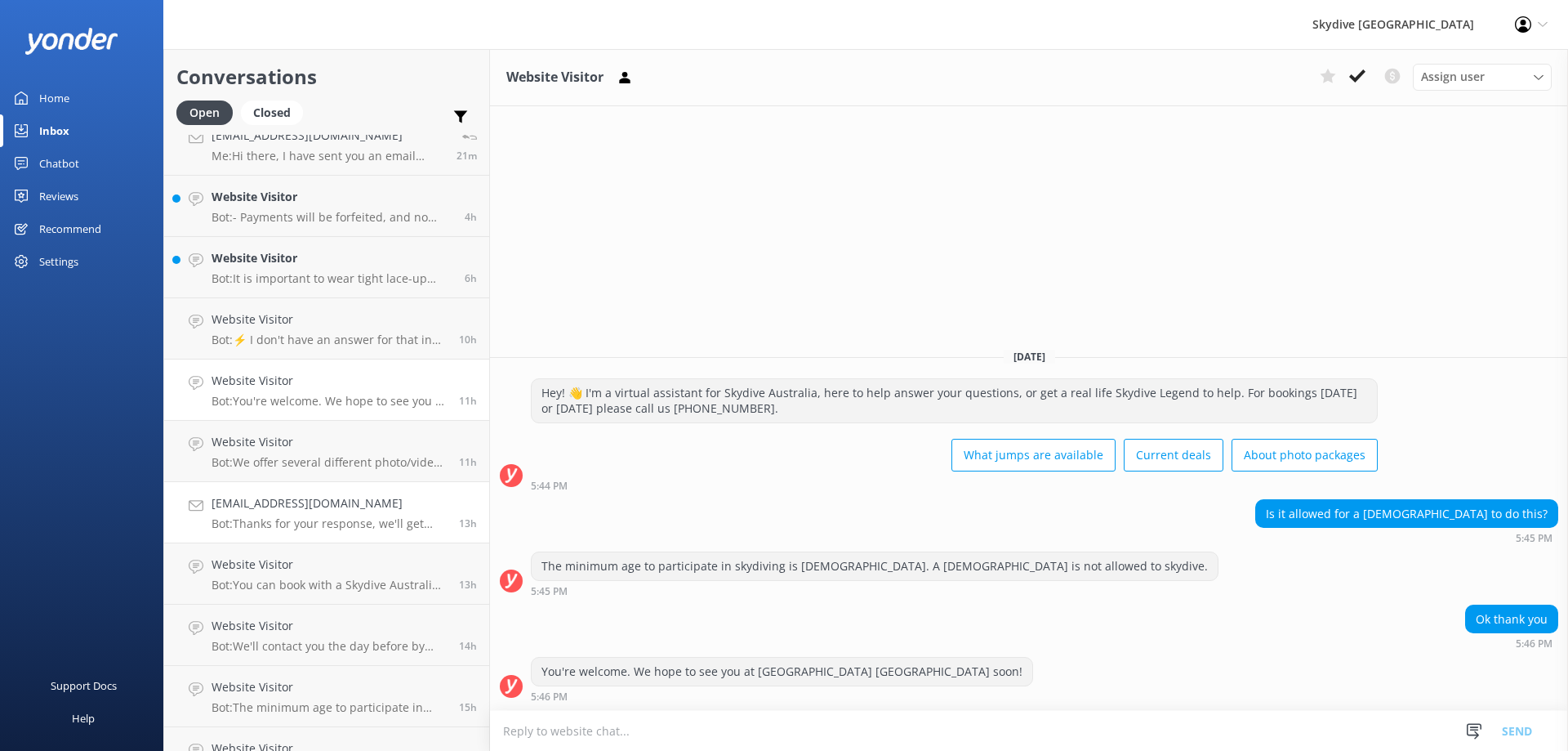
scroll to position [490, 0]
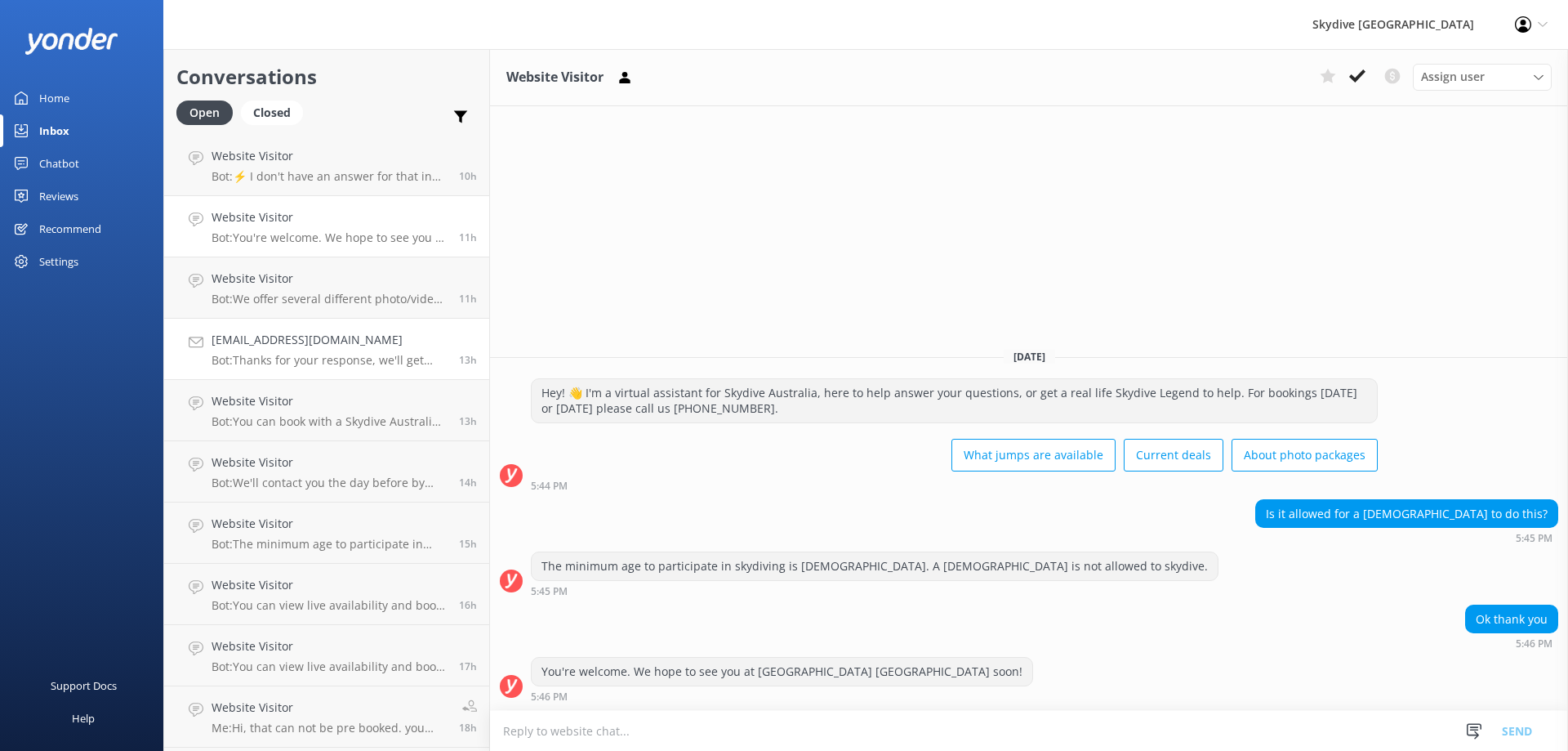
click at [337, 338] on h4 "[EMAIL_ADDRESS][DOMAIN_NAME]" at bounding box center [328, 340] width 235 height 18
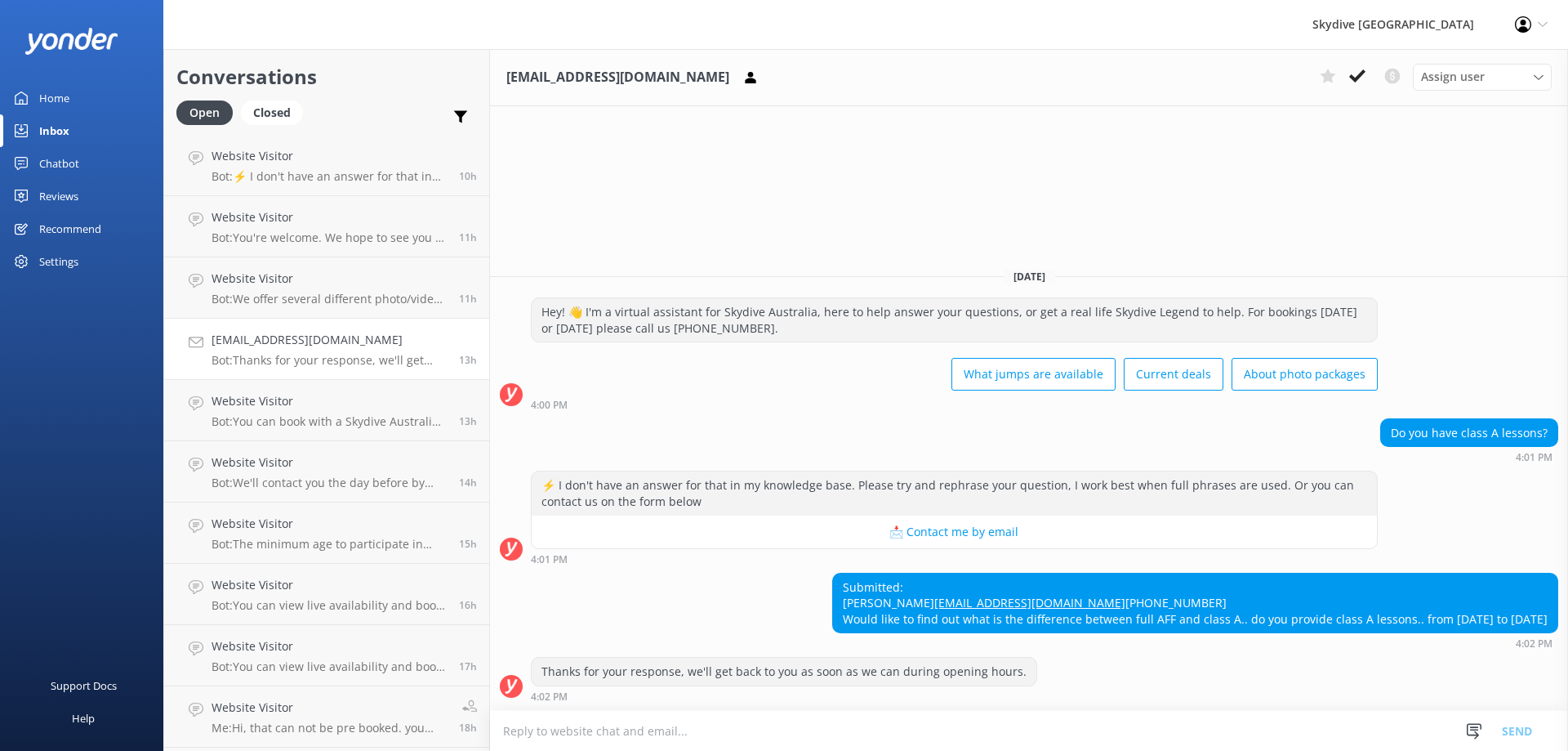
click at [891, 714] on textarea at bounding box center [1029, 731] width 1078 height 40
paste textarea "Hi there, I have sent you an email regarding your question"
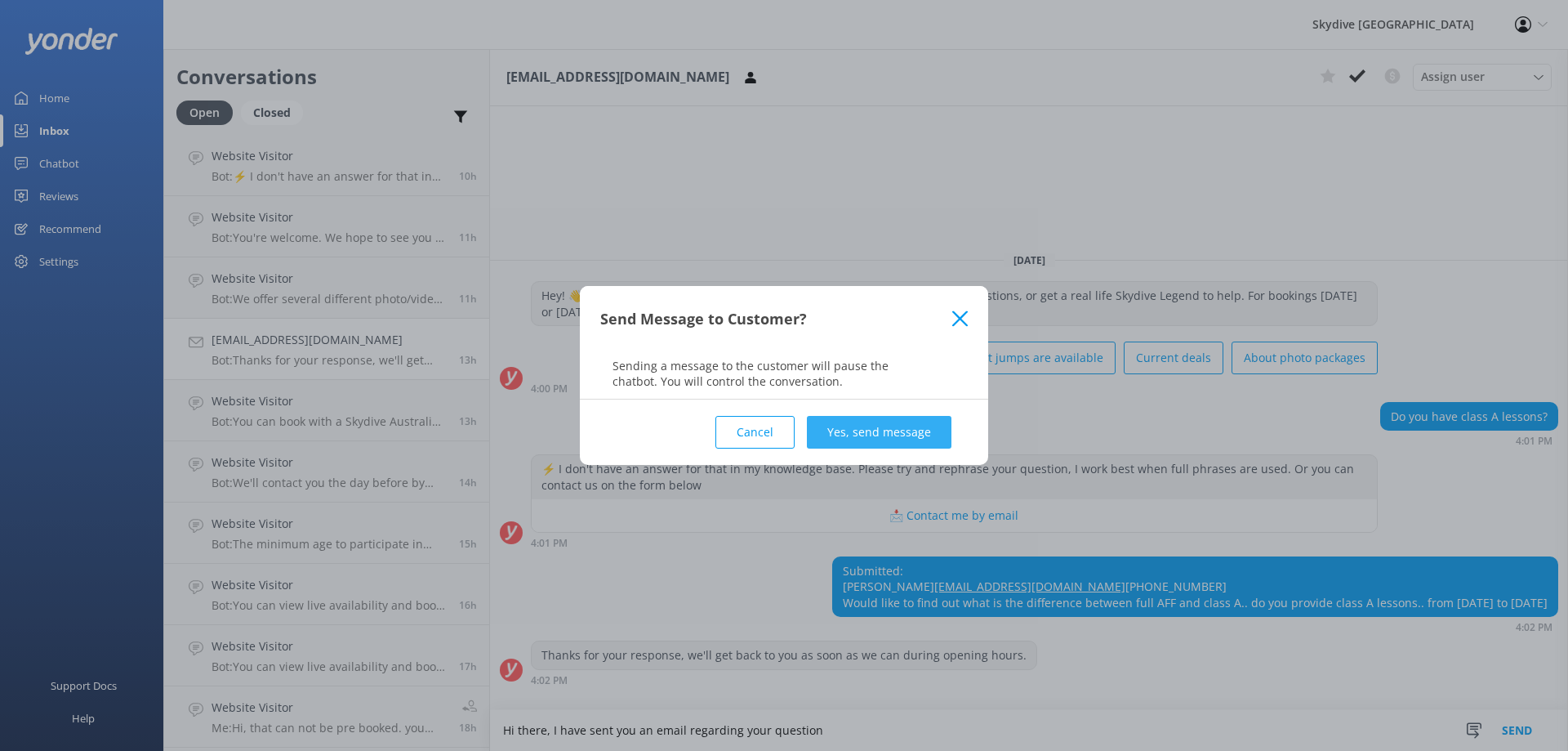
type textarea "Hi there, I have sent you an email regarding your question"
click at [855, 426] on button "Yes, send message" at bounding box center [879, 433] width 144 height 33
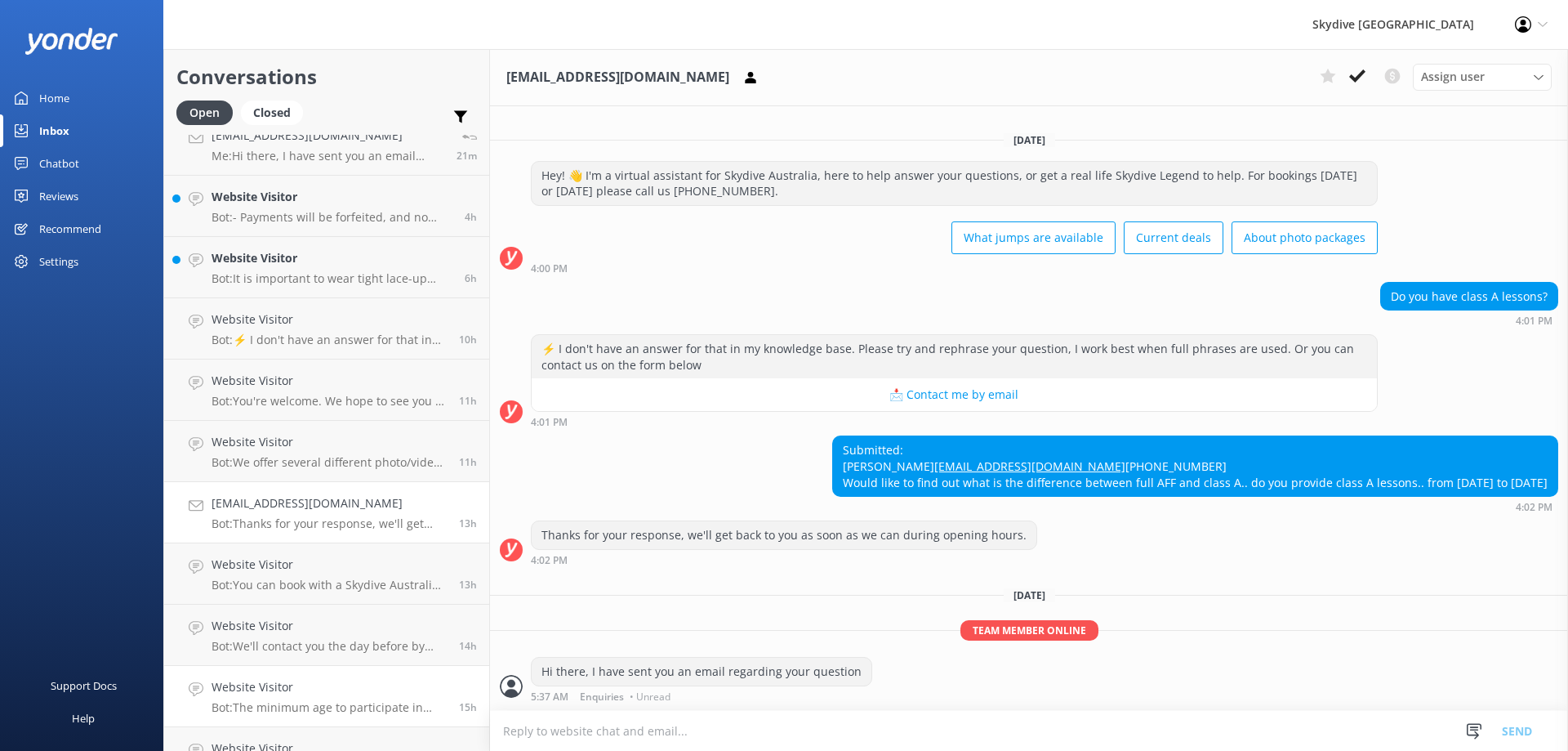
scroll to position [245, 0]
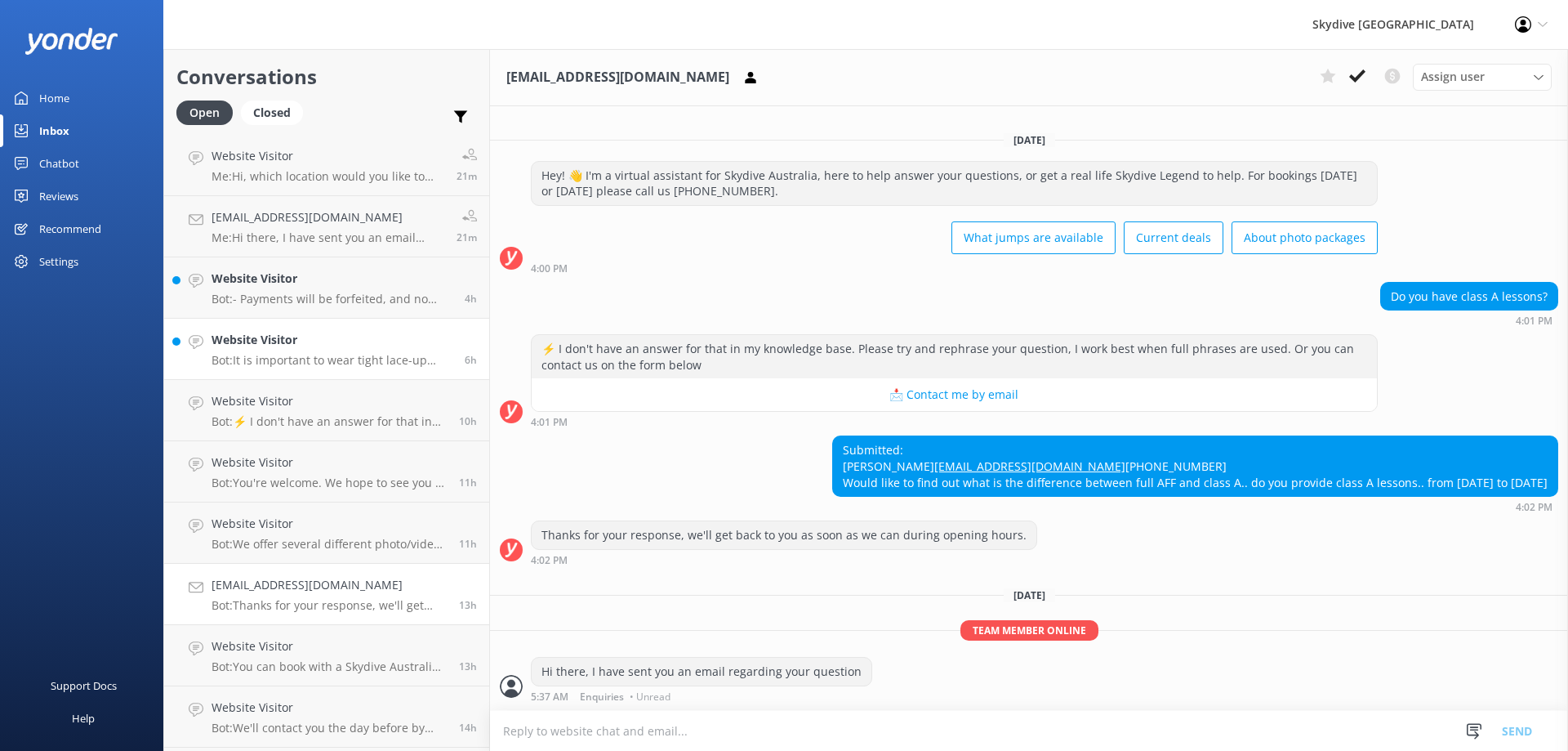
click at [294, 360] on p "Bot: It is important to wear tight lace-up shoes like sneakers or joggers. Avoi…" at bounding box center [331, 360] width 240 height 15
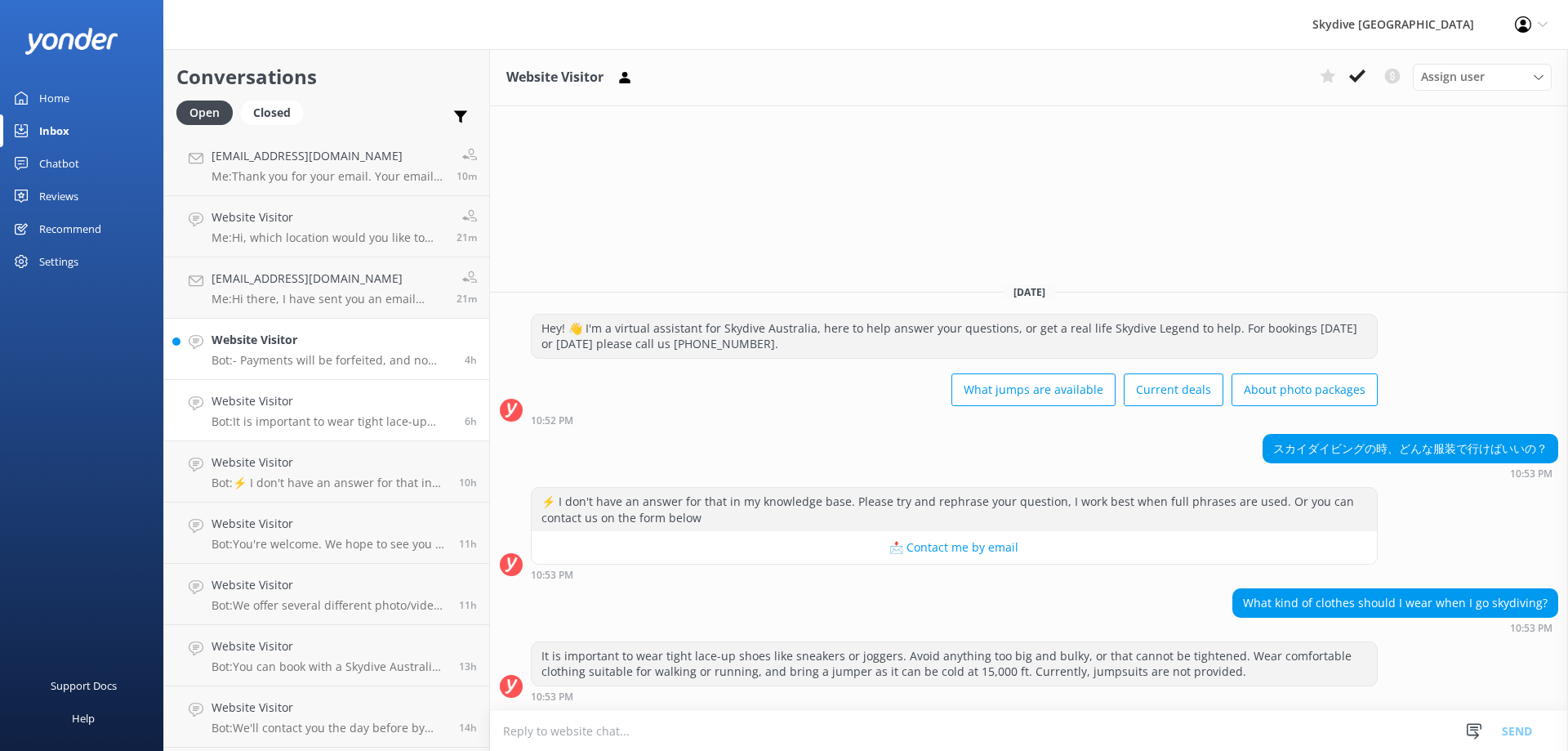
click at [381, 353] on p "Bot: - Payments will be forfeited, and no refunds will be given to a customer w…" at bounding box center [331, 360] width 240 height 15
